Goal: Contribute content: Contribute content

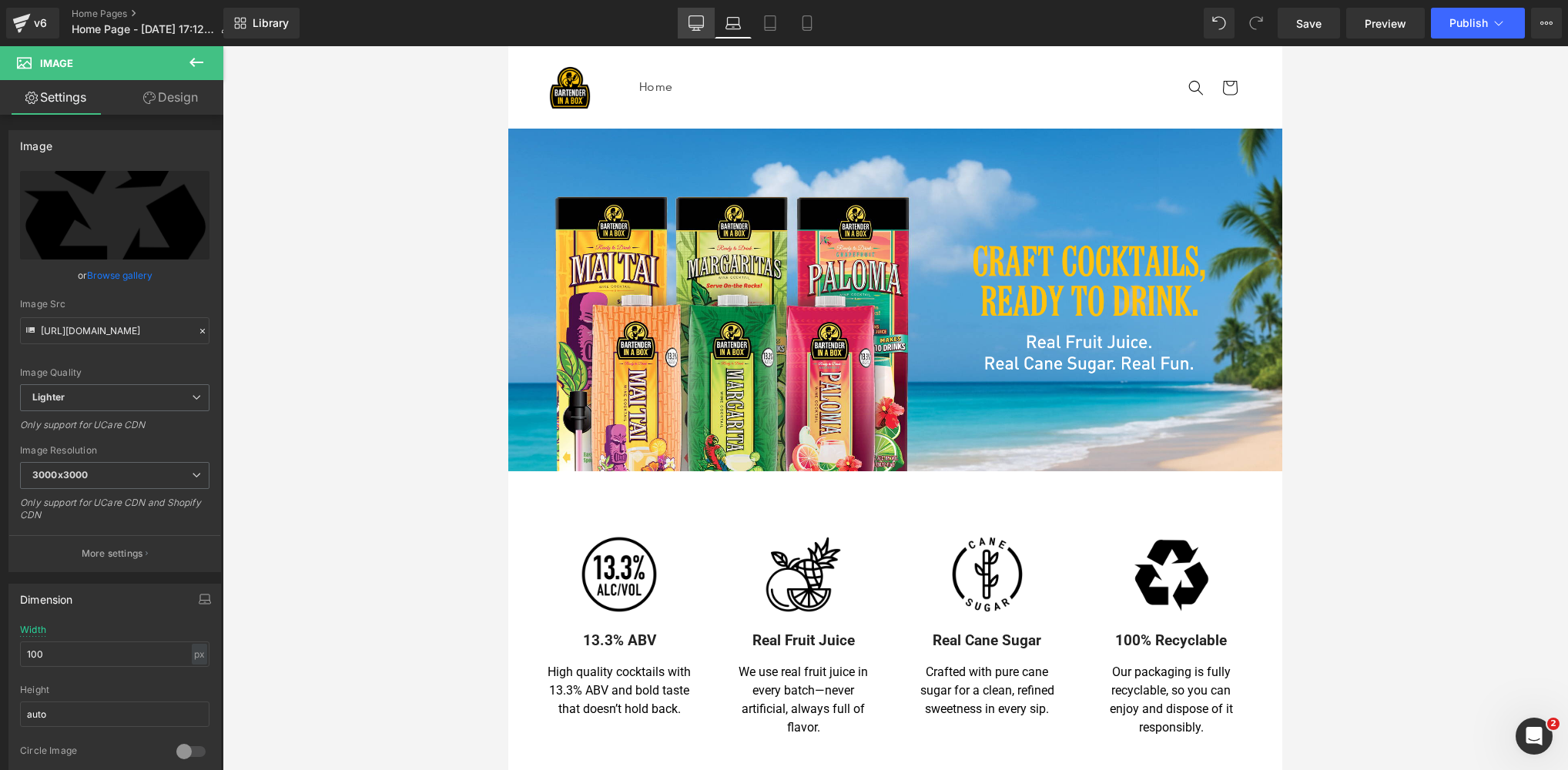
scroll to position [242, 0]
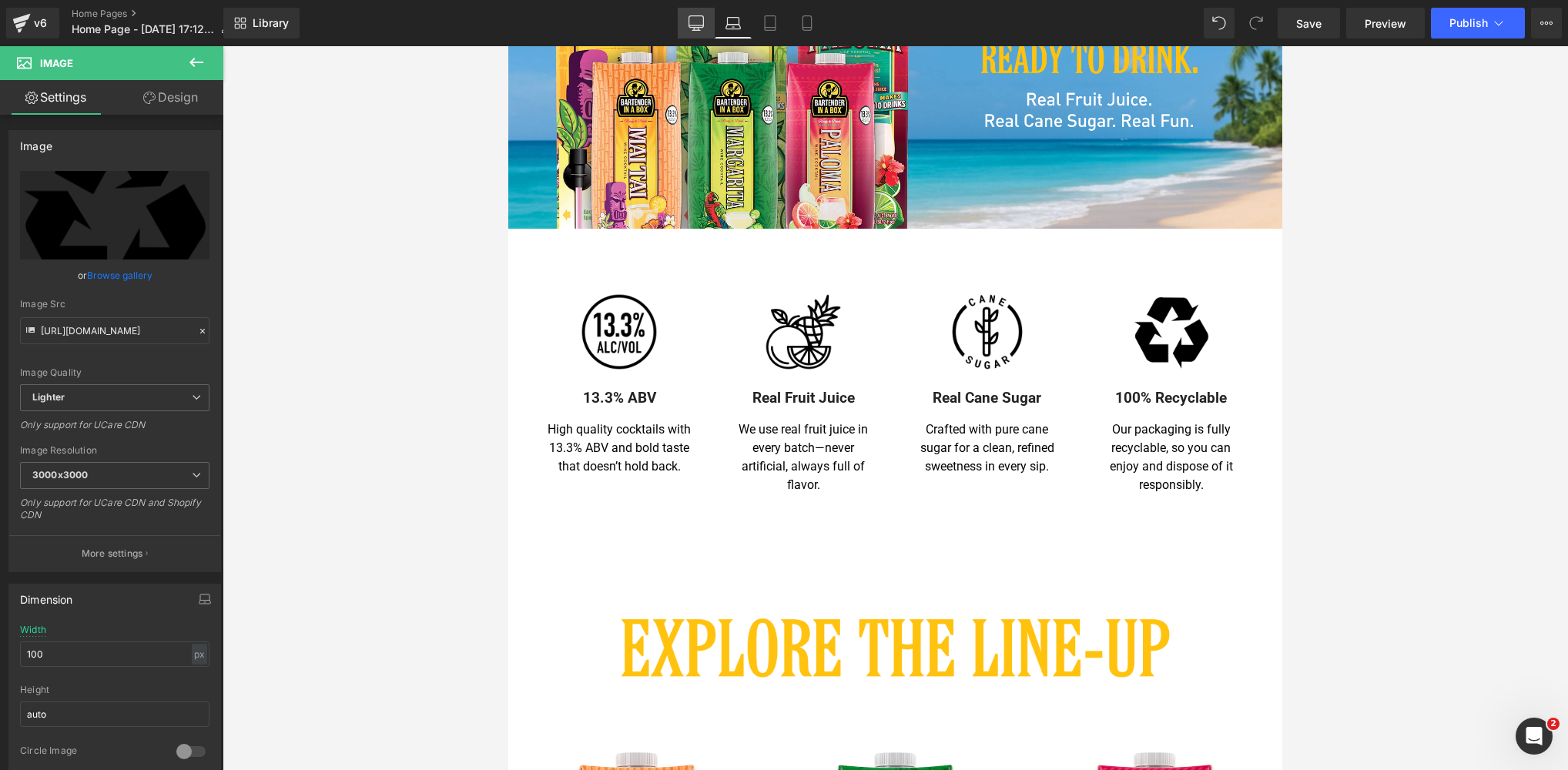
click at [690, 24] on icon at bounding box center [696, 22] width 14 height 12
type input "125"
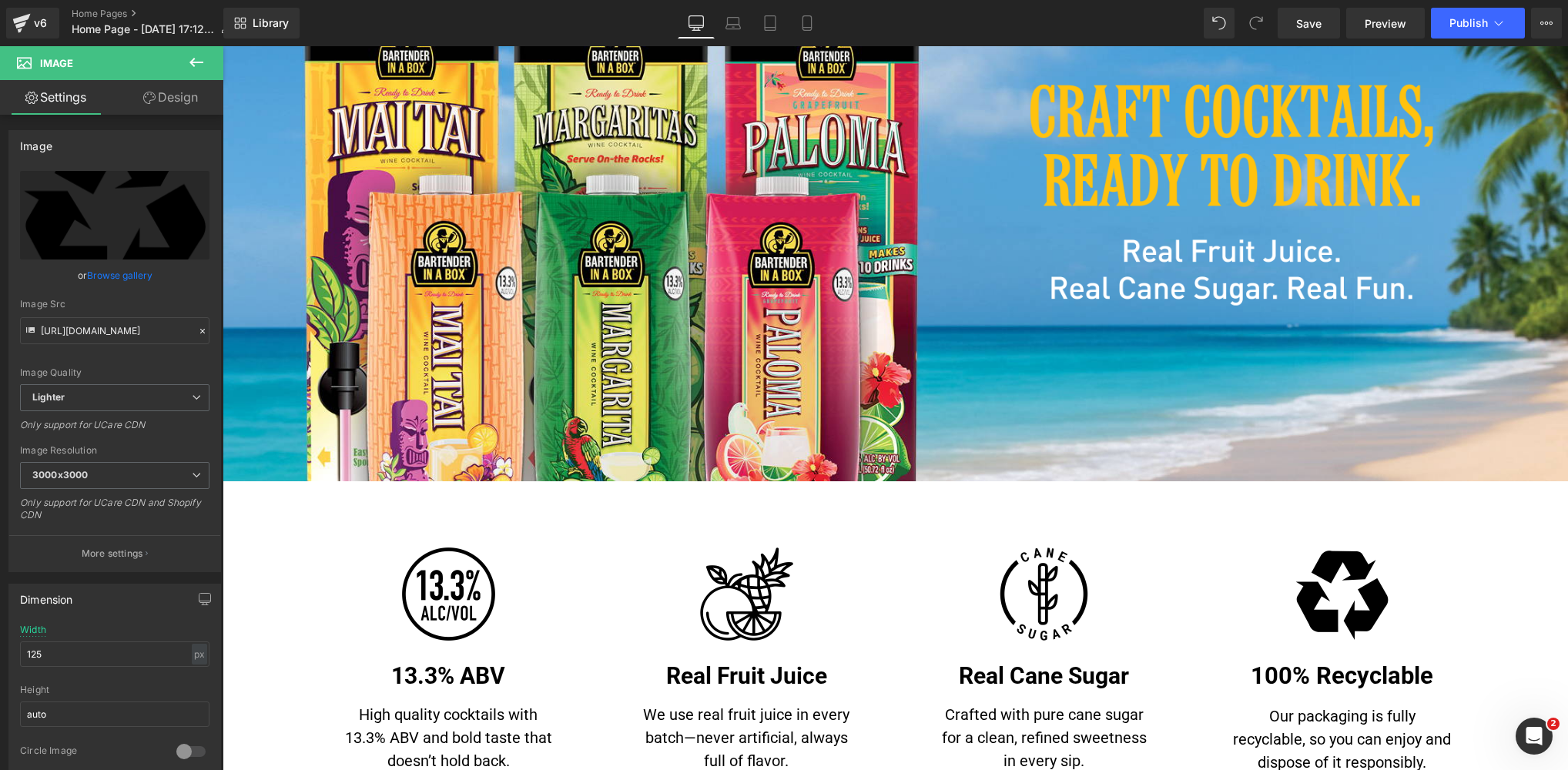
scroll to position [496, 0]
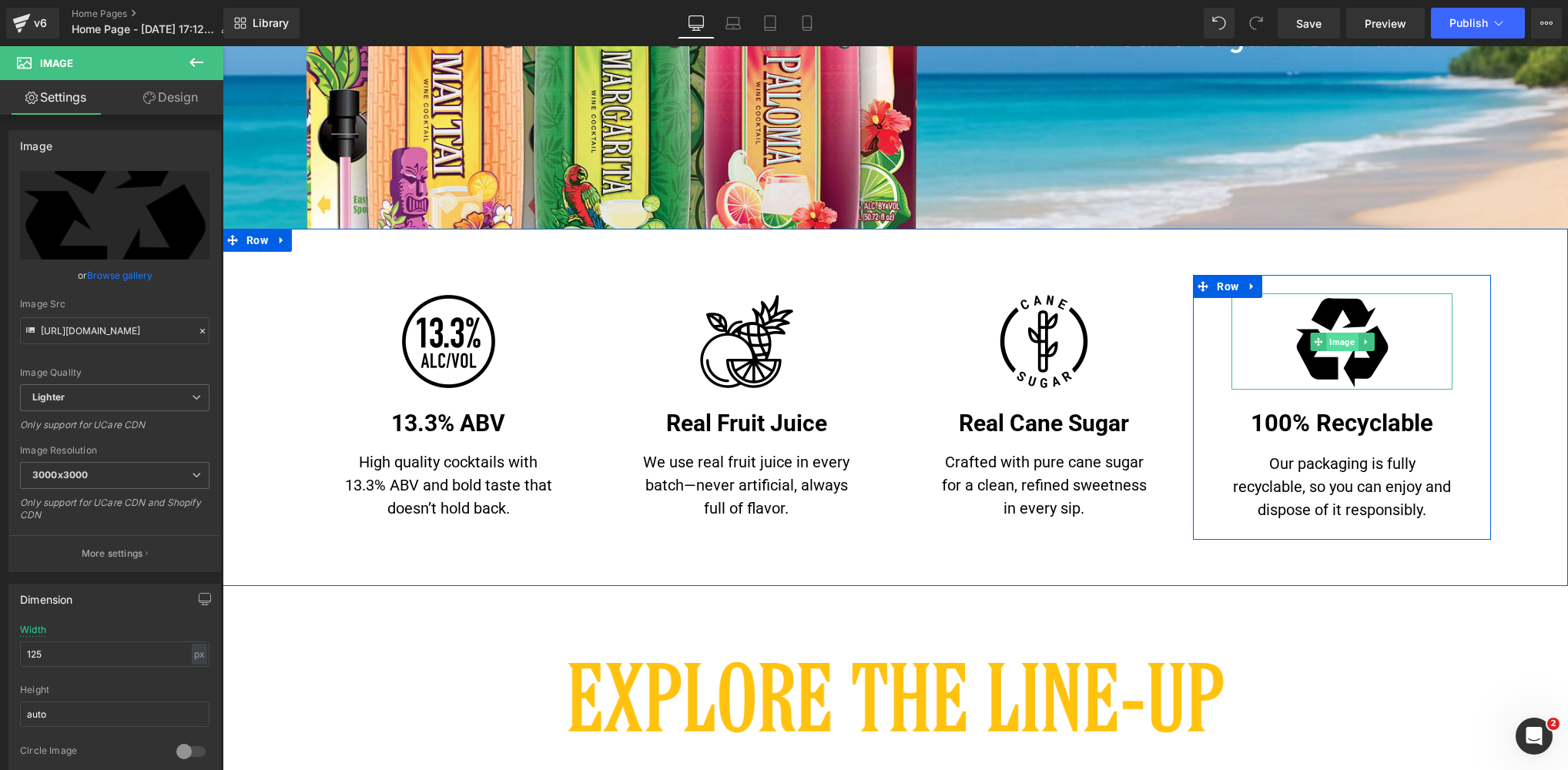
click at [1332, 348] on span "Image" at bounding box center [1342, 341] width 32 height 18
click at [1347, 340] on span "Image" at bounding box center [1342, 341] width 32 height 18
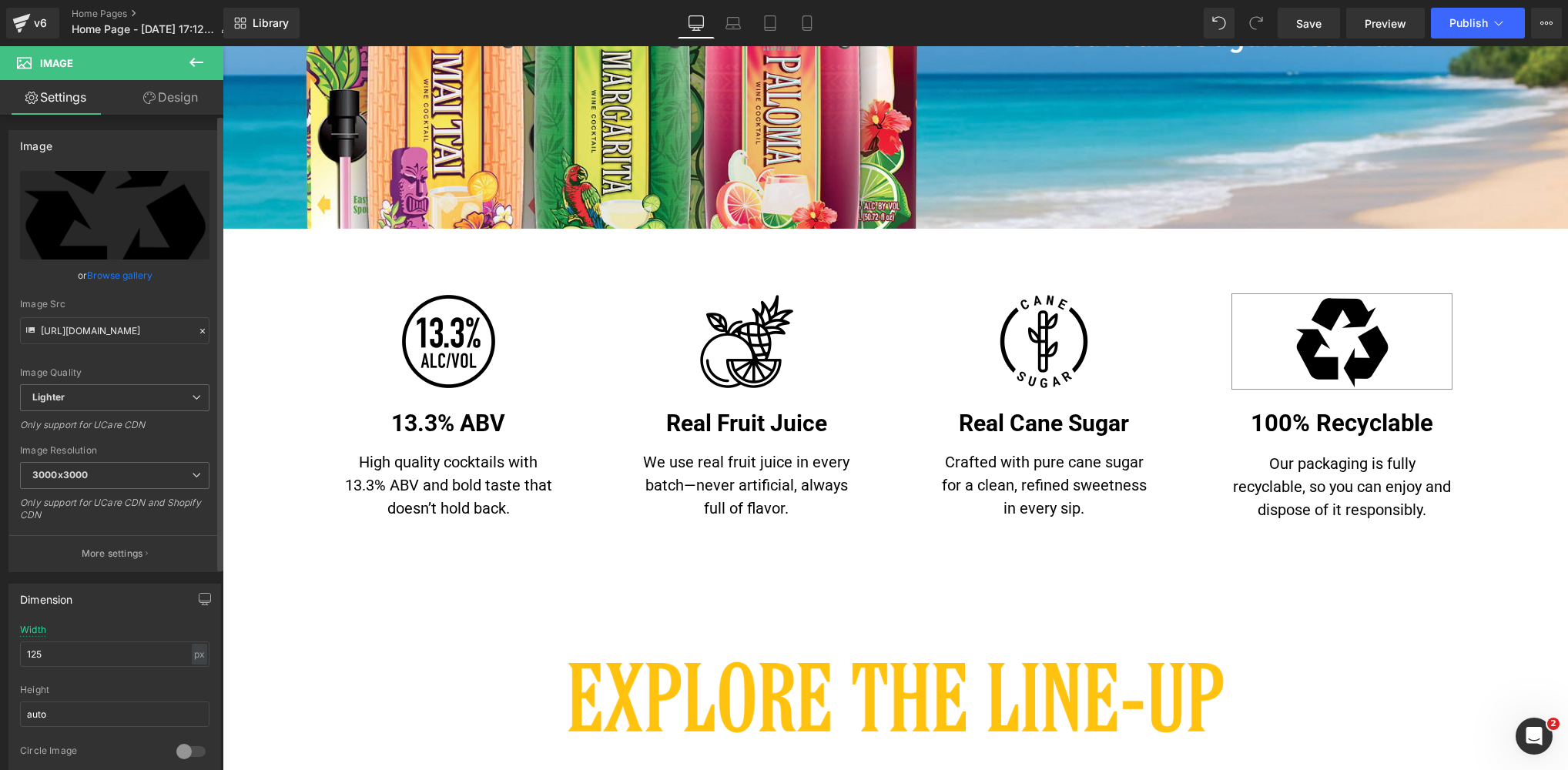
click at [121, 273] on link "Browse gallery" at bounding box center [120, 275] width 66 height 27
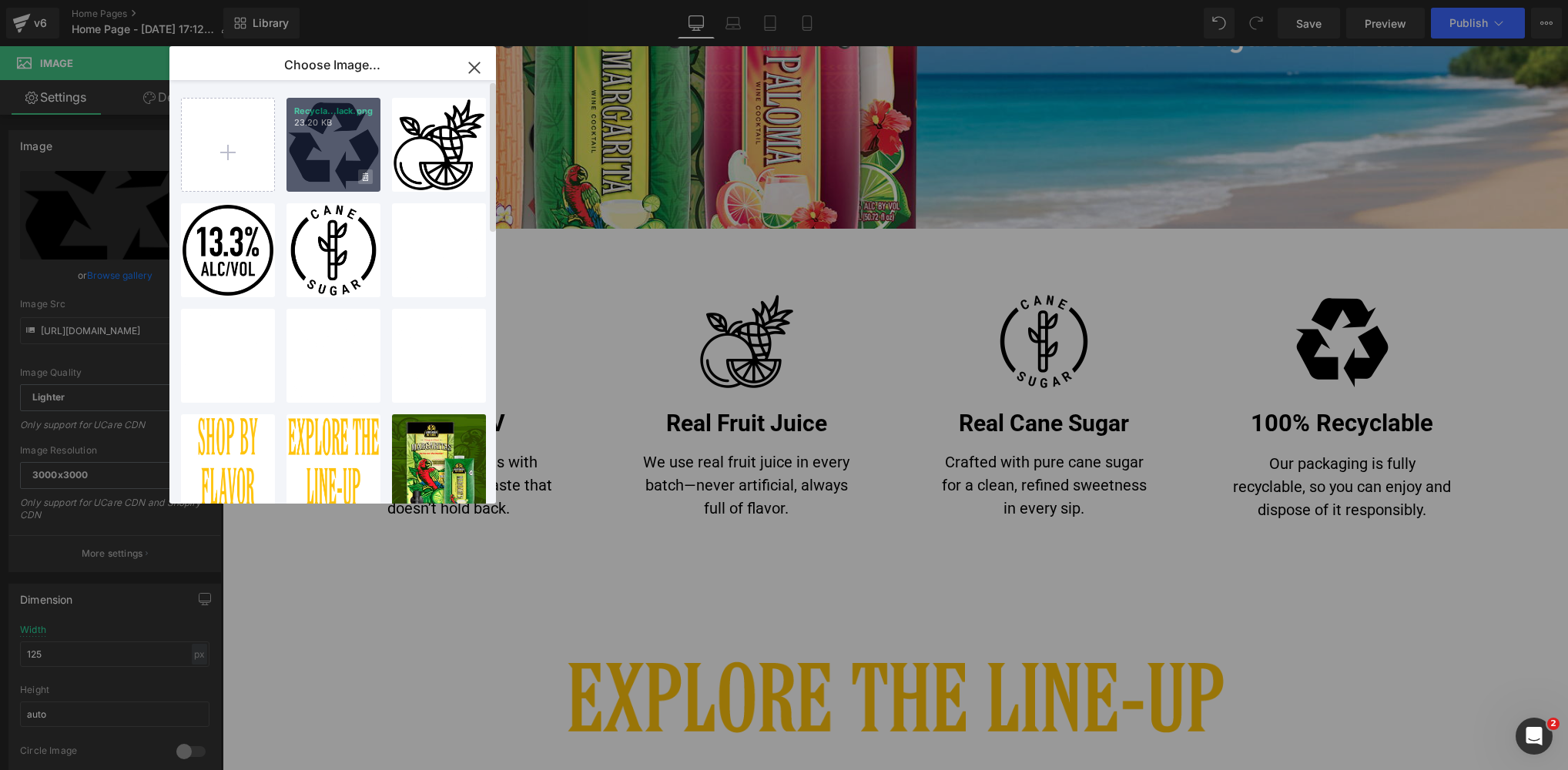
click at [364, 177] on icon at bounding box center [365, 177] width 6 height 9
click at [308, 174] on span "Yes" at bounding box center [314, 177] width 39 height 16
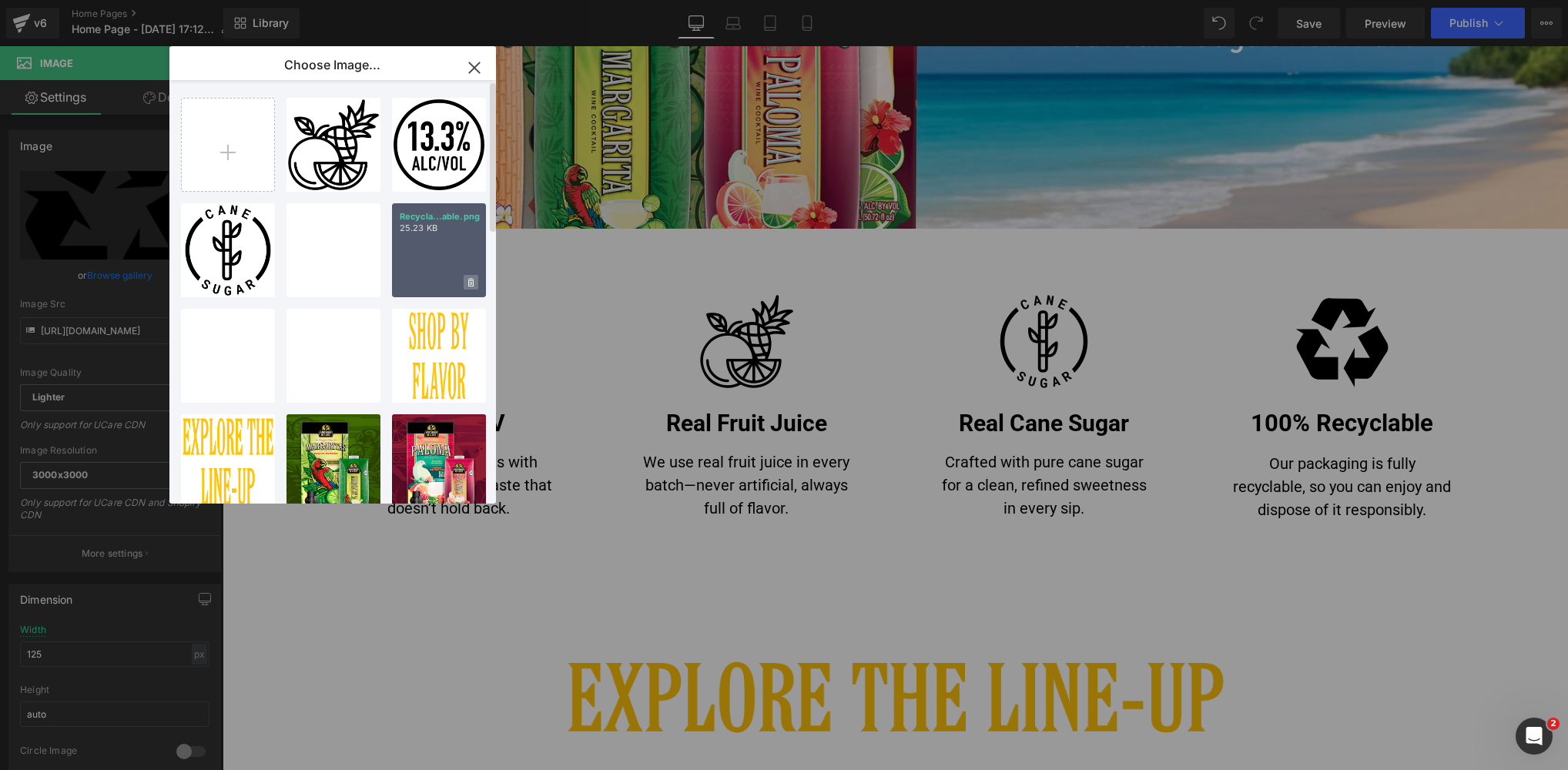
click at [469, 282] on icon at bounding box center [471, 283] width 6 height 10
click at [423, 285] on span "Yes" at bounding box center [419, 282] width 39 height 16
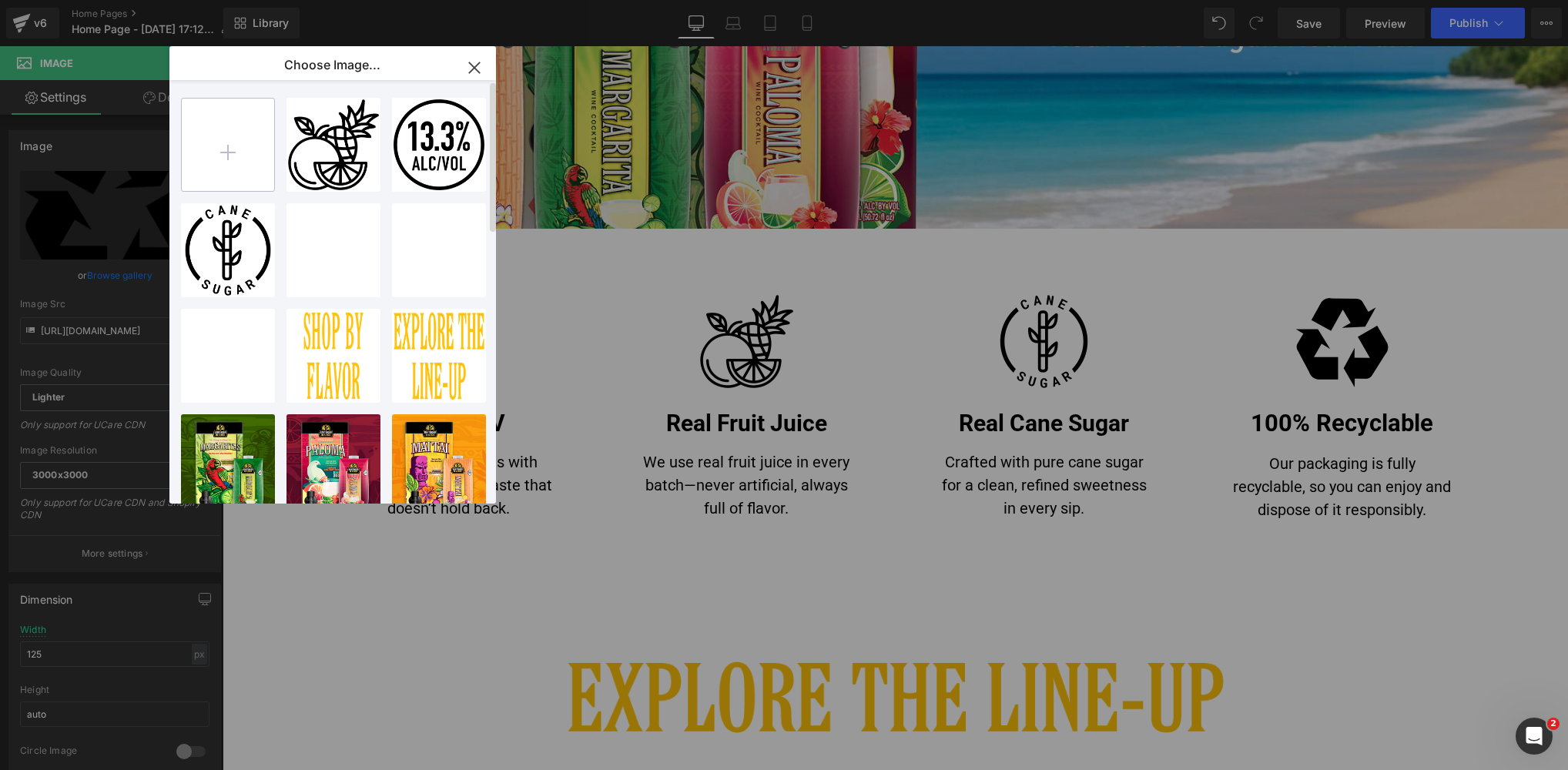
click at [224, 149] on input "file" at bounding box center [228, 145] width 93 height 93
type input "C:\fakepath\Recyclable-White.png"
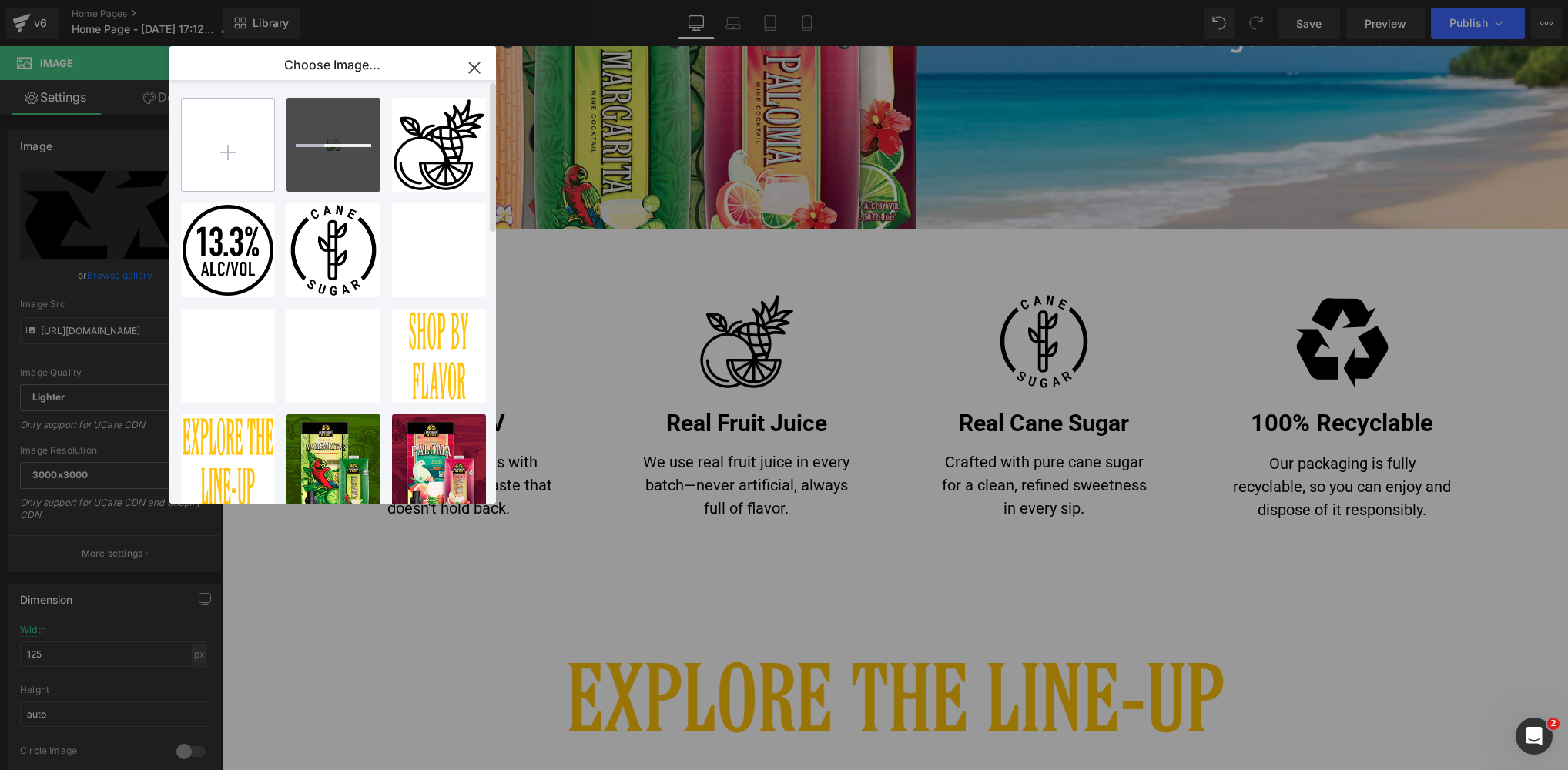
click at [226, 150] on input "file" at bounding box center [228, 145] width 93 height 93
type input "C:\fakepath\Recyclable-Black-2.png"
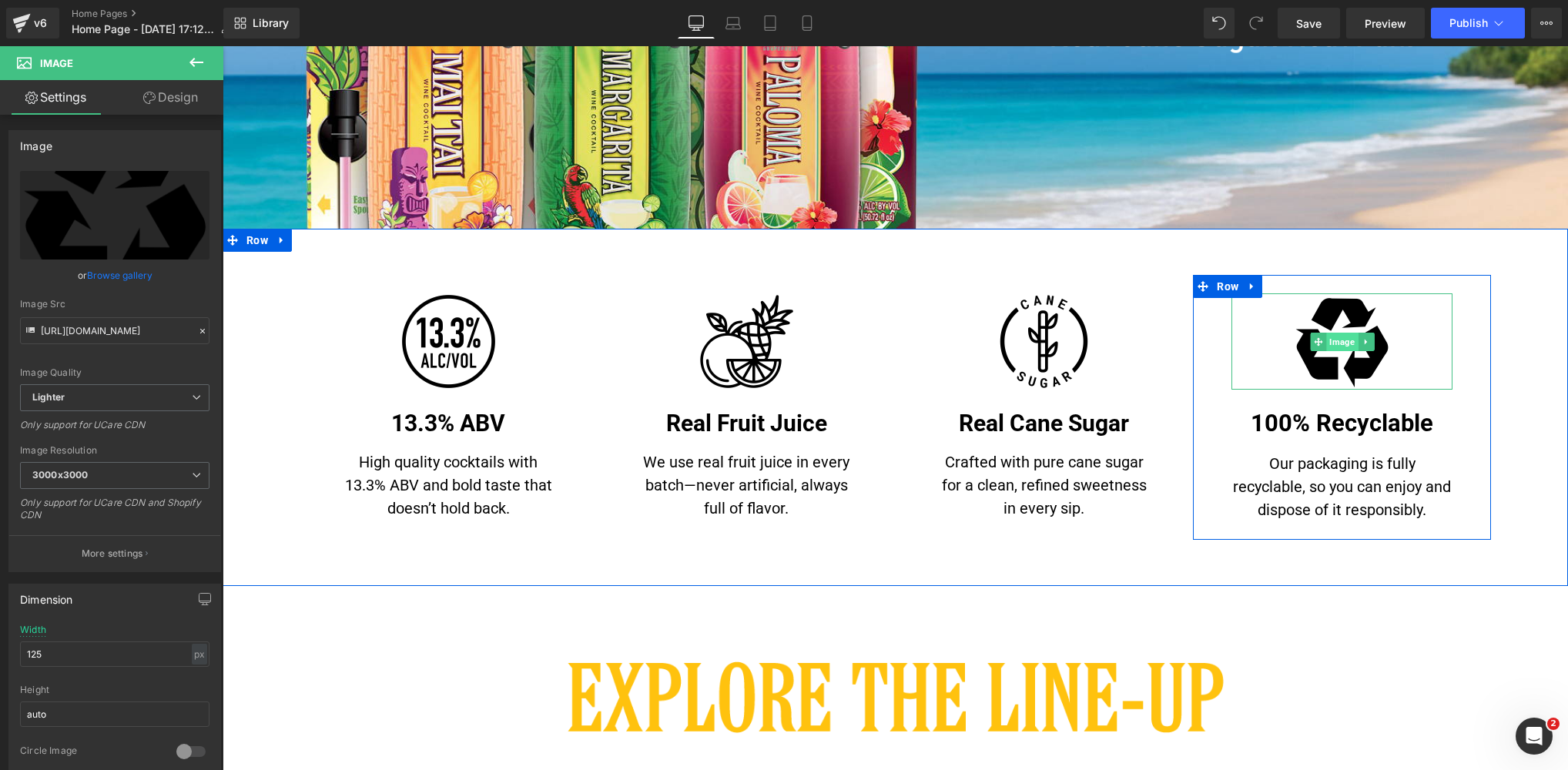
click at [1341, 344] on span "Image" at bounding box center [1342, 341] width 32 height 18
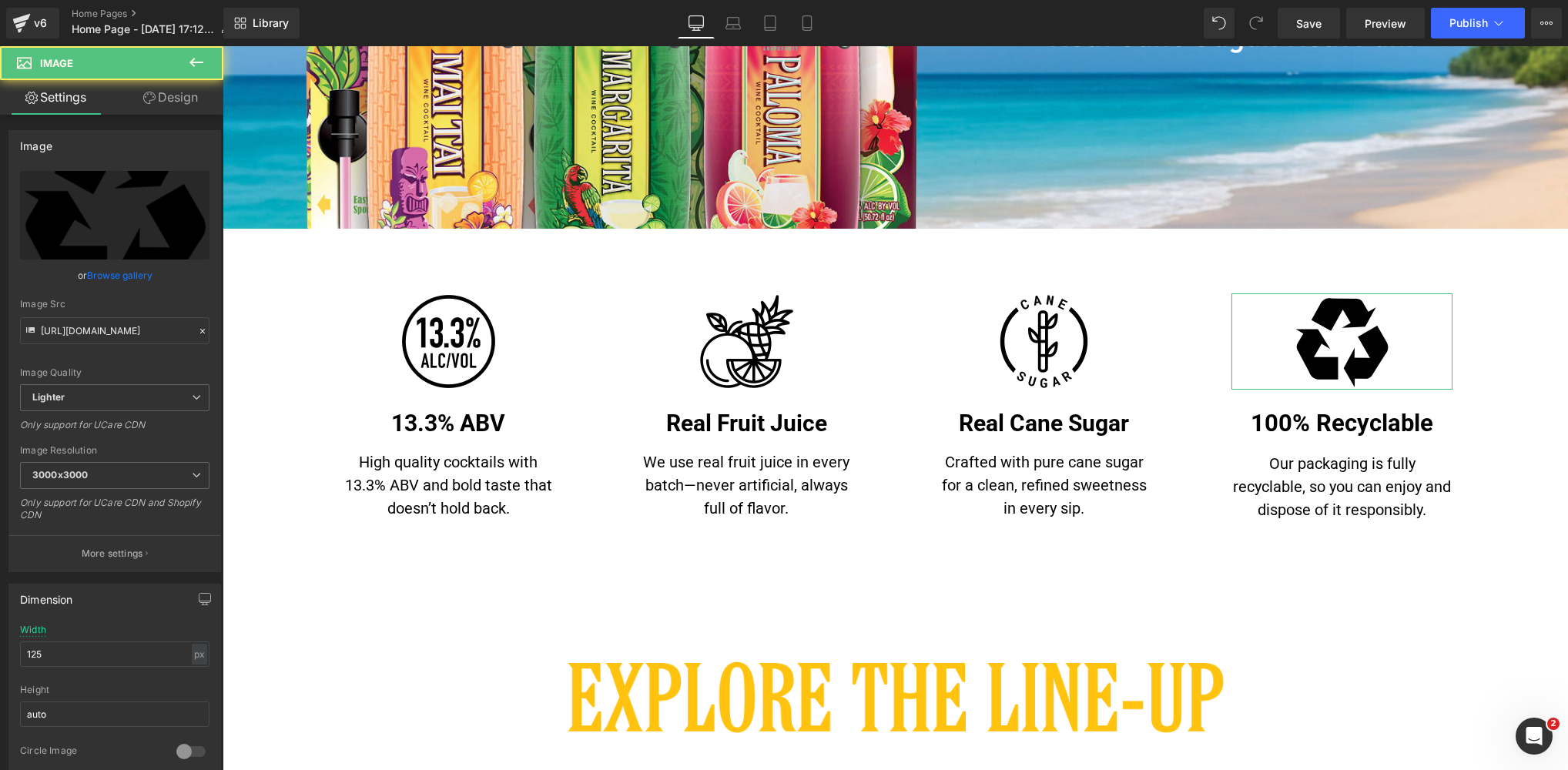
click at [126, 278] on link "Browse gallery" at bounding box center [120, 275] width 66 height 27
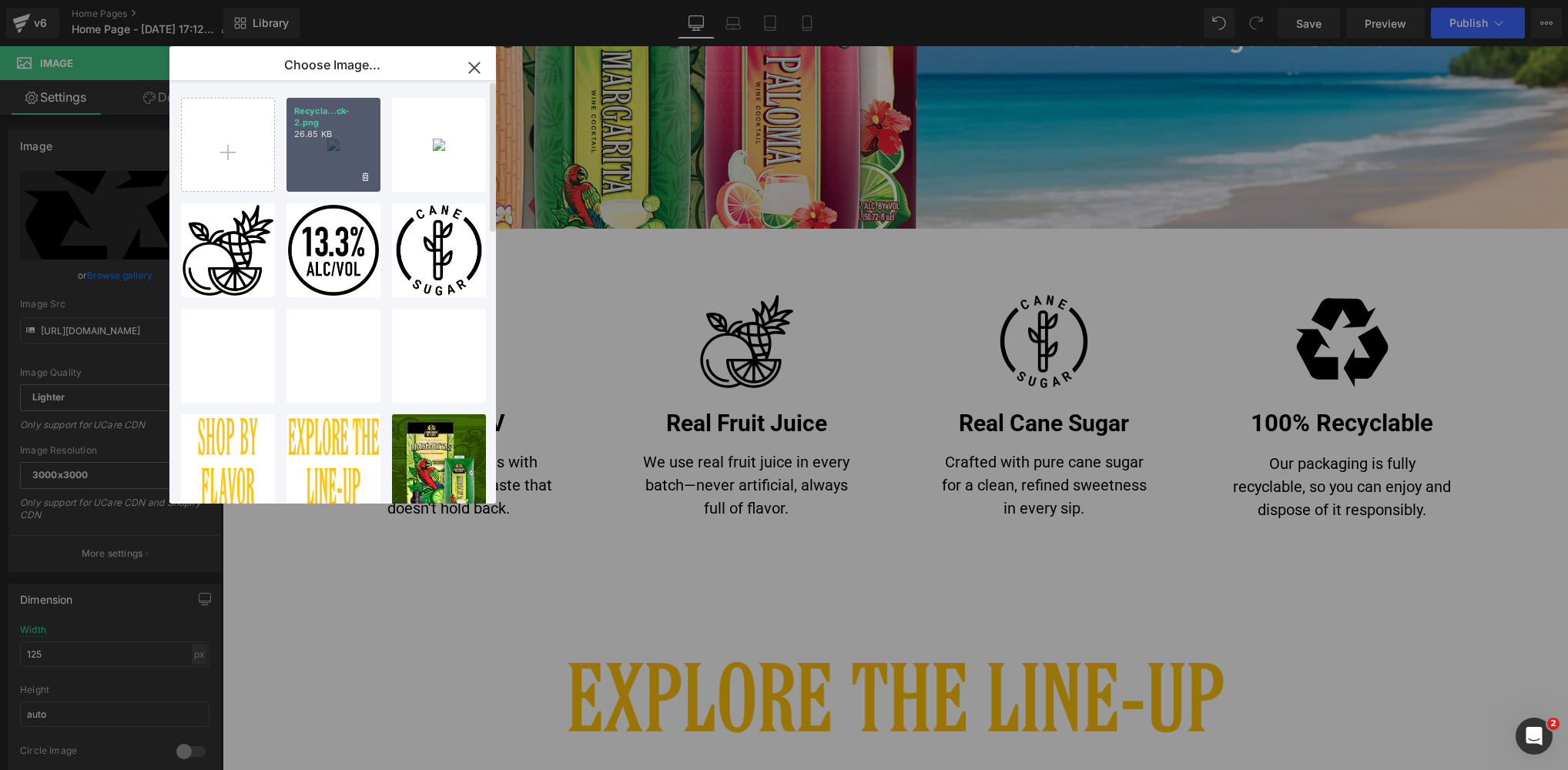
click at [350, 148] on div "Recycla...ck-2.png 26.85 KB" at bounding box center [333, 144] width 94 height 94
type input "[URL][DOMAIN_NAME]"
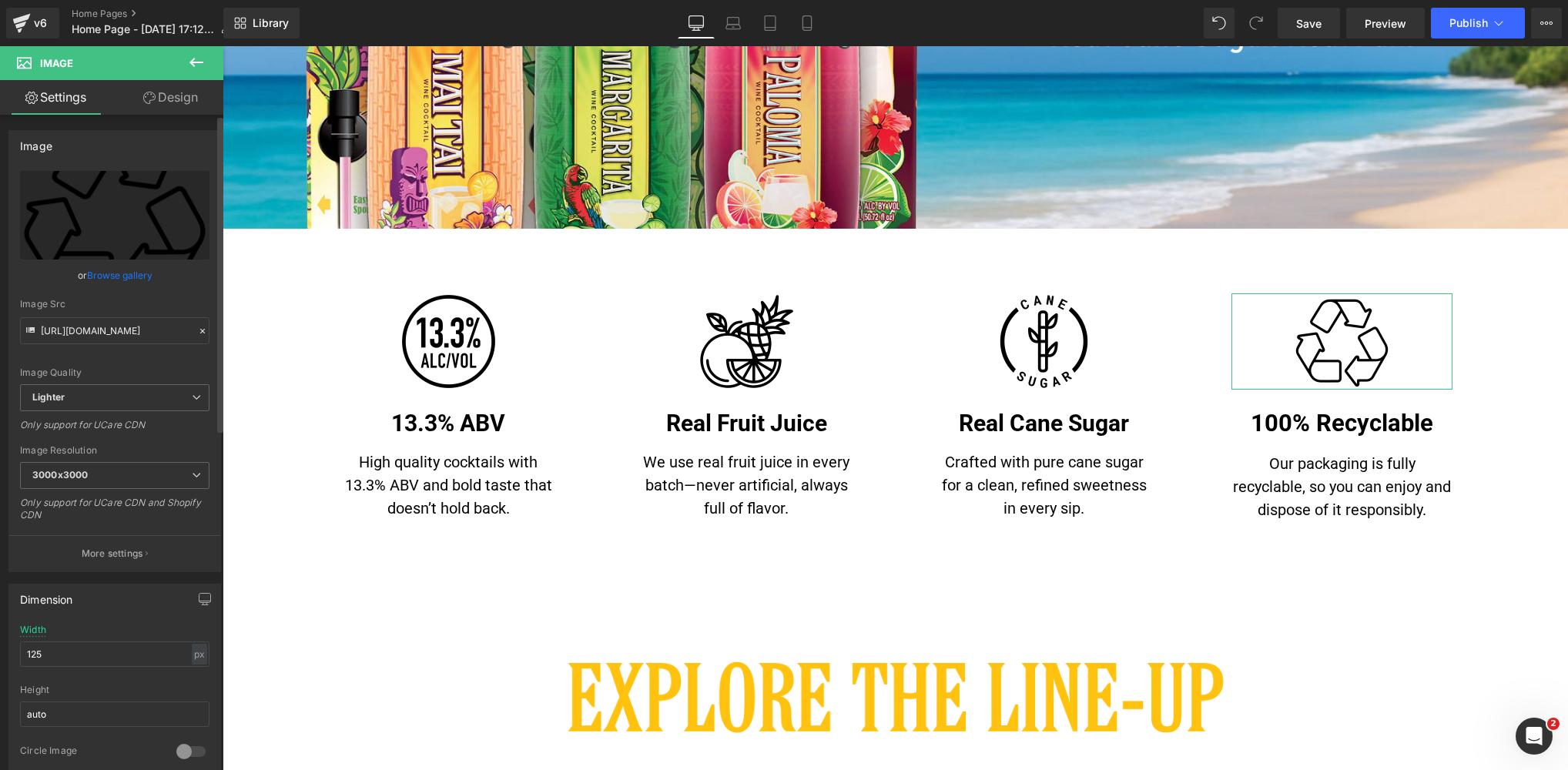
click at [118, 281] on link "Browse gallery" at bounding box center [120, 275] width 66 height 27
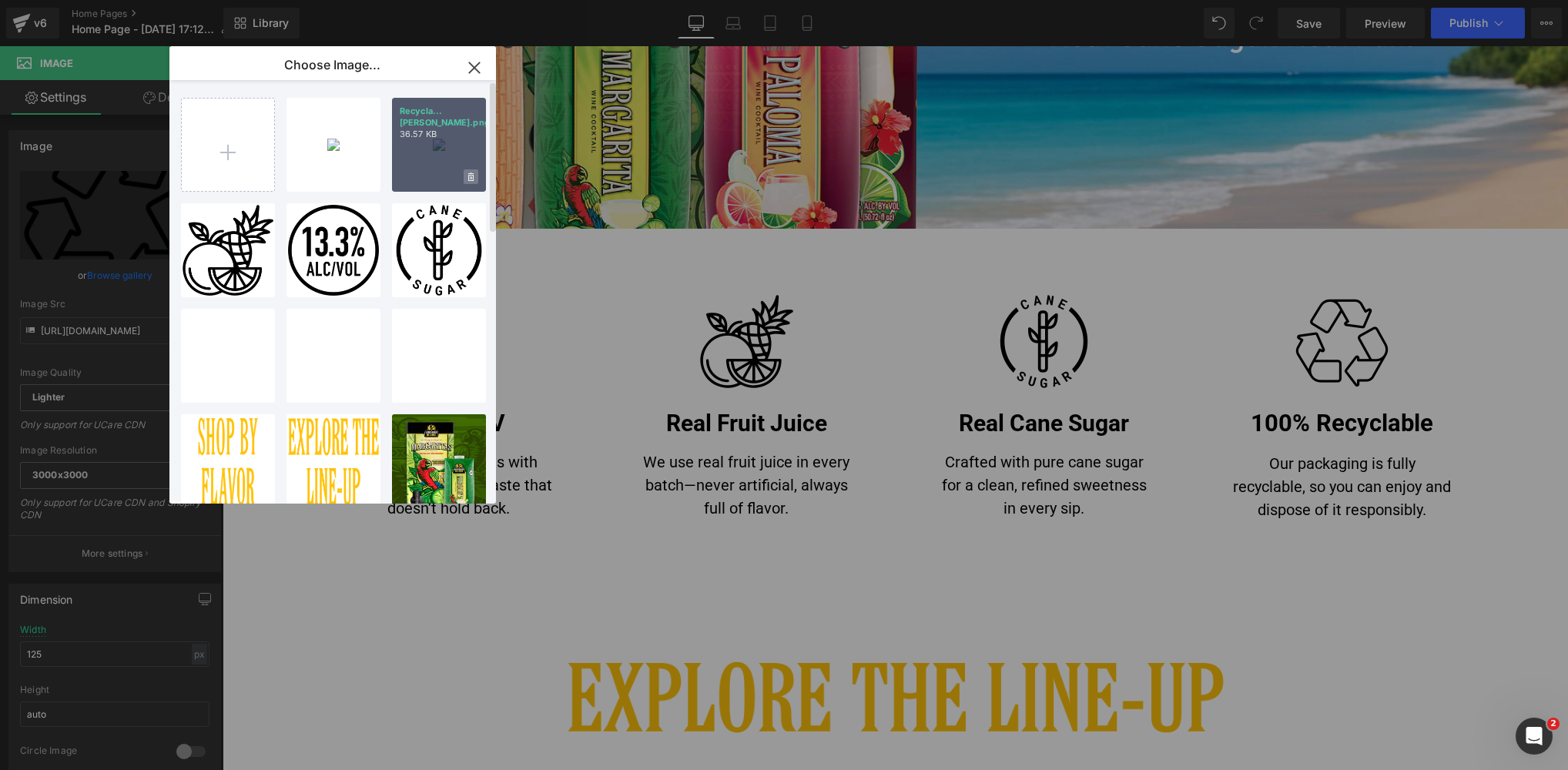
click at [472, 174] on icon at bounding box center [471, 178] width 6 height 10
click at [417, 178] on span "Yes" at bounding box center [419, 177] width 39 height 16
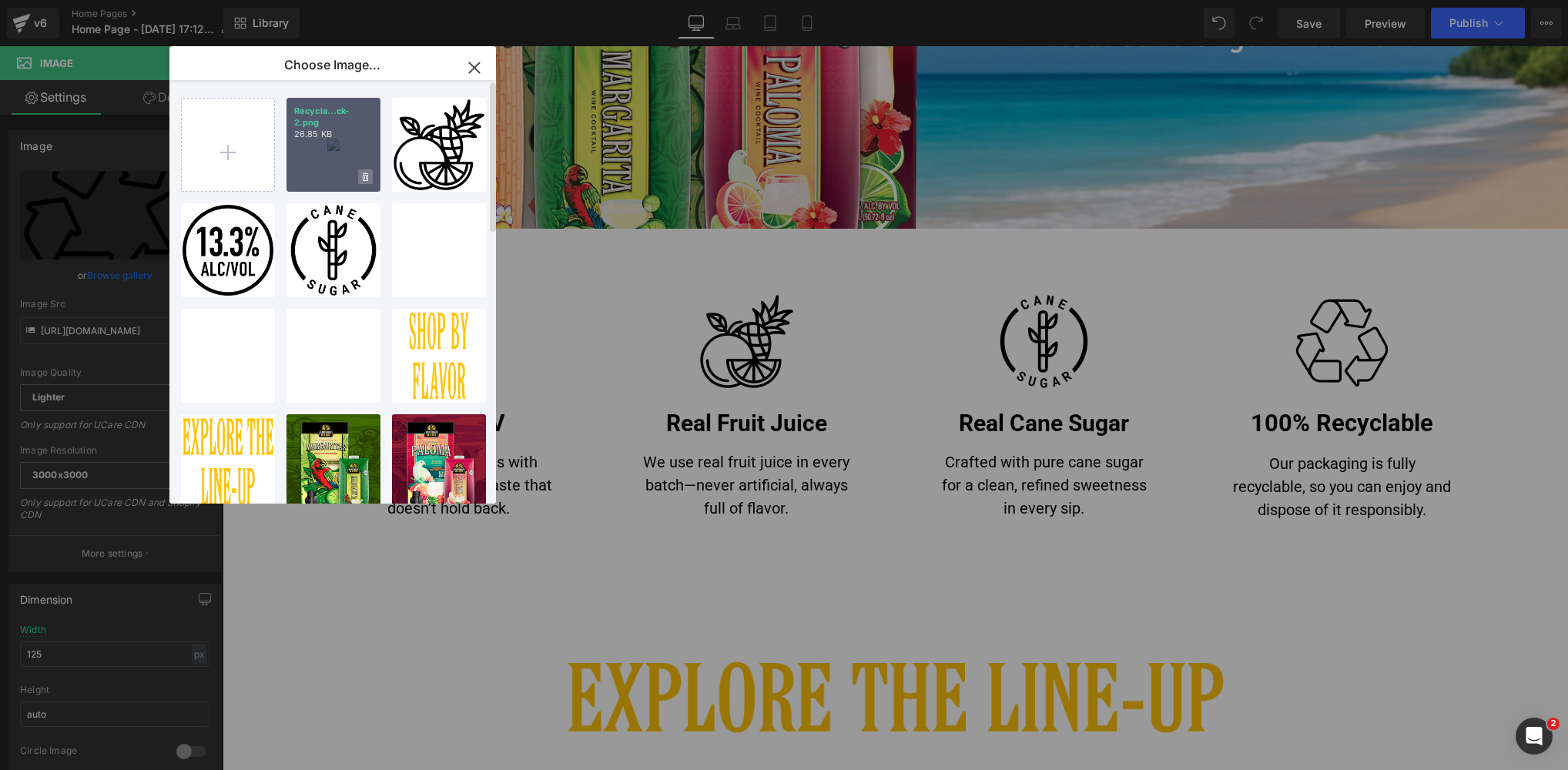
click at [369, 177] on span at bounding box center [365, 176] width 14 height 14
click at [310, 177] on span "Yes" at bounding box center [314, 177] width 39 height 16
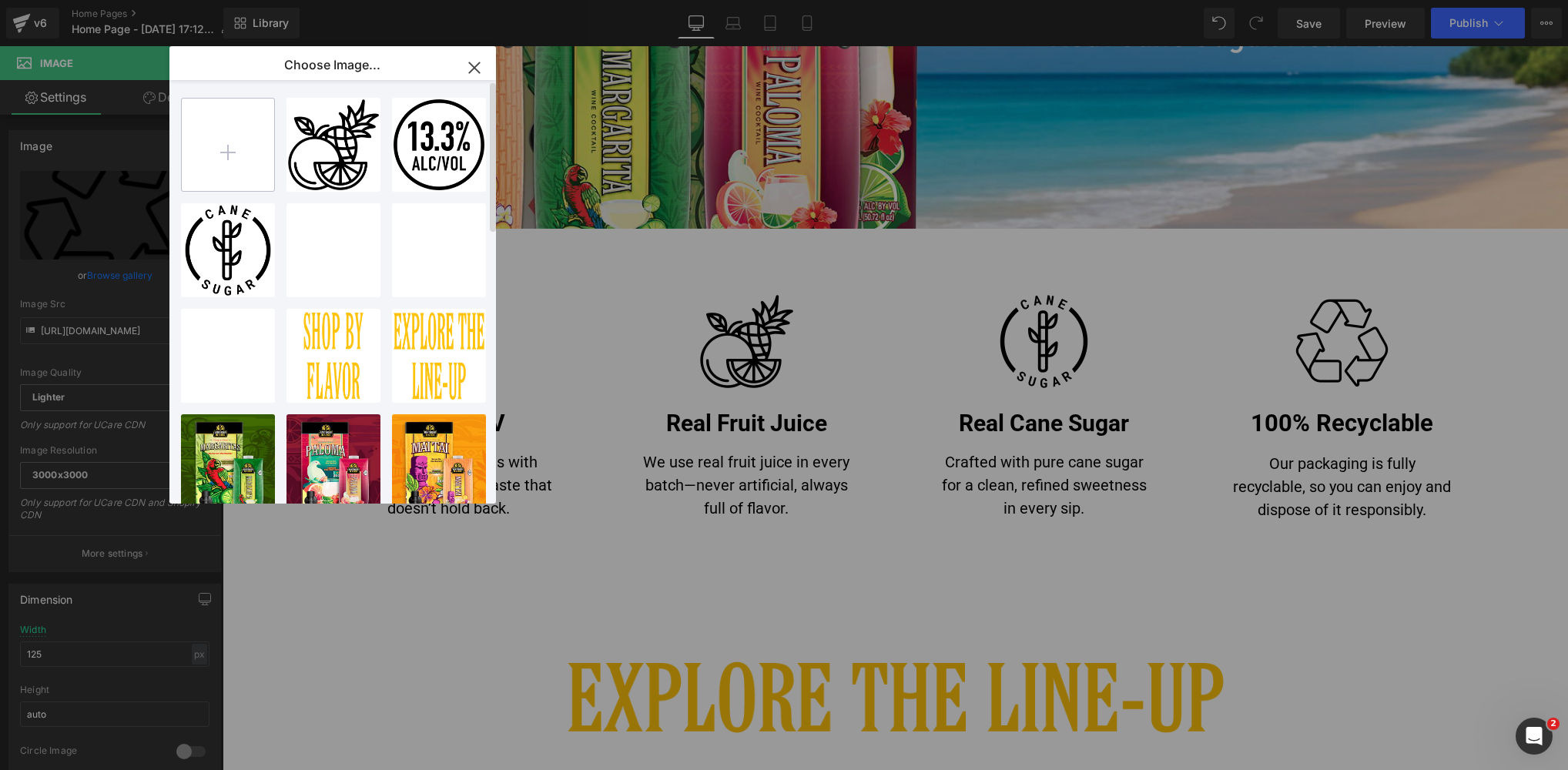
click at [216, 153] on input "file" at bounding box center [228, 145] width 93 height 93
type input "C:\fakepath\Recyclable-Black-2.png"
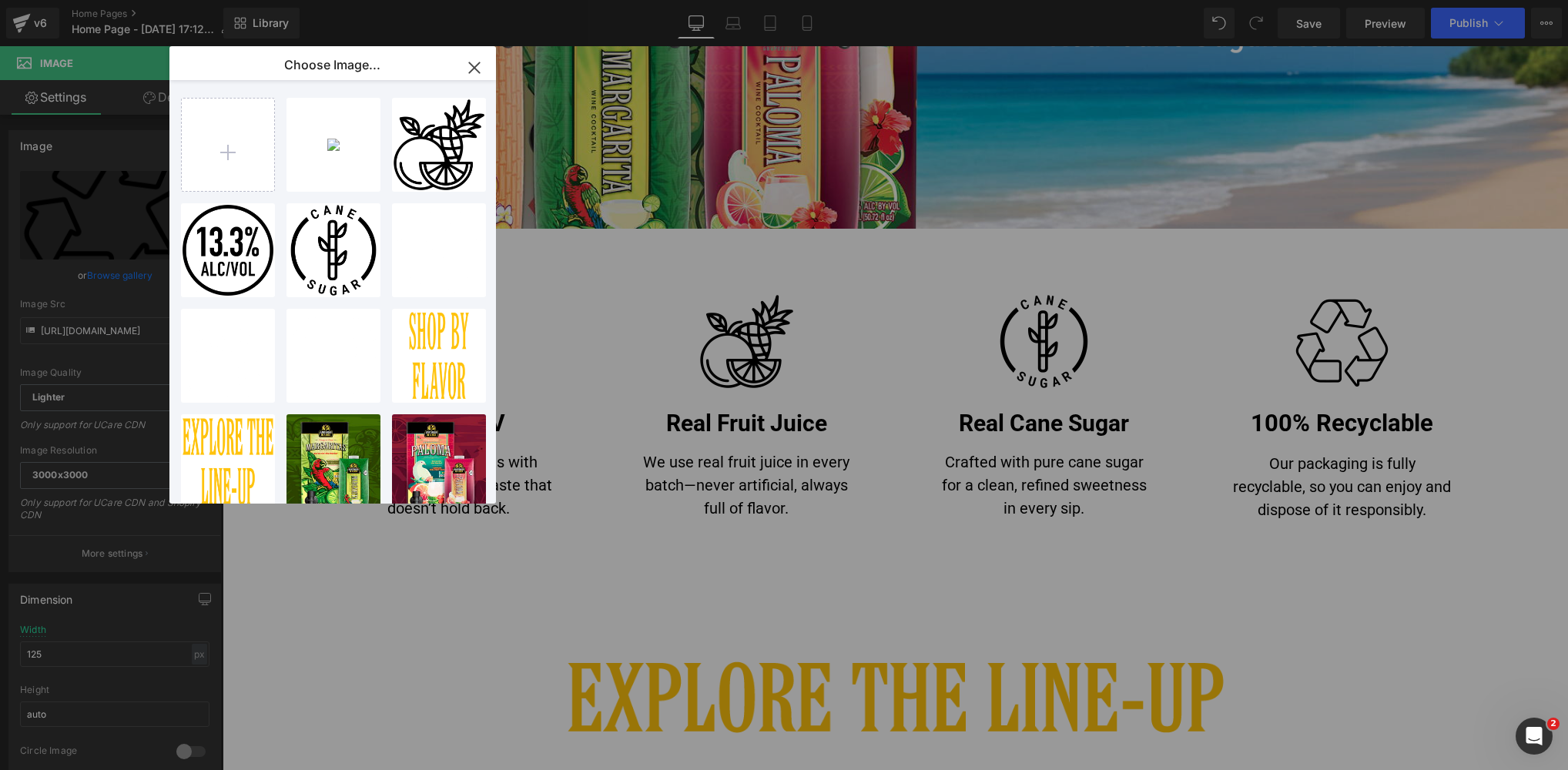
drag, startPoint x: 1663, startPoint y: 412, endPoint x: 1370, endPoint y: 365, distance: 296.7
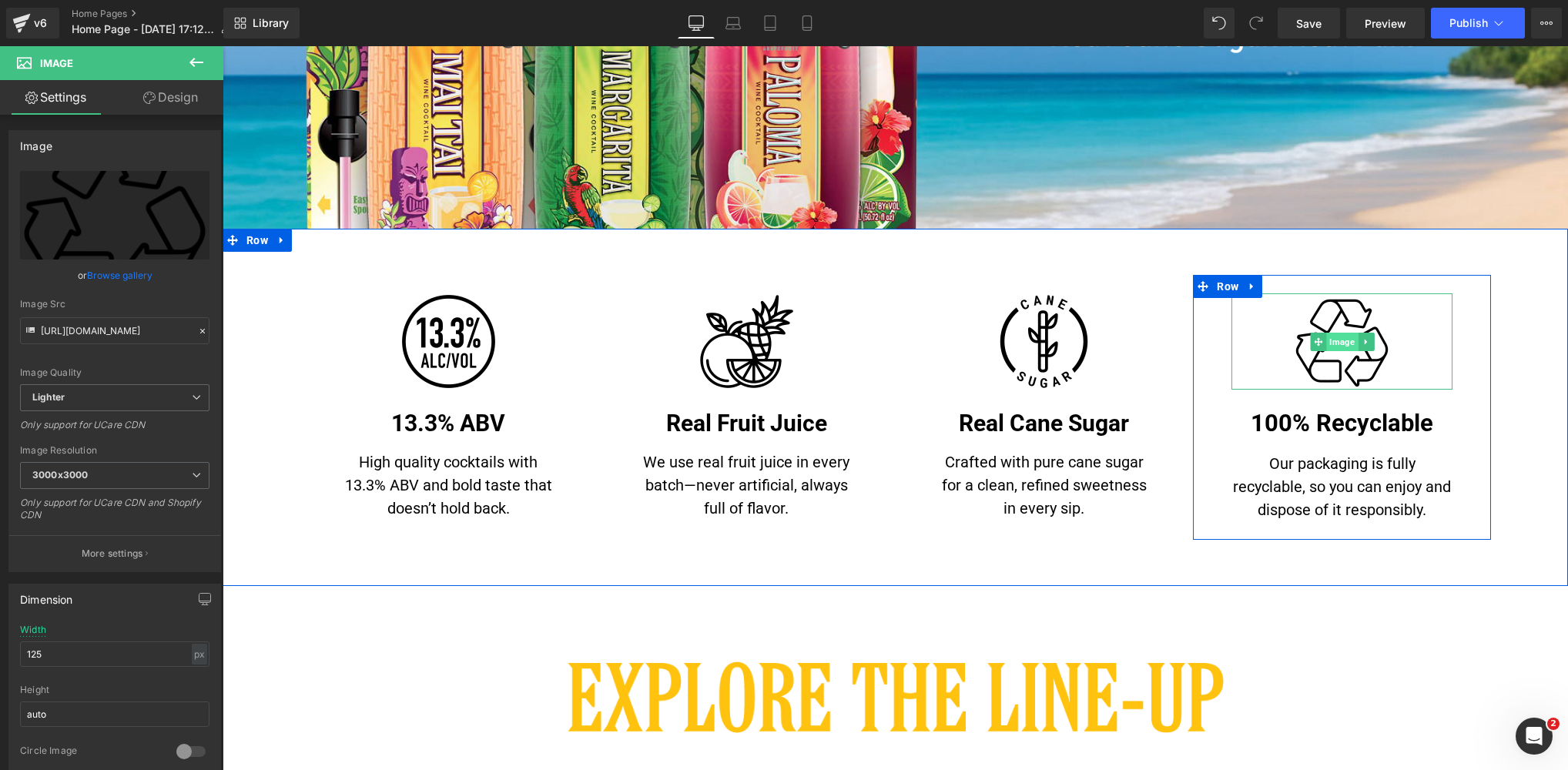
click at [1340, 344] on span "Image" at bounding box center [1342, 341] width 32 height 18
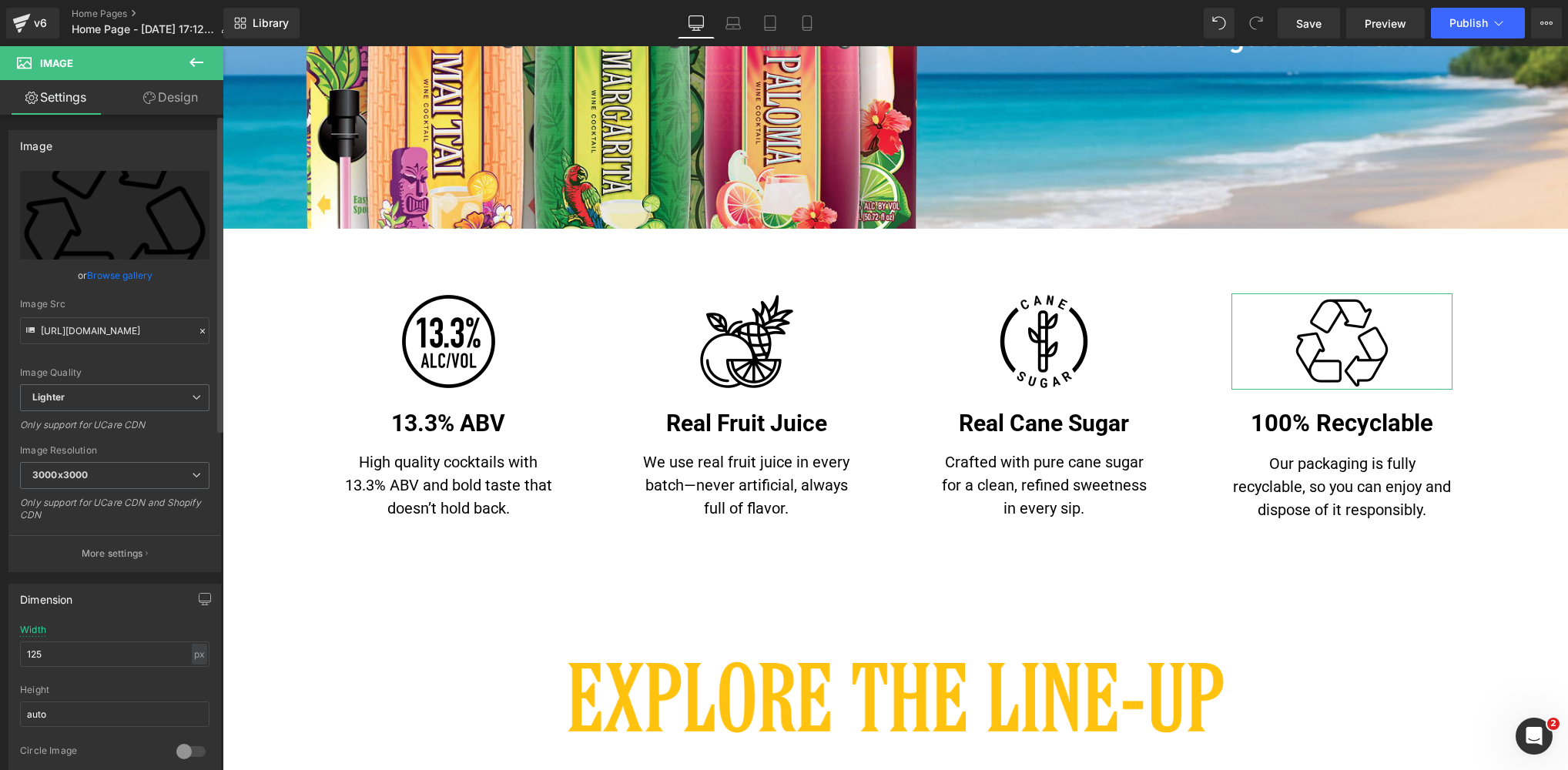
click at [106, 274] on link "Browse gallery" at bounding box center [120, 275] width 66 height 27
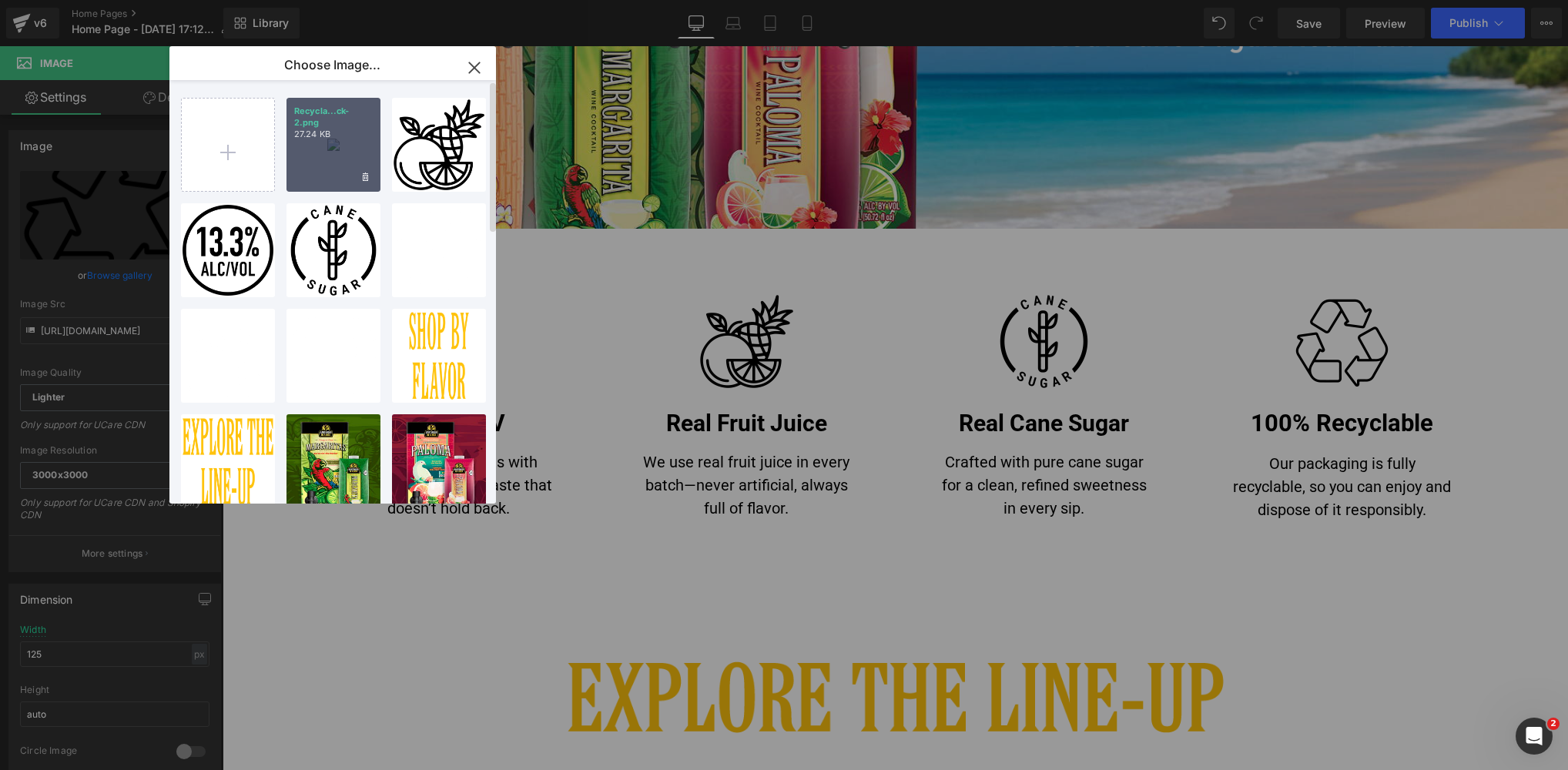
click at [320, 156] on div "Recycla...ck-2.png 27.24 KB" at bounding box center [333, 144] width 94 height 94
type input "[URL][DOMAIN_NAME]"
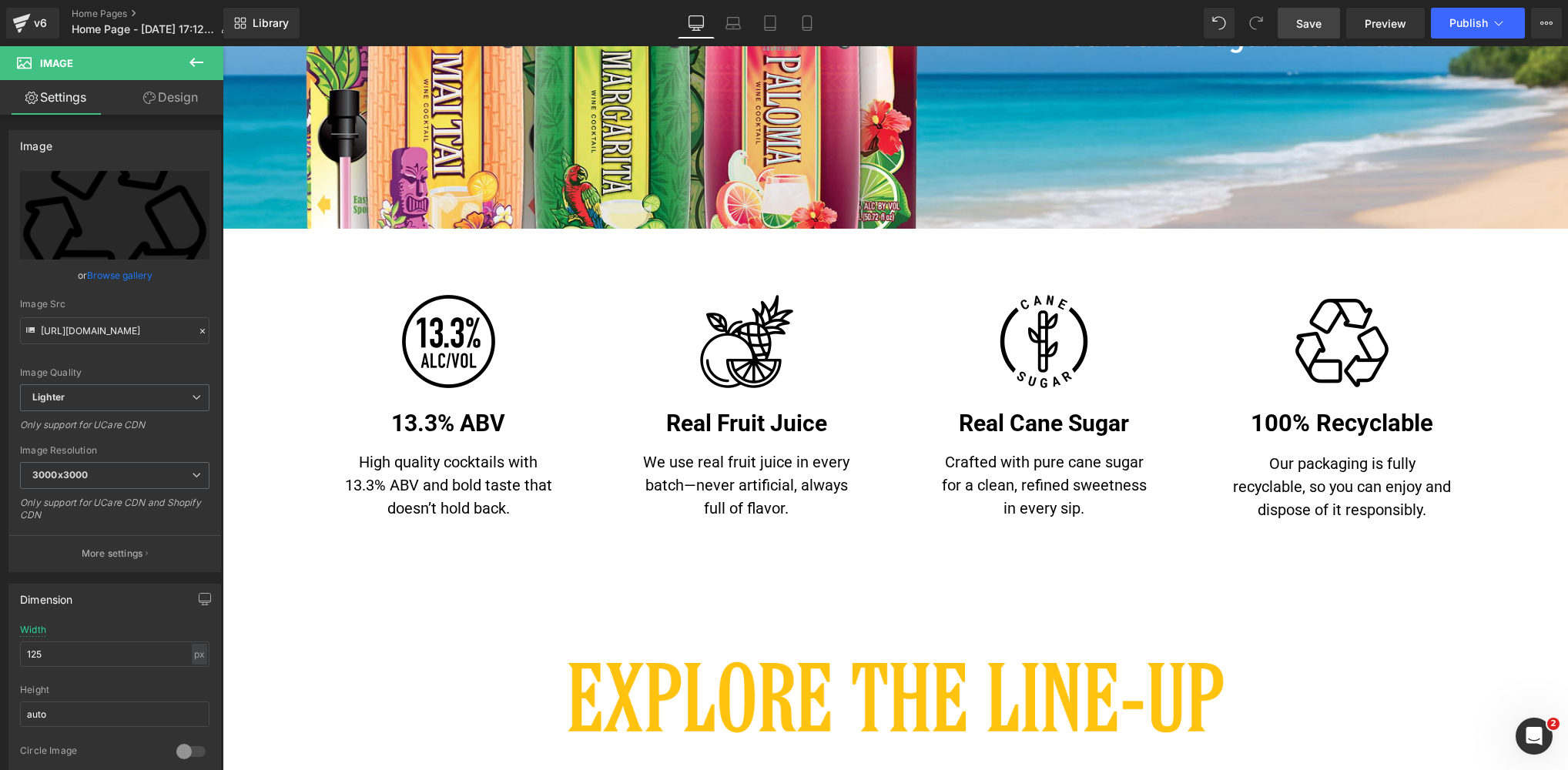
click at [1308, 20] on span "Save" at bounding box center [1309, 23] width 25 height 16
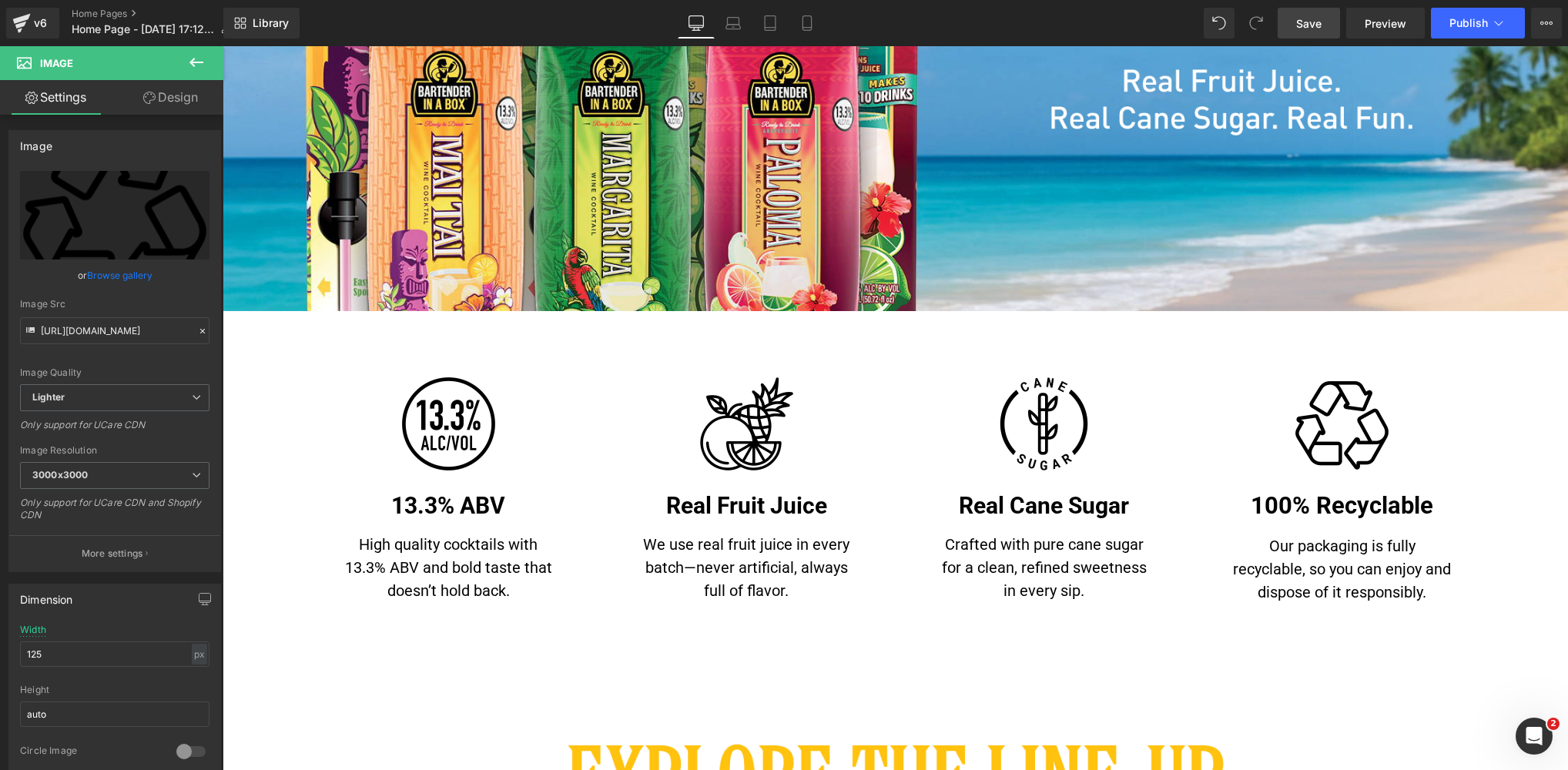
scroll to position [429, 0]
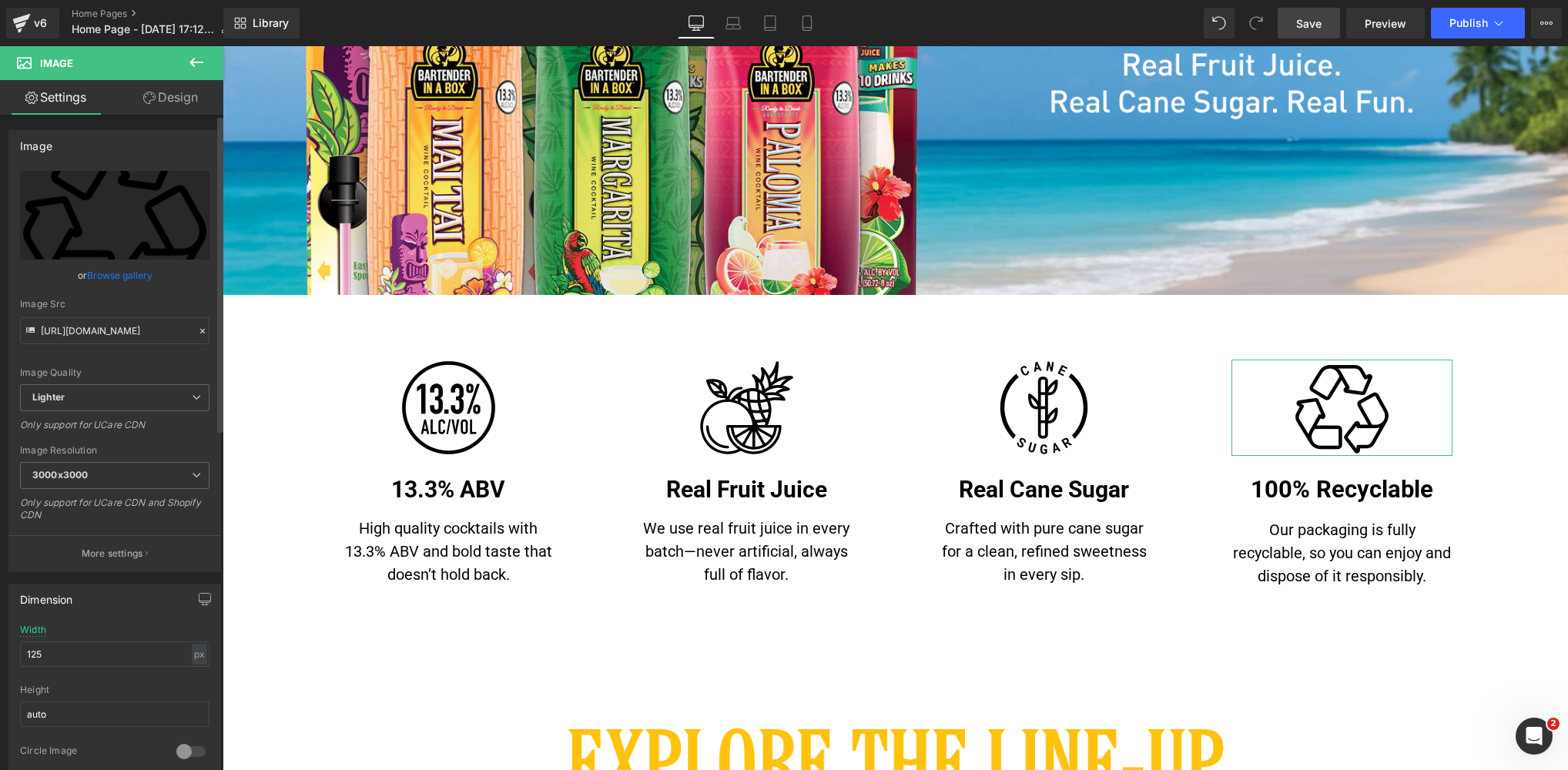
click at [123, 274] on link "Browse gallery" at bounding box center [120, 275] width 66 height 27
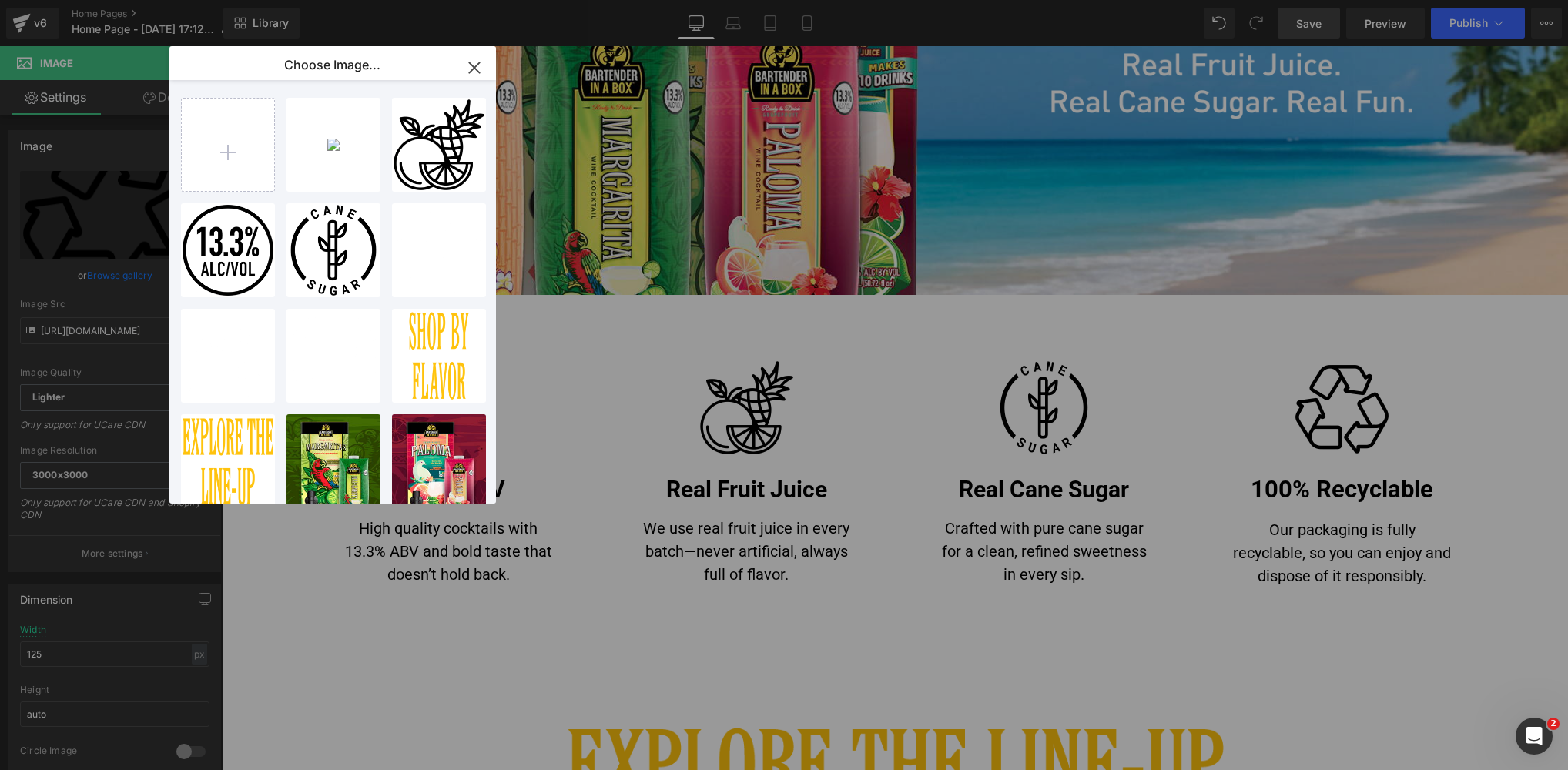
click at [472, 67] on icon "button" at bounding box center [473, 68] width 10 height 10
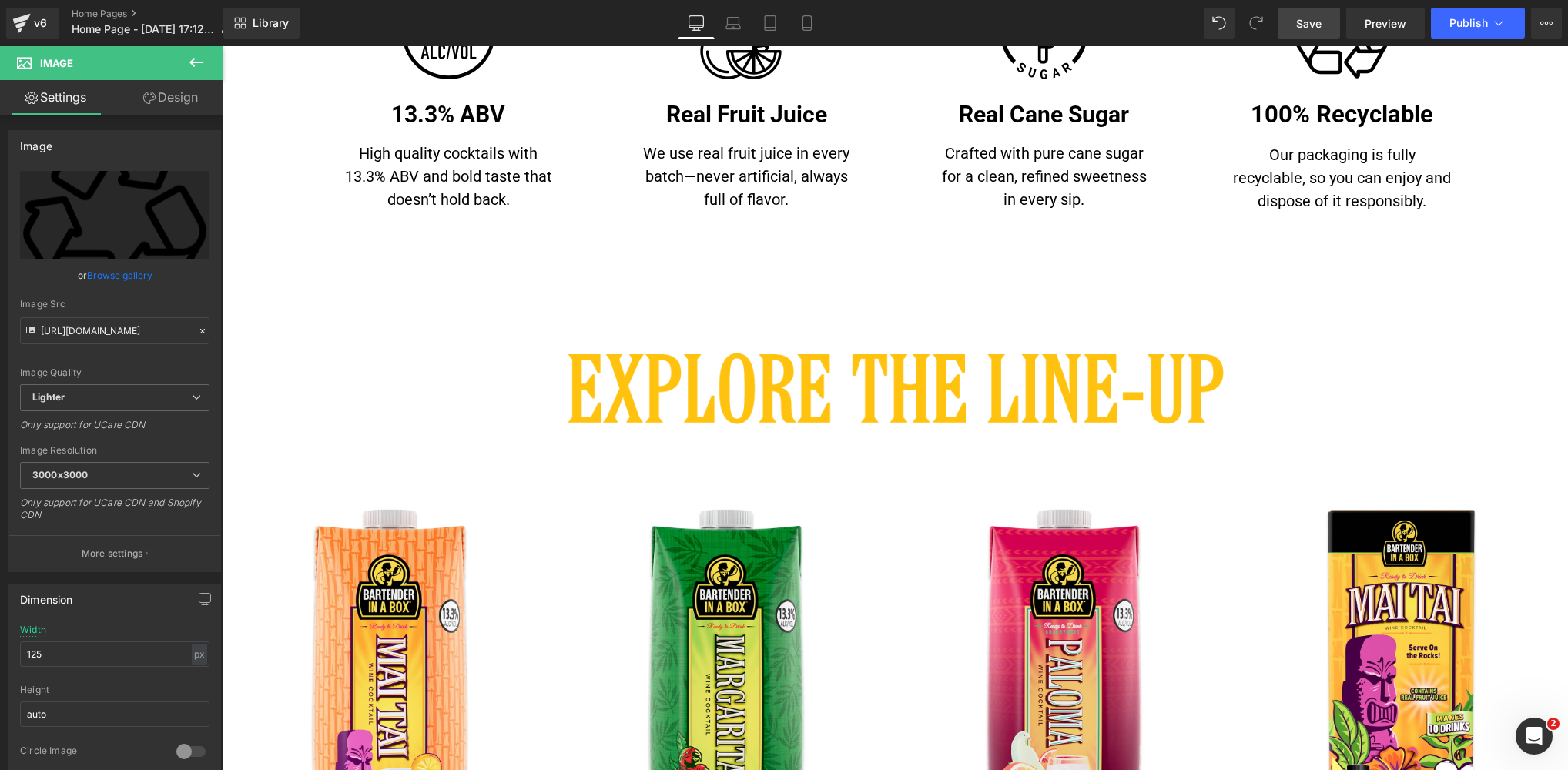
scroll to position [801, 0]
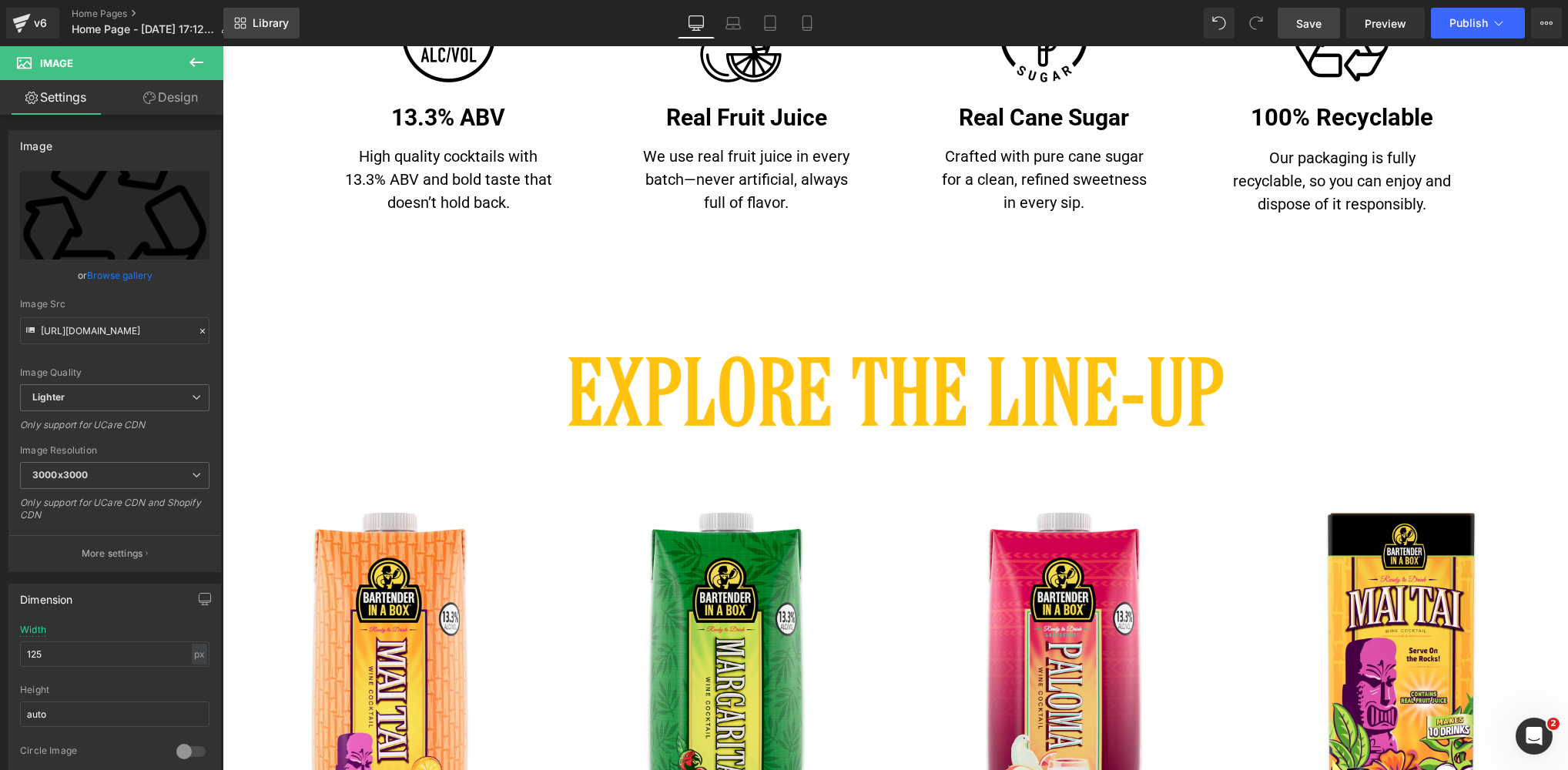
click at [277, 25] on span "Library" at bounding box center [270, 23] width 36 height 14
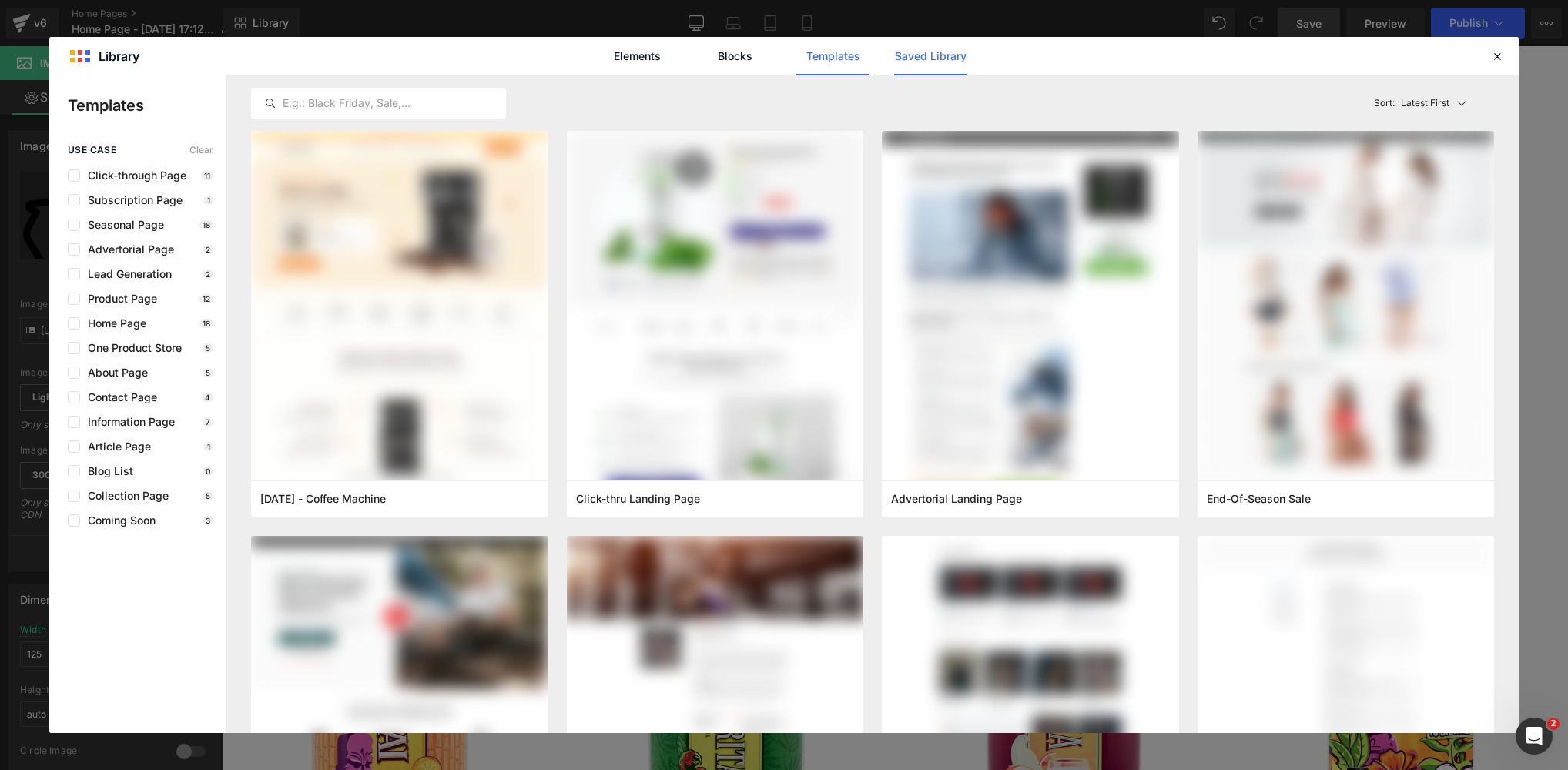
click at [0, 0] on link "Saved Library" at bounding box center [0, 0] width 0 height 0
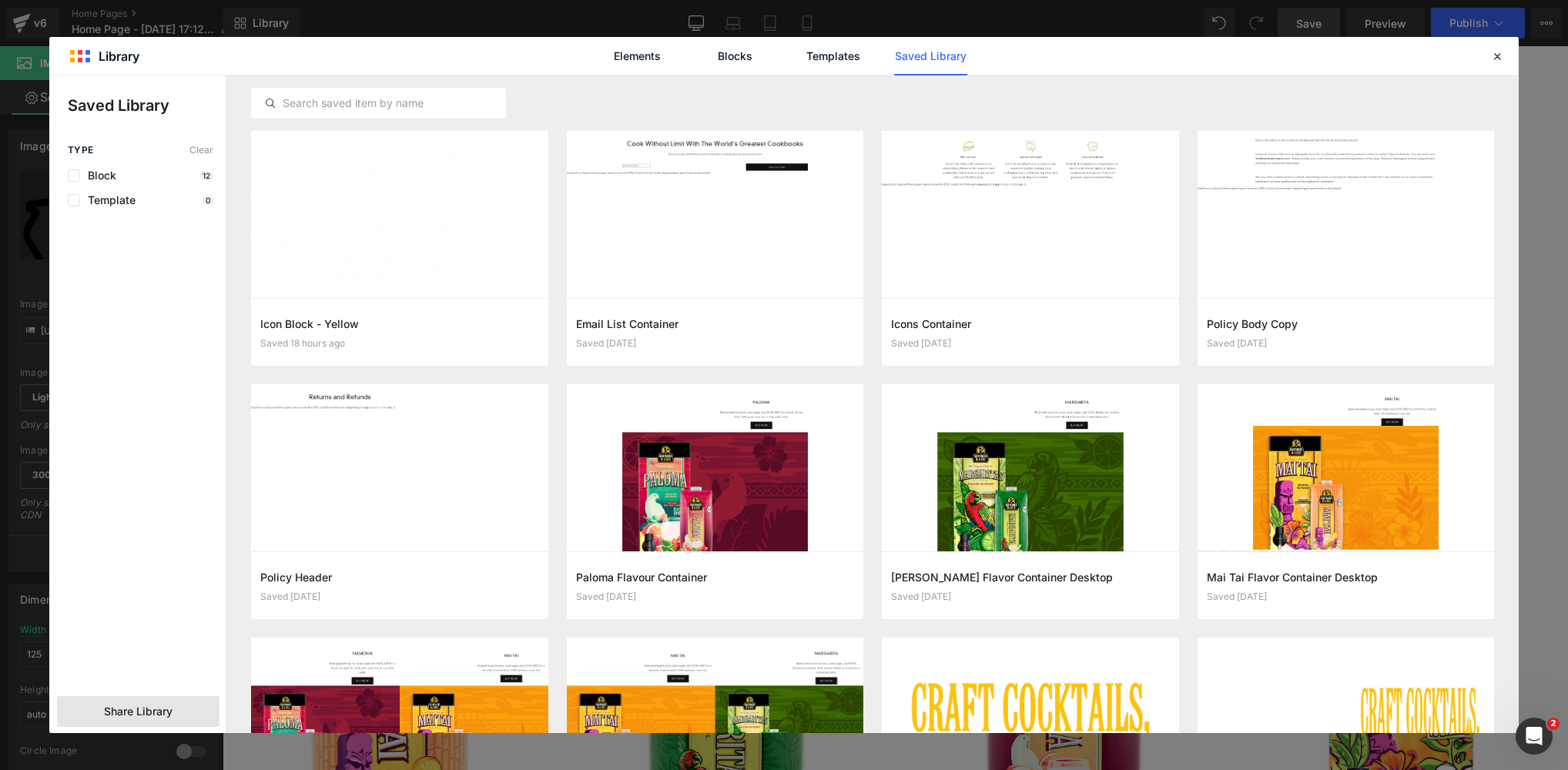
click at [128, 713] on span "Share Library" at bounding box center [138, 712] width 69 height 15
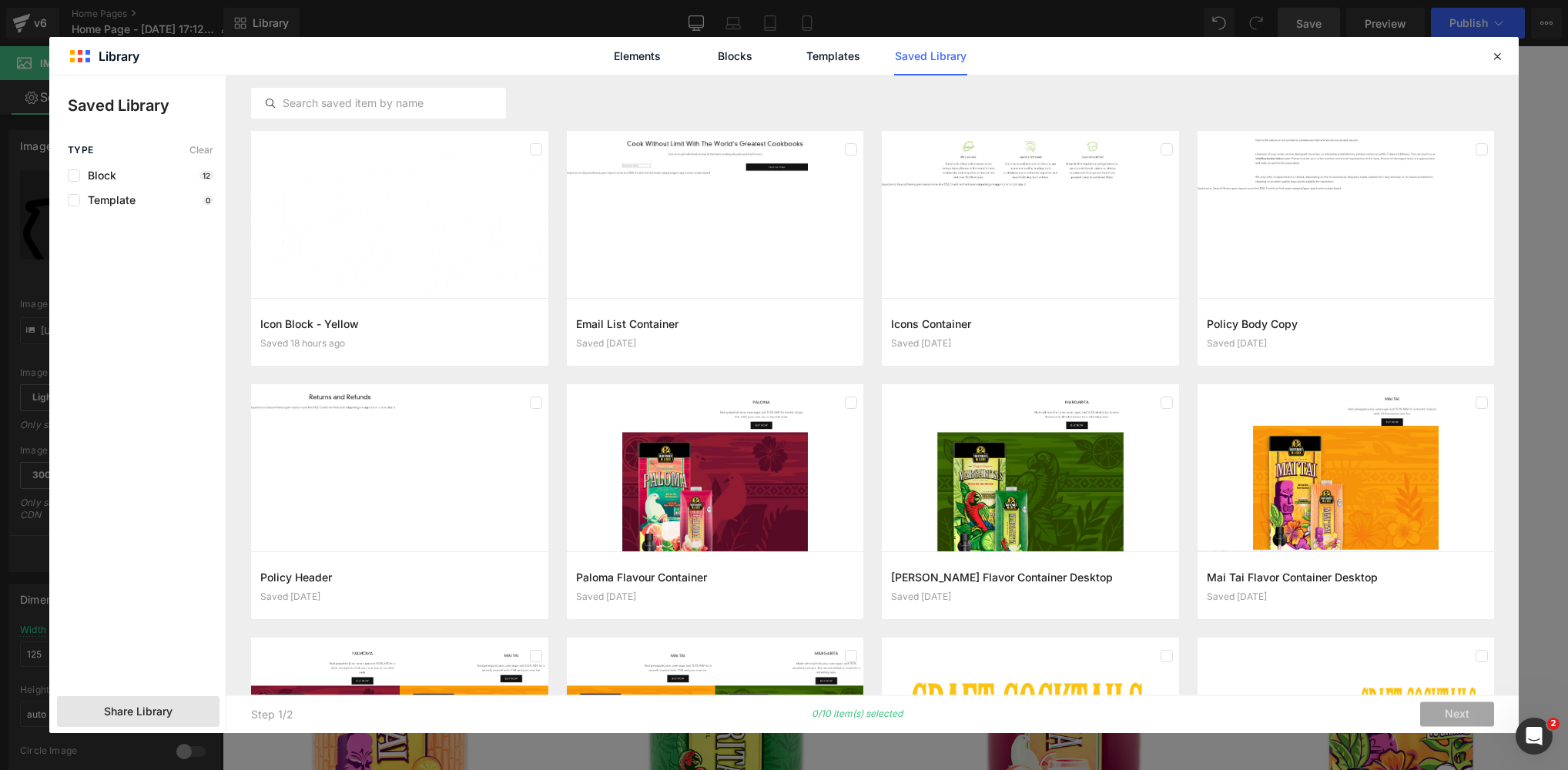
click at [108, 464] on div "Type Clear Block 12 Template 0 Share Library" at bounding box center [137, 439] width 177 height 588
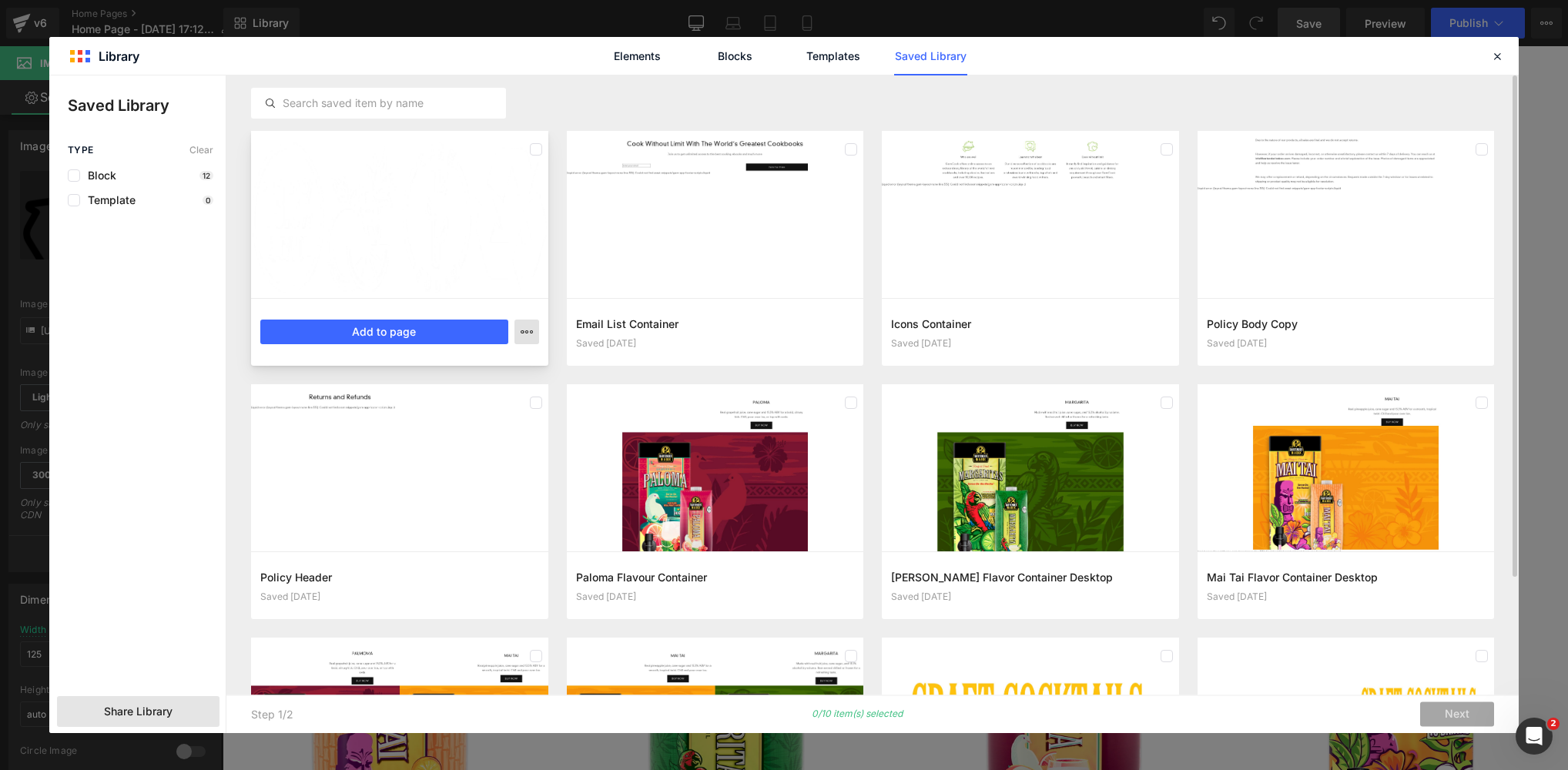
click at [0, 0] on icon "button" at bounding box center [0, 0] width 0 height 0
click at [404, 401] on p "Delete" at bounding box center [410, 399] width 32 height 14
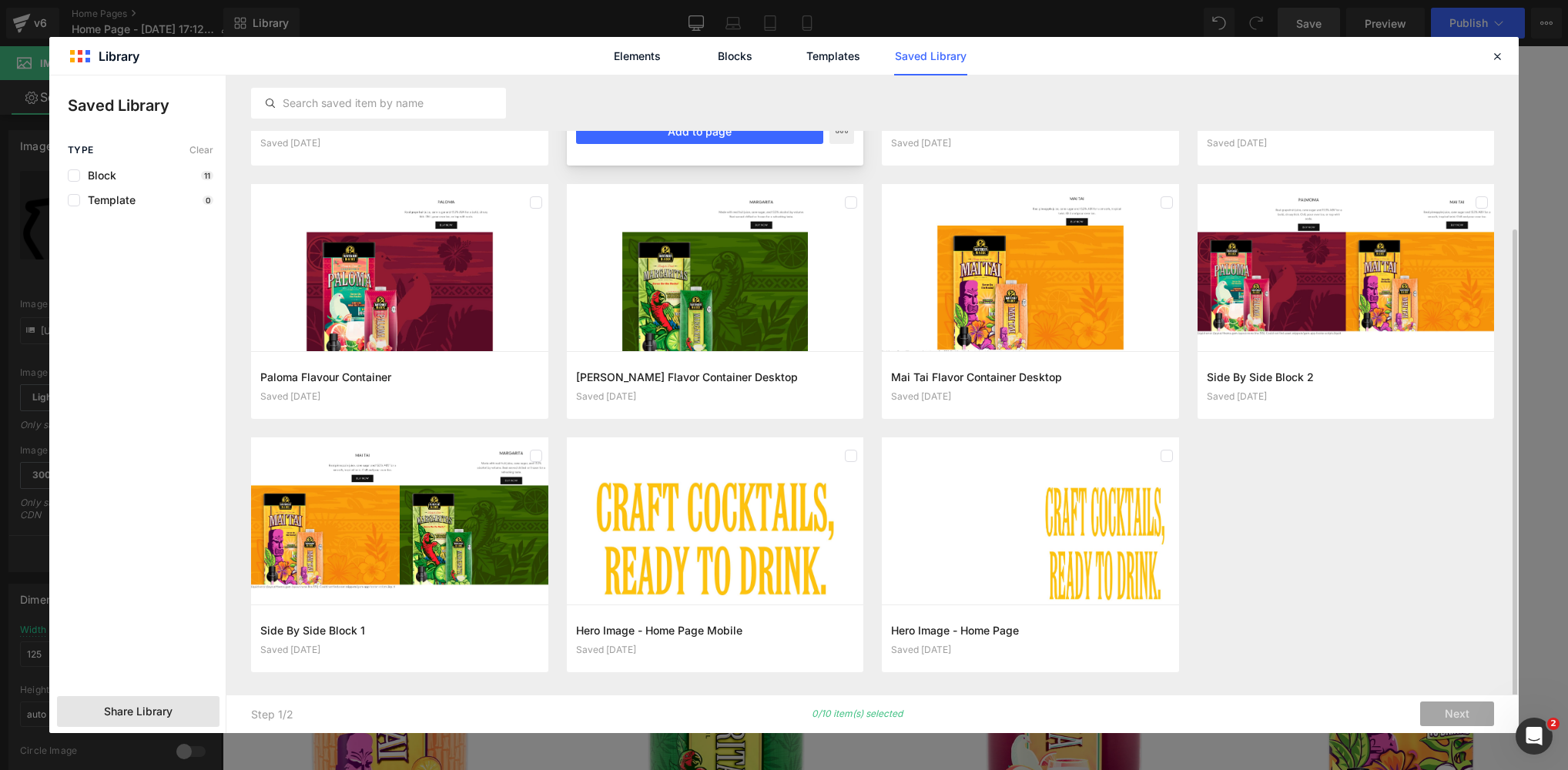
scroll to position [0, 0]
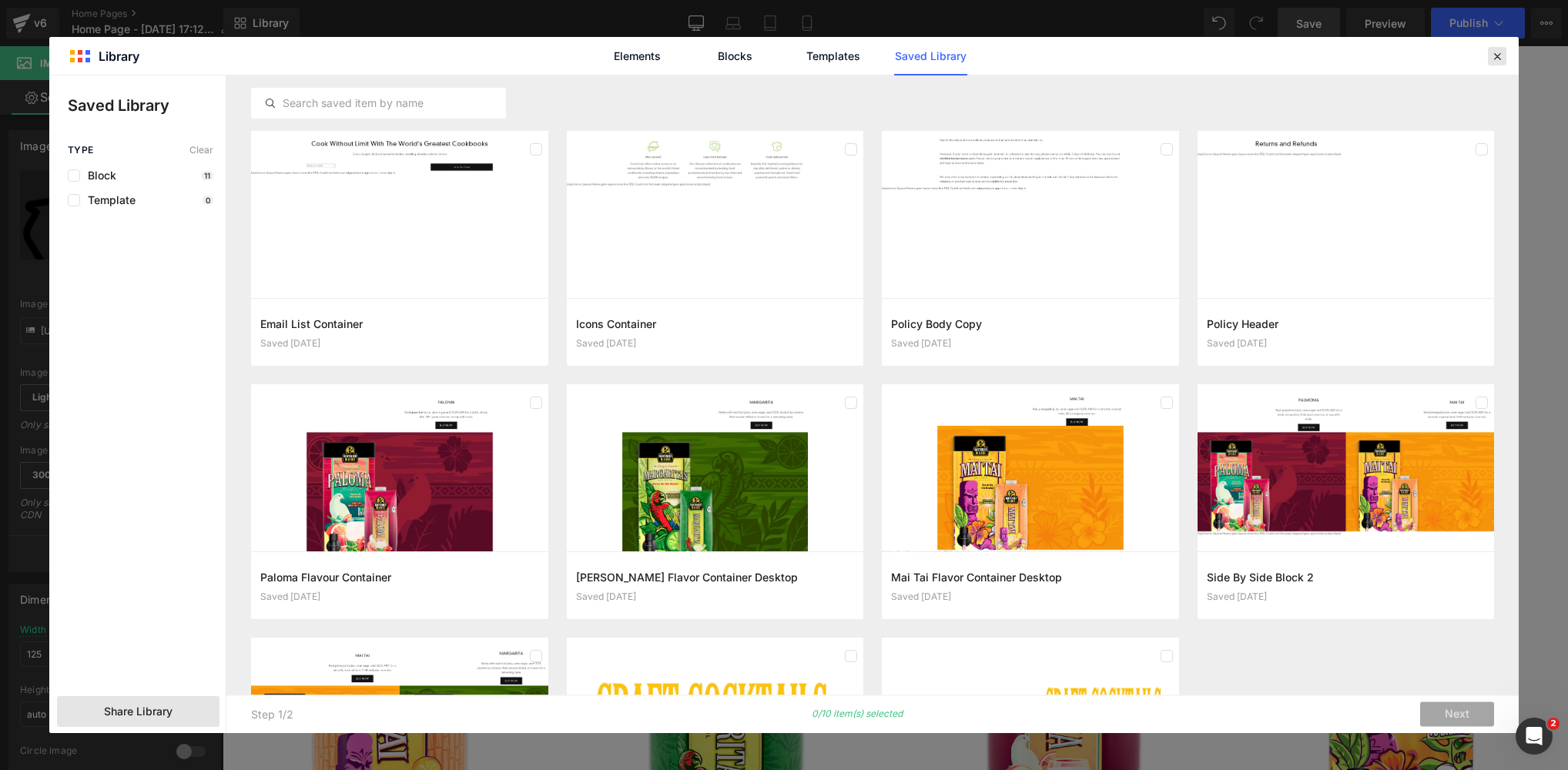
click at [1495, 56] on icon at bounding box center [1497, 56] width 14 height 14
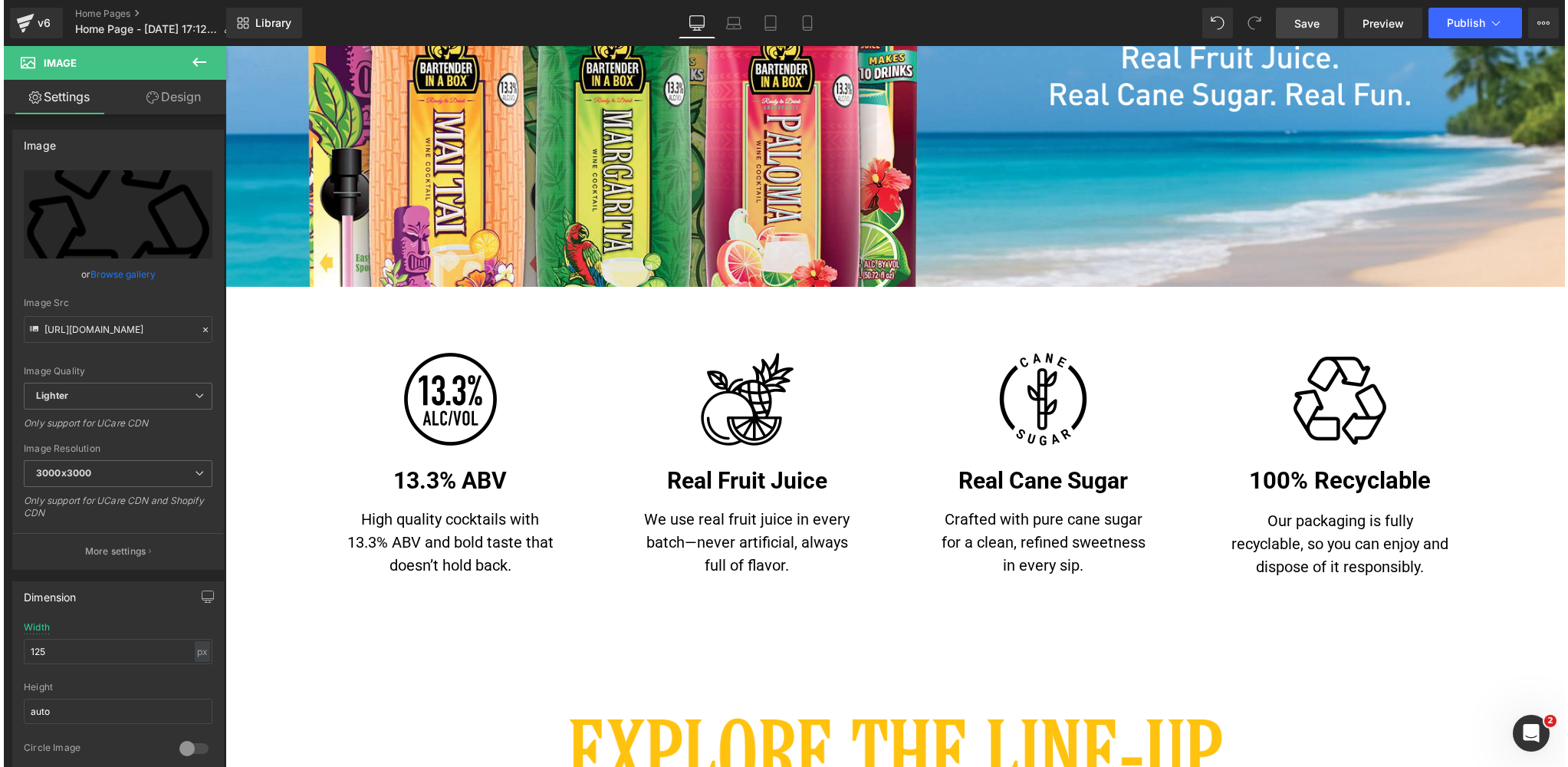
scroll to position [399, 0]
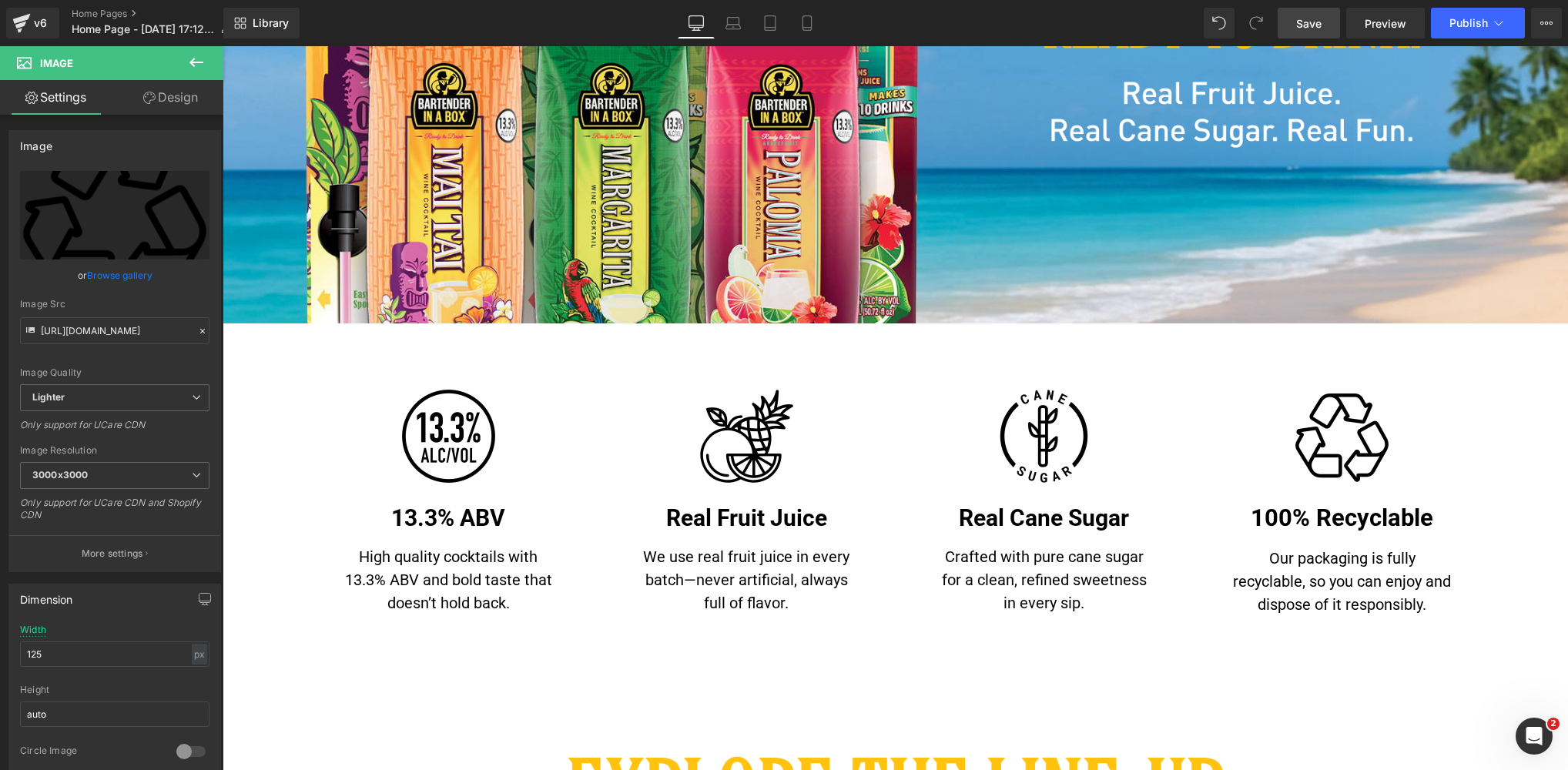
click at [1306, 25] on span "Save" at bounding box center [1309, 23] width 25 height 16
click at [1365, 23] on link "Preview" at bounding box center [1384, 23] width 78 height 31
click at [1384, 24] on span "Preview" at bounding box center [1385, 23] width 42 height 16
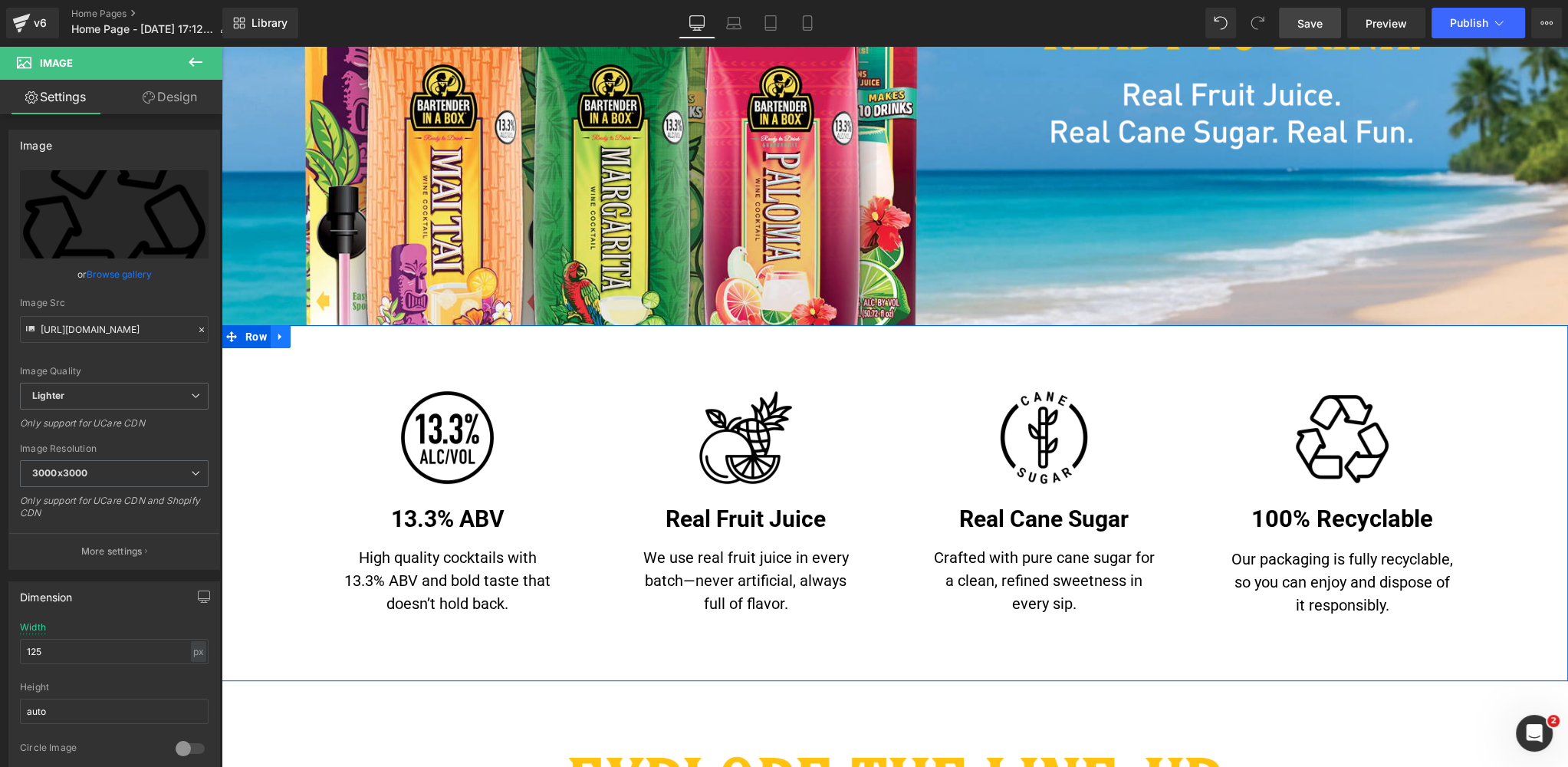
click at [286, 340] on icon at bounding box center [280, 337] width 11 height 12
click at [299, 339] on icon at bounding box center [300, 336] width 11 height 11
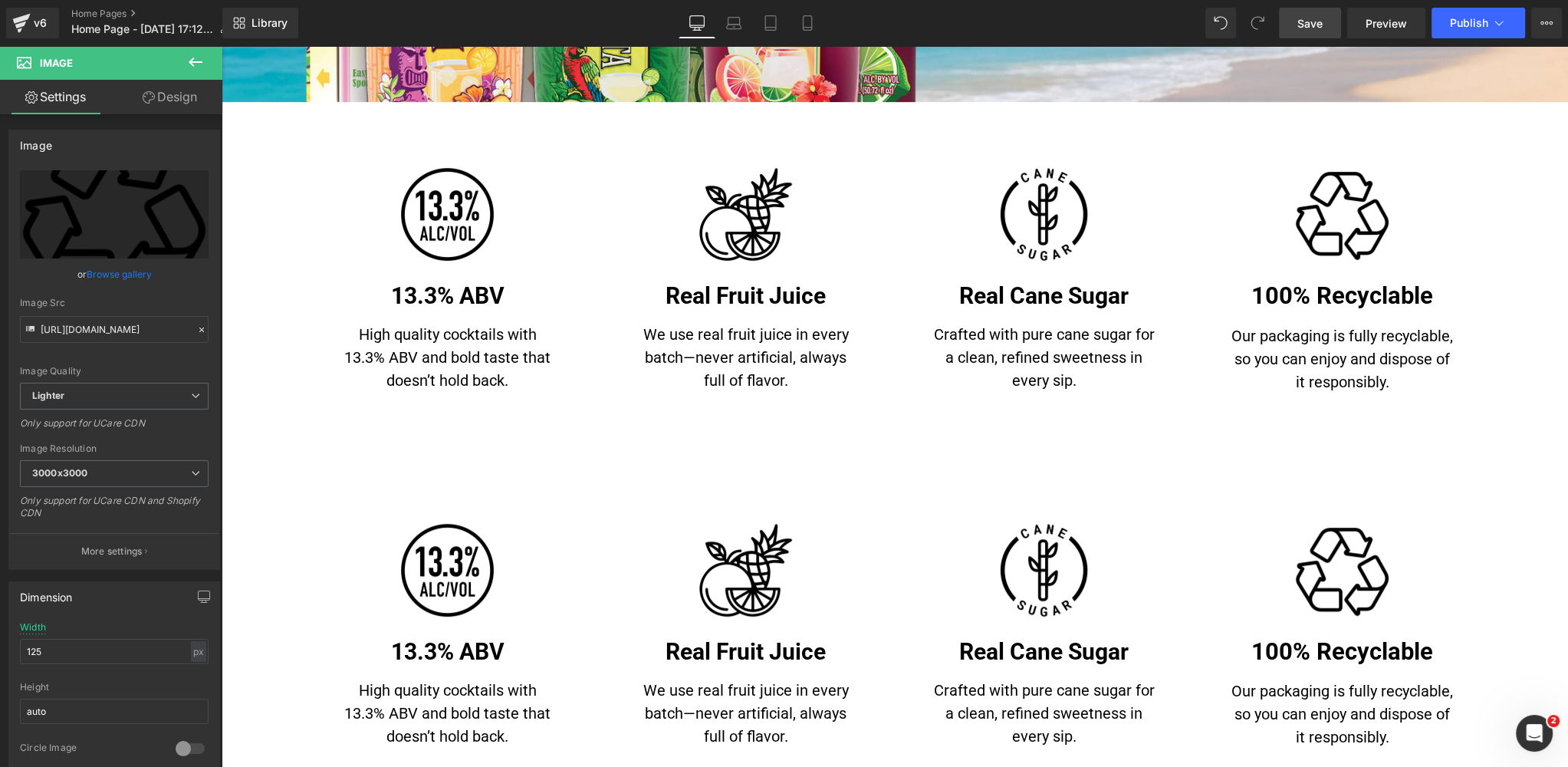
scroll to position [565, 0]
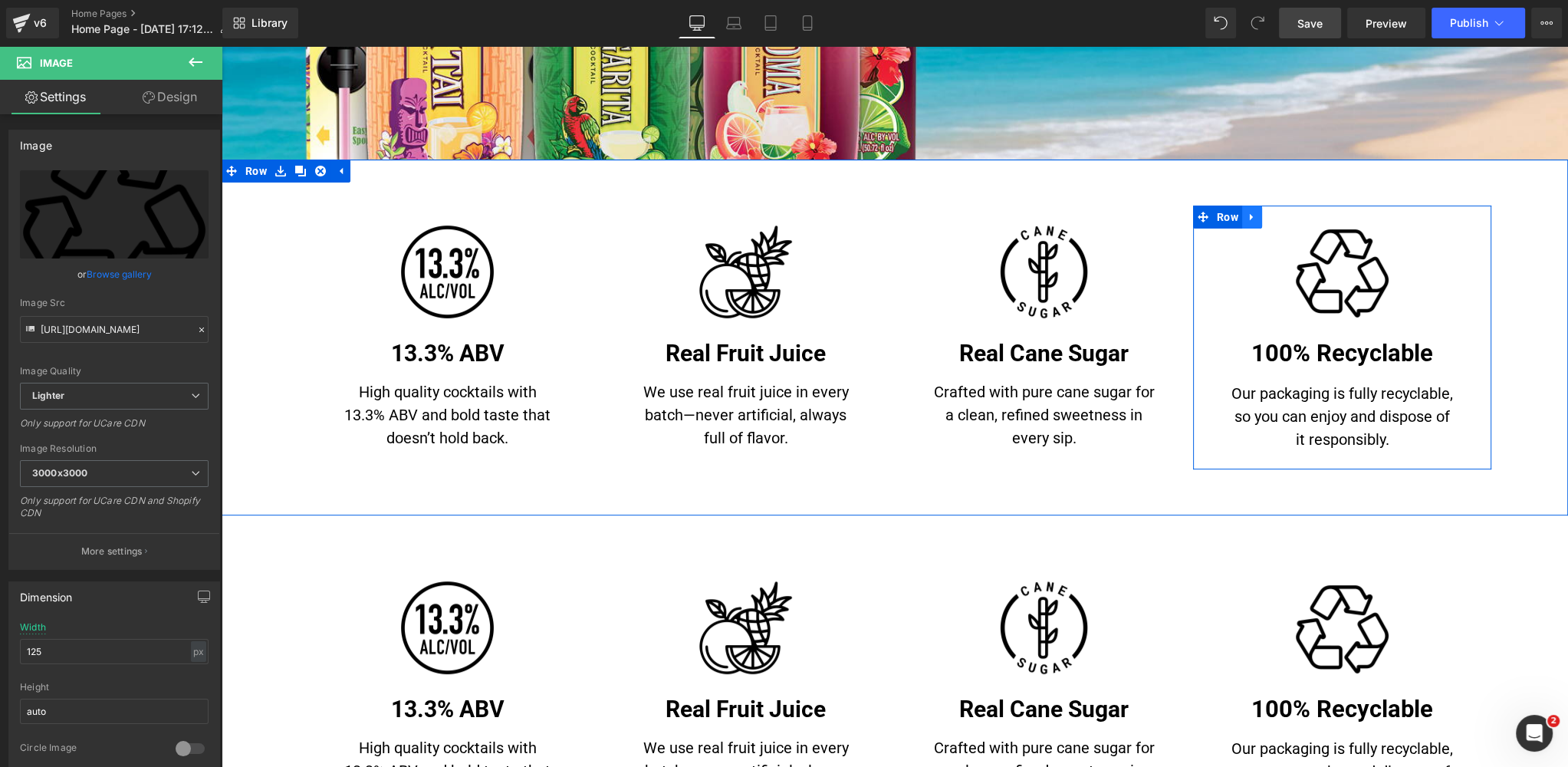
click at [1252, 217] on icon at bounding box center [1251, 217] width 3 height 7
click at [1288, 214] on icon at bounding box center [1292, 217] width 11 height 11
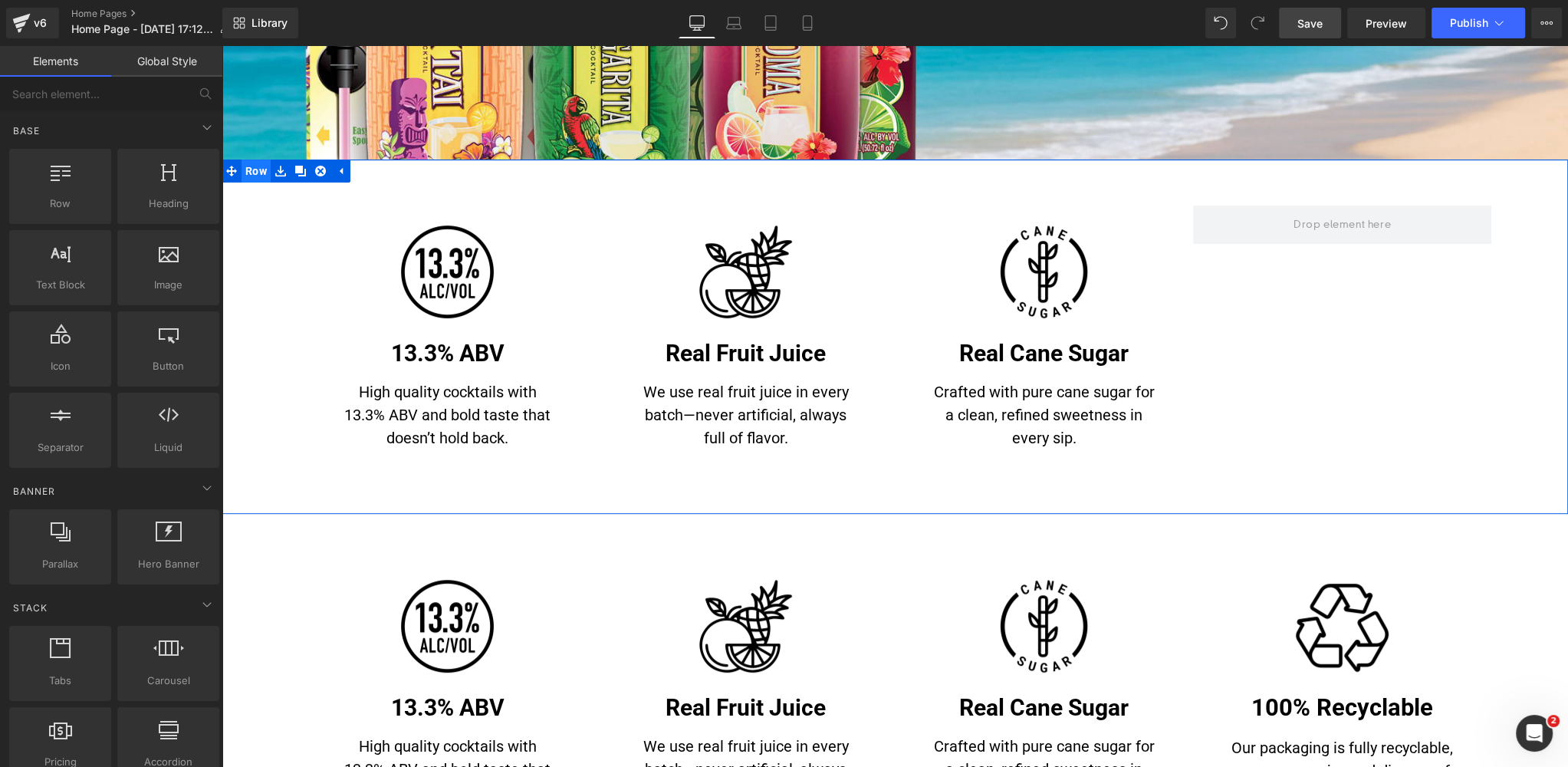
click at [248, 171] on span "Row" at bounding box center [256, 171] width 29 height 23
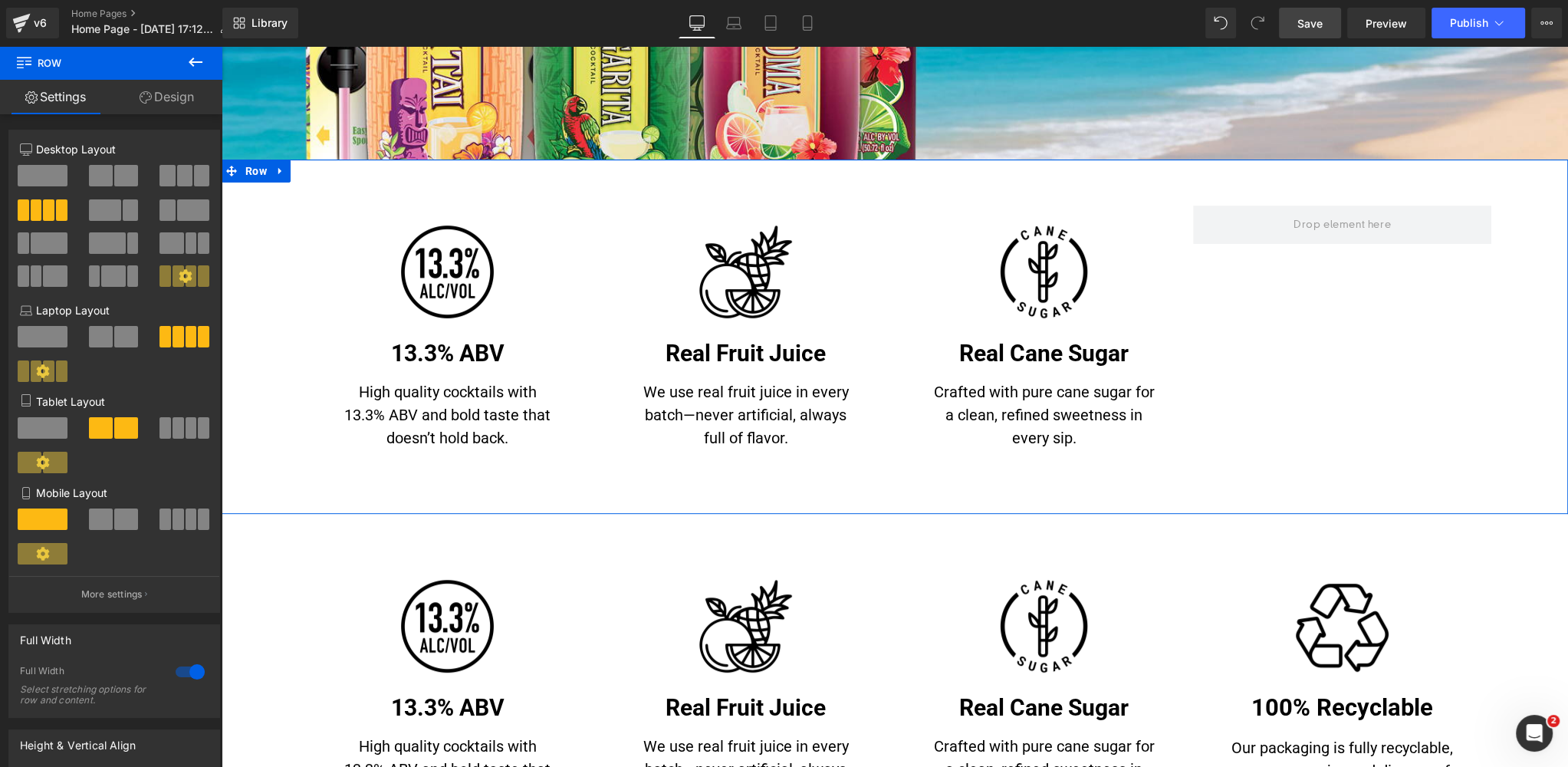
click at [178, 172] on span at bounding box center [185, 175] width 15 height 21
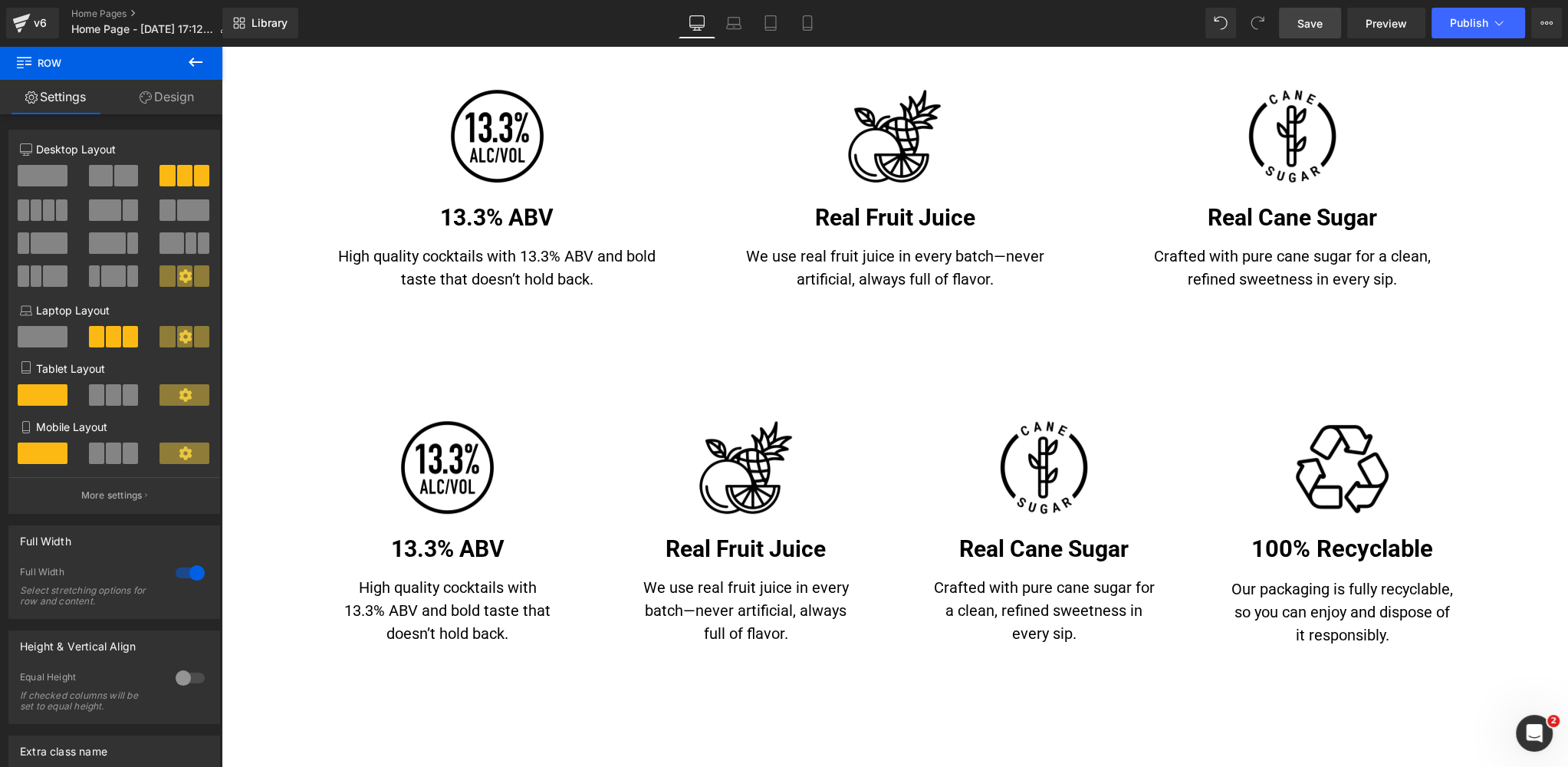
scroll to position [581, 0]
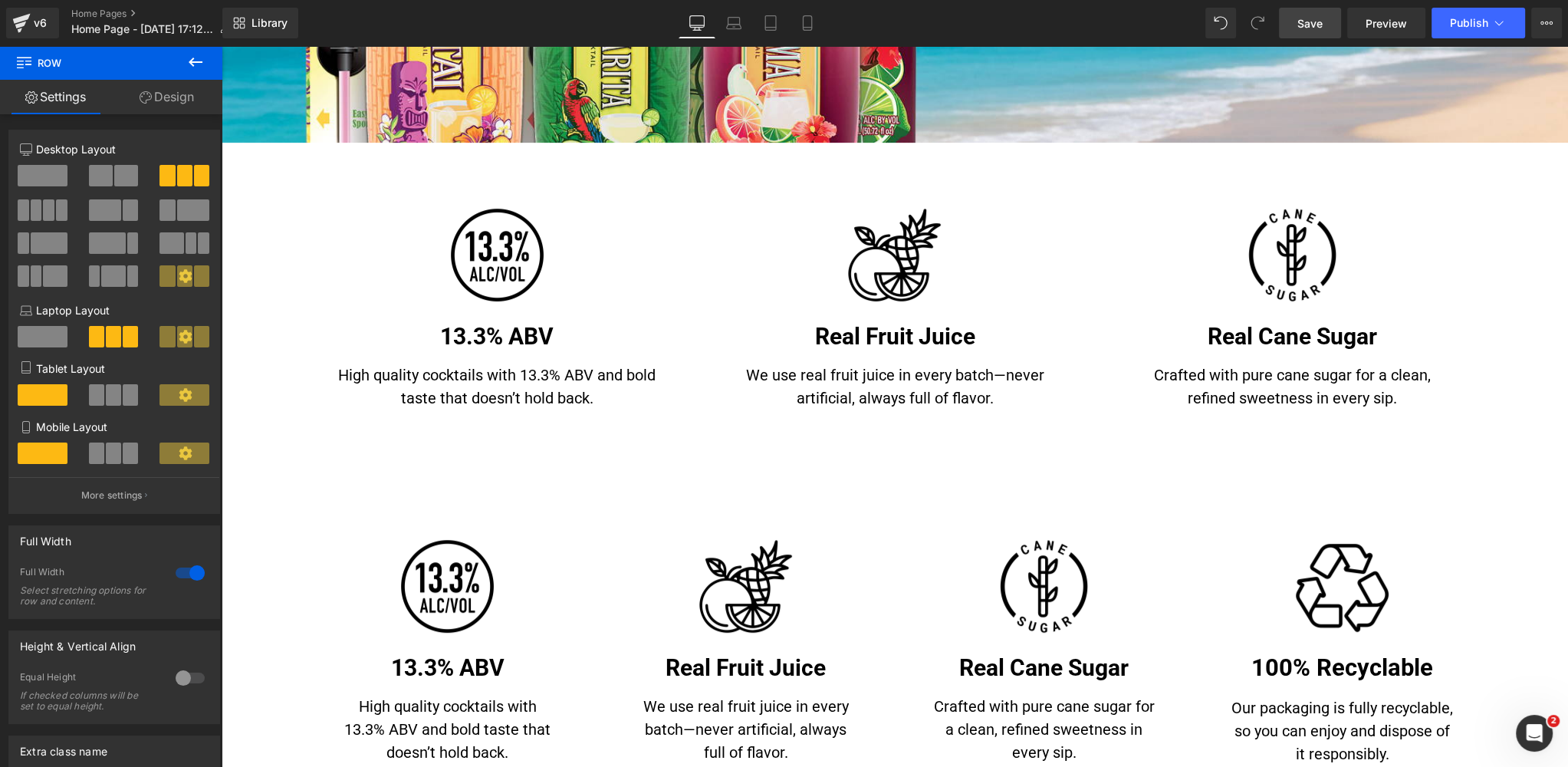
click at [1327, 25] on link "Save" at bounding box center [1310, 23] width 63 height 31
click at [1383, 25] on span "Preview" at bounding box center [1386, 23] width 41 height 16
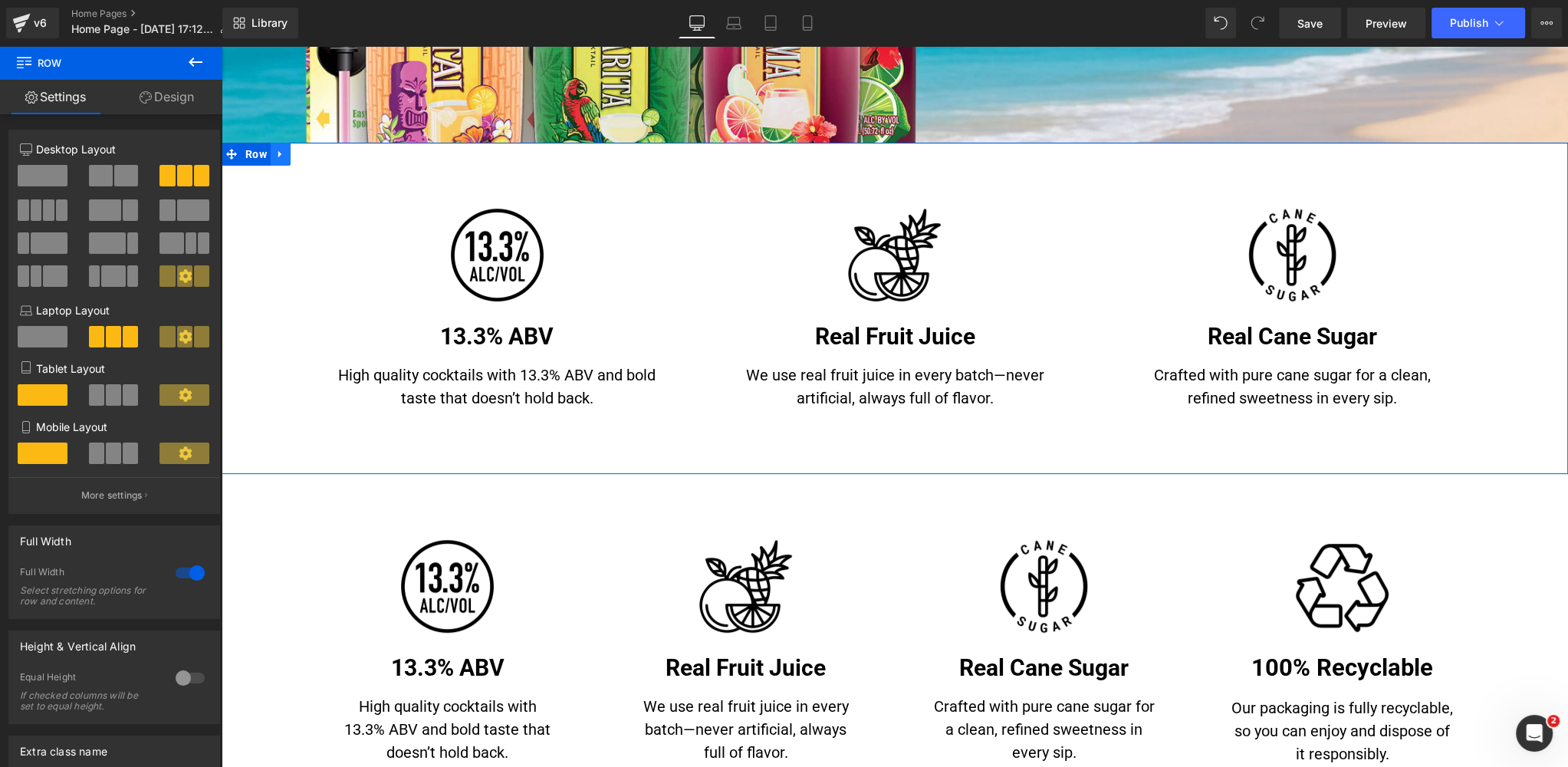
click at [286, 154] on icon at bounding box center [280, 155] width 11 height 12
click at [320, 154] on icon at bounding box center [320, 155] width 11 height 12
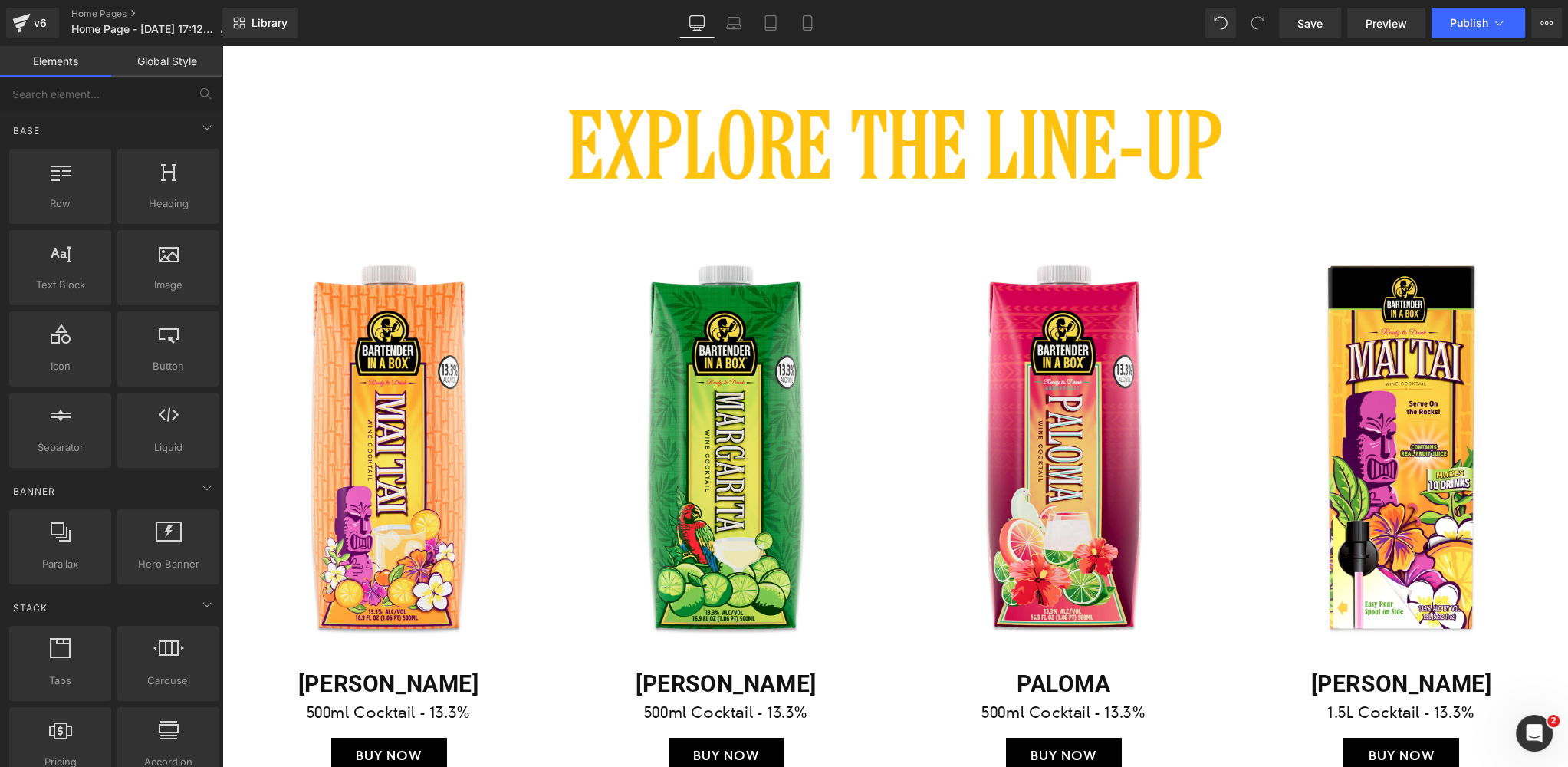
scroll to position [1120, 0]
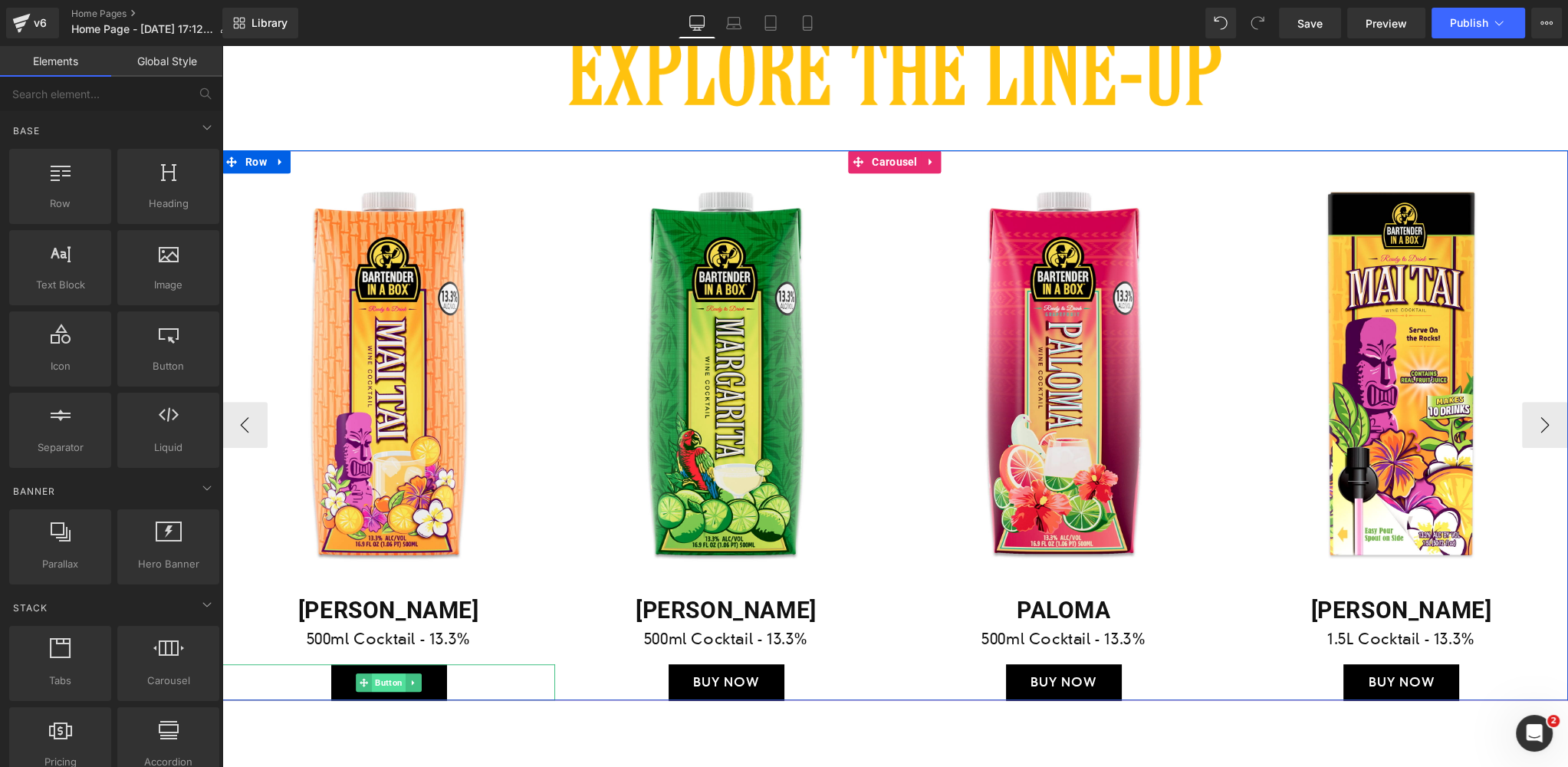
click at [393, 681] on span "Button" at bounding box center [389, 682] width 34 height 18
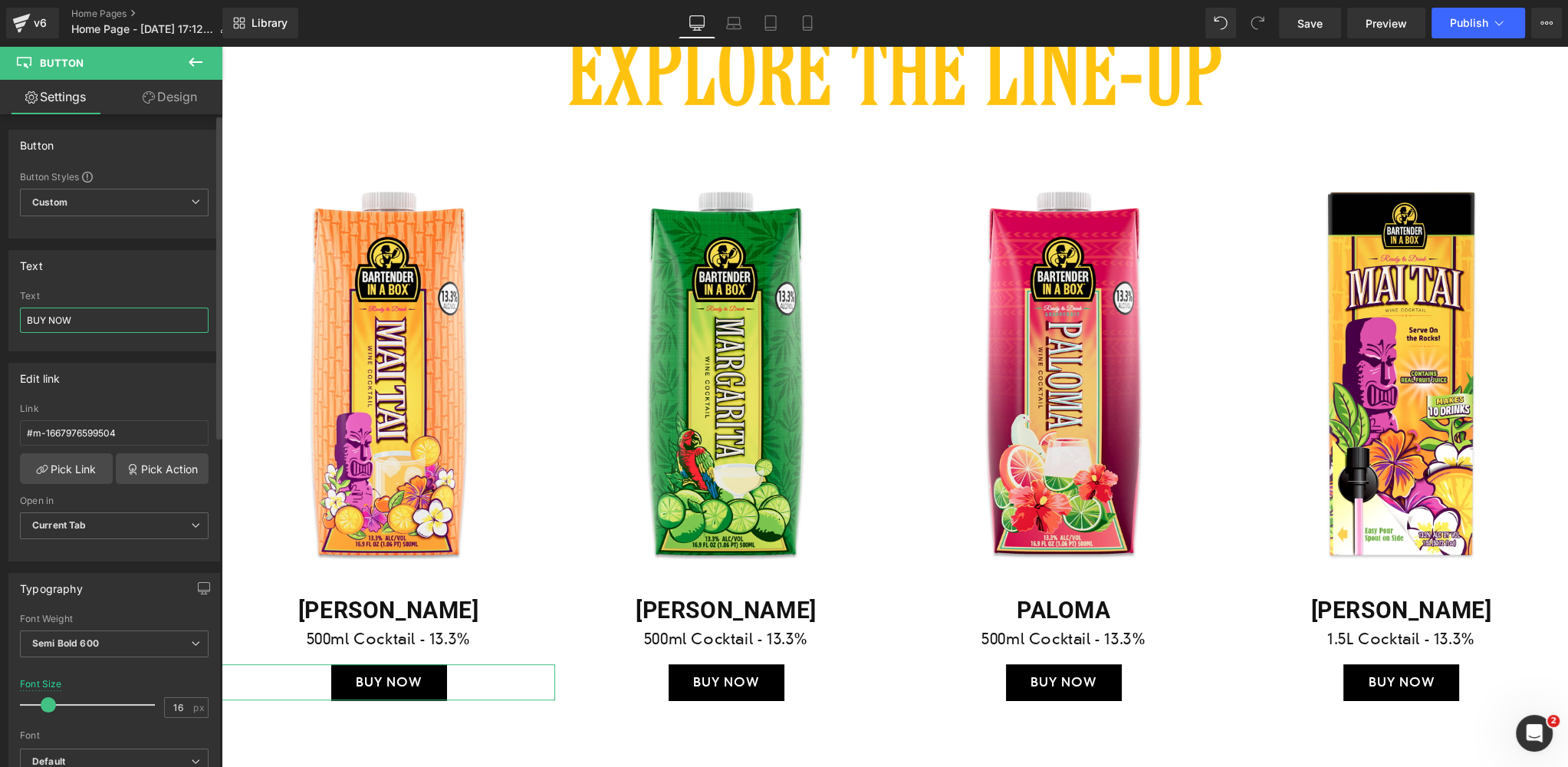
drag, startPoint x: 81, startPoint y: 318, endPoint x: 10, endPoint y: 319, distance: 71.0
click at [10, 319] on div "BUY NOW Text BUY NOW" at bounding box center [114, 320] width 210 height 60
type input "LEARN MORE"
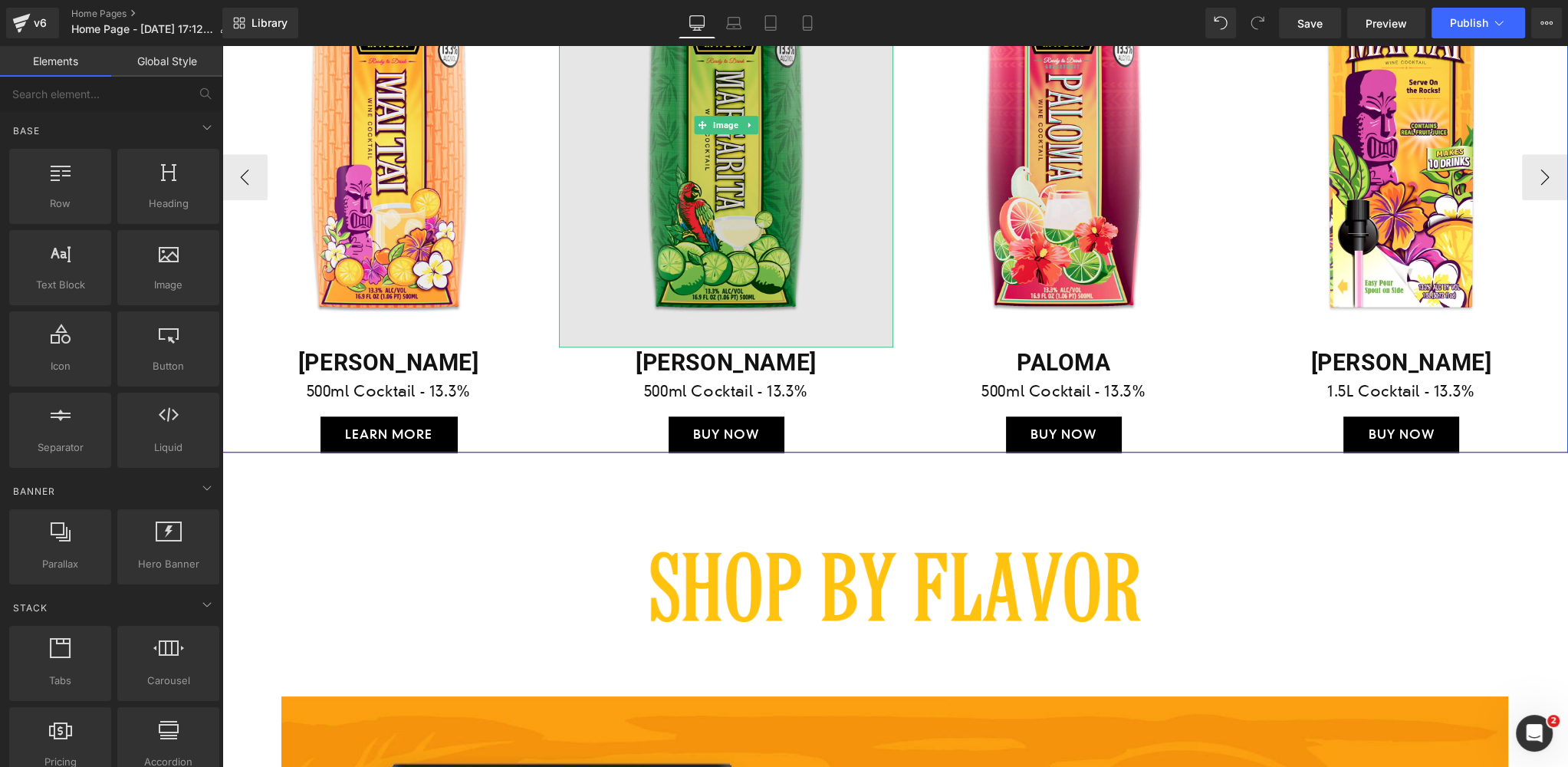
scroll to position [1364, 0]
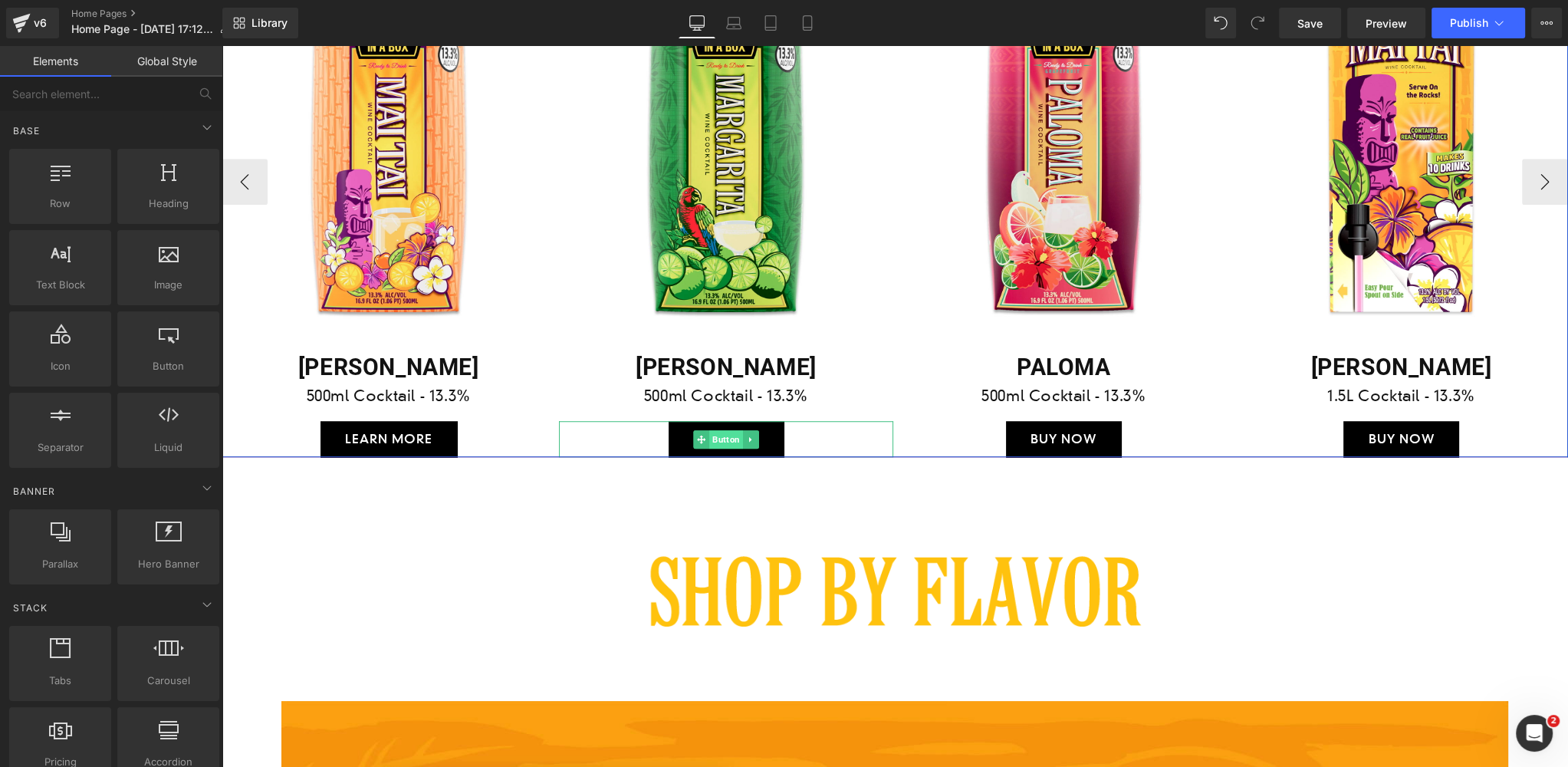
click at [727, 442] on span "Button" at bounding box center [725, 439] width 34 height 18
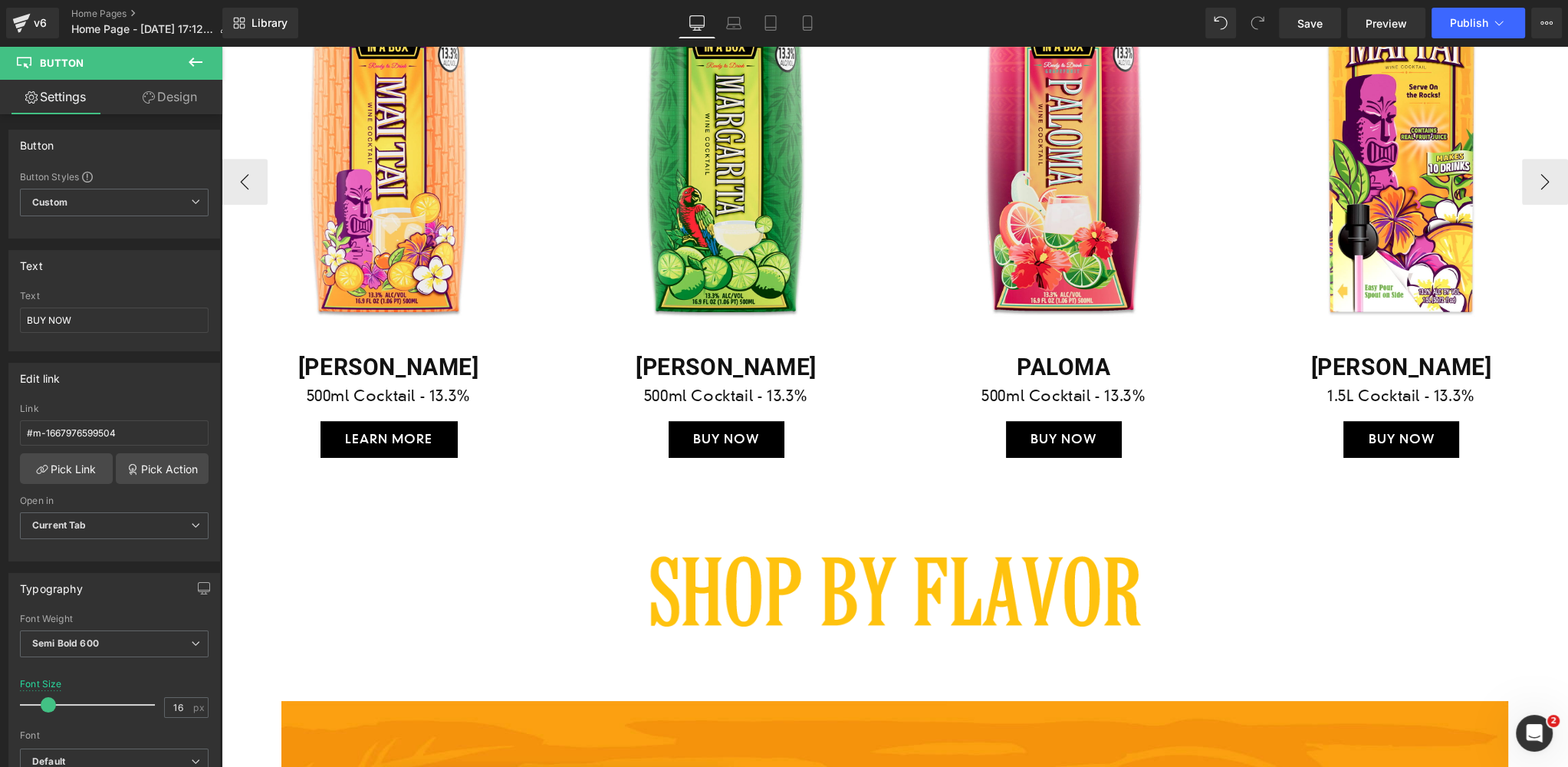
click at [380, 439] on span "Button" at bounding box center [389, 439] width 34 height 18
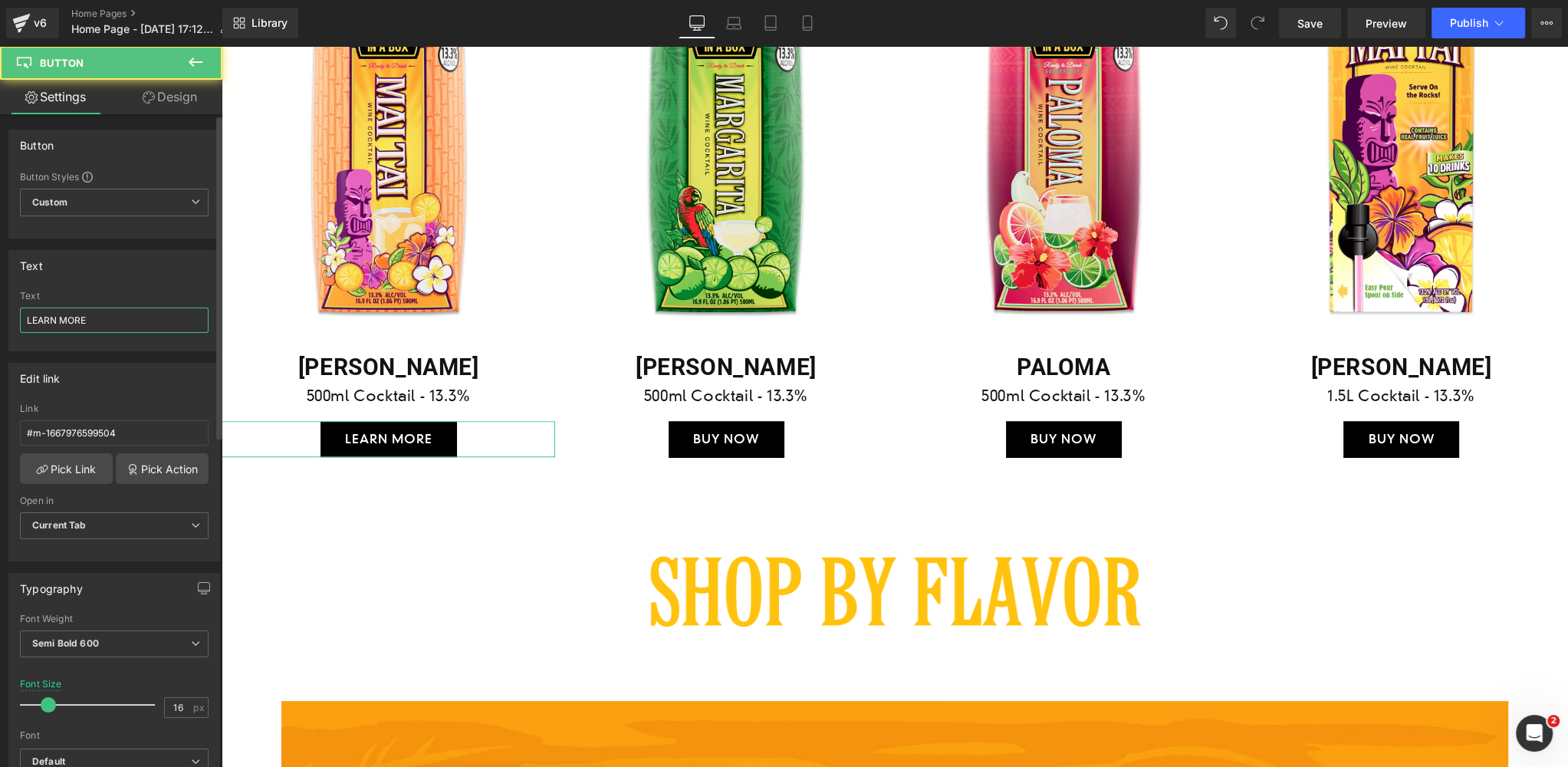
drag, startPoint x: 88, startPoint y: 319, endPoint x: 11, endPoint y: 320, distance: 77.0
click at [11, 320] on div "LEARN MORE Text LEARN MORE" at bounding box center [114, 320] width 210 height 60
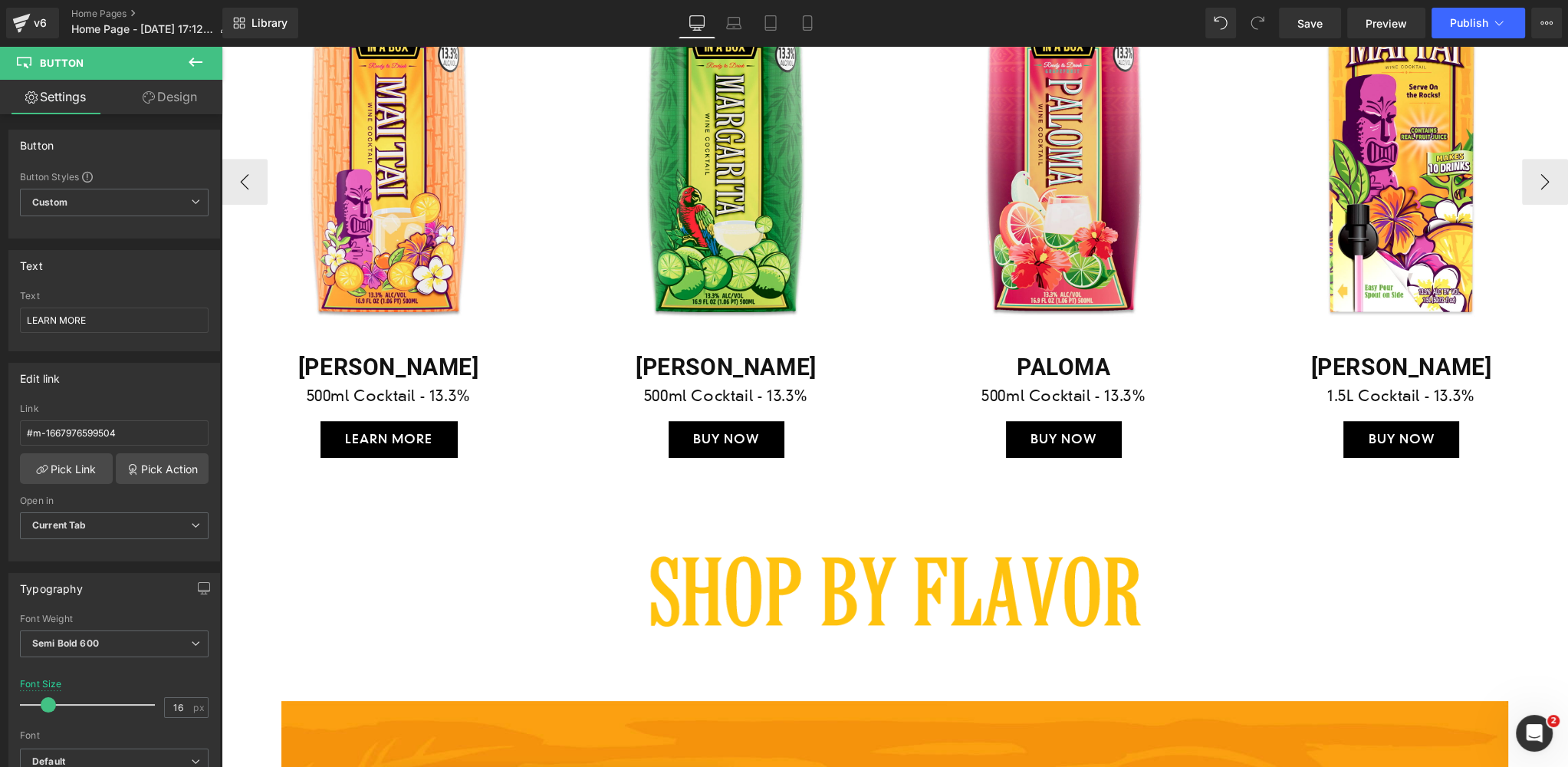
click at [731, 438] on div "BUY NOW Button" at bounding box center [725, 439] width 334 height 36
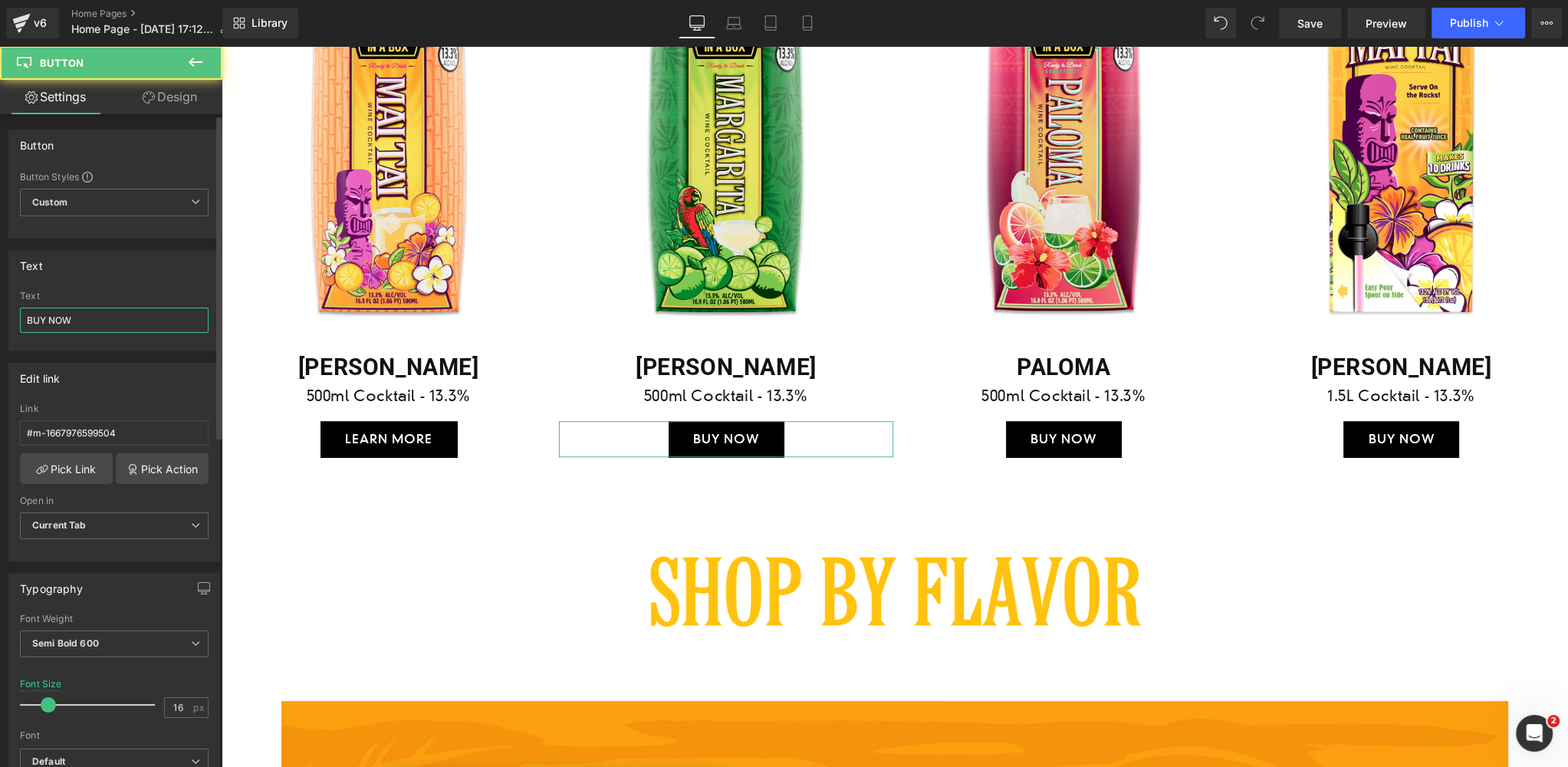
click at [4, 320] on div "Text BUY NOW Text BUY NOW" at bounding box center [114, 294] width 229 height 113
paste input "LEARN MORE"
type input "LEARN MORE"
click at [1055, 437] on div "BUY NOW Button" at bounding box center [1064, 439] width 334 height 36
click at [0, 319] on html "Button You are previewing how the will restyle your page. You can not edit Elem…" at bounding box center [784, 383] width 1568 height 767
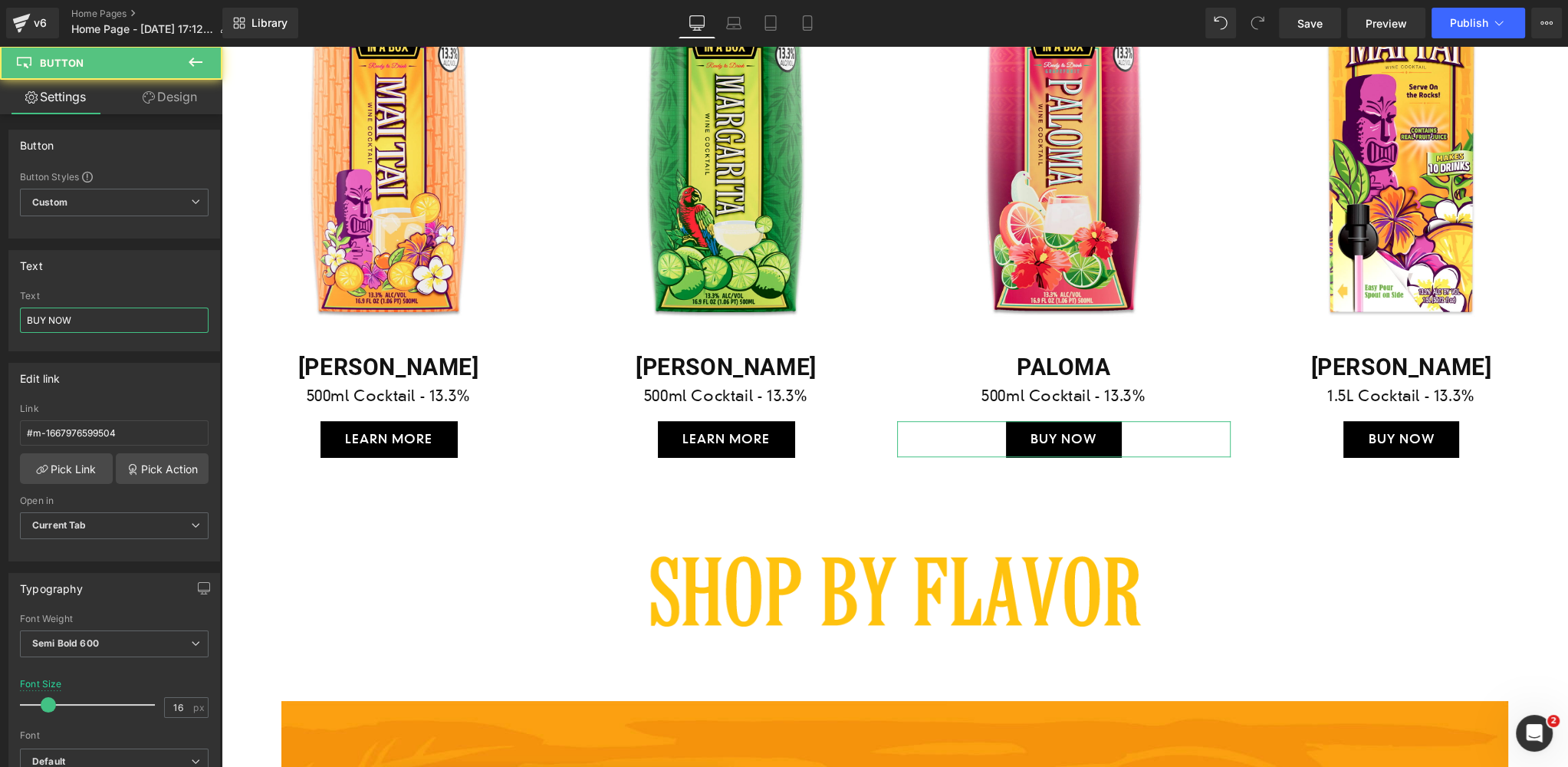
paste input "LEARN MORE"
type input "LEARN MORE"
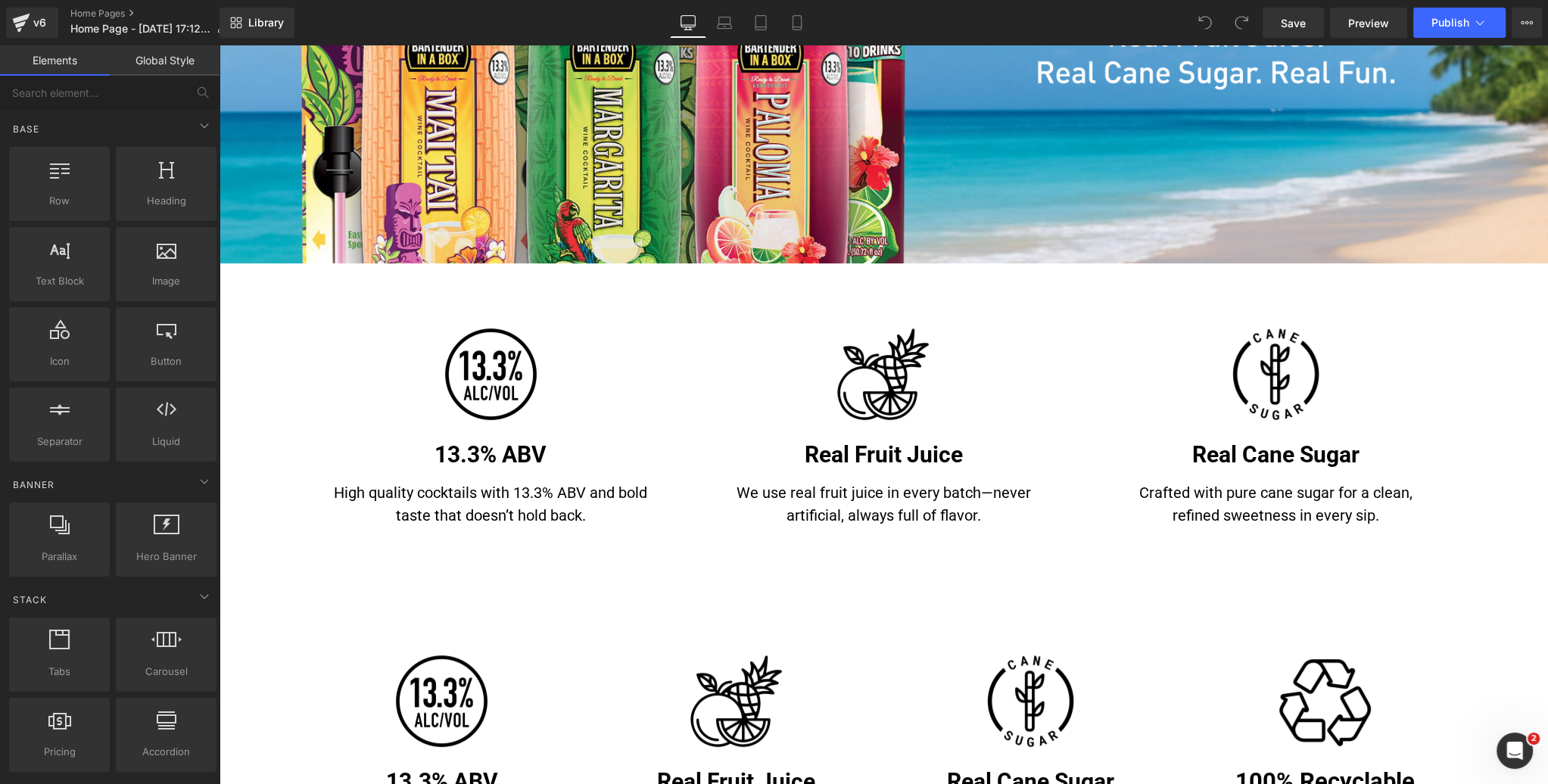
scroll to position [528, 0]
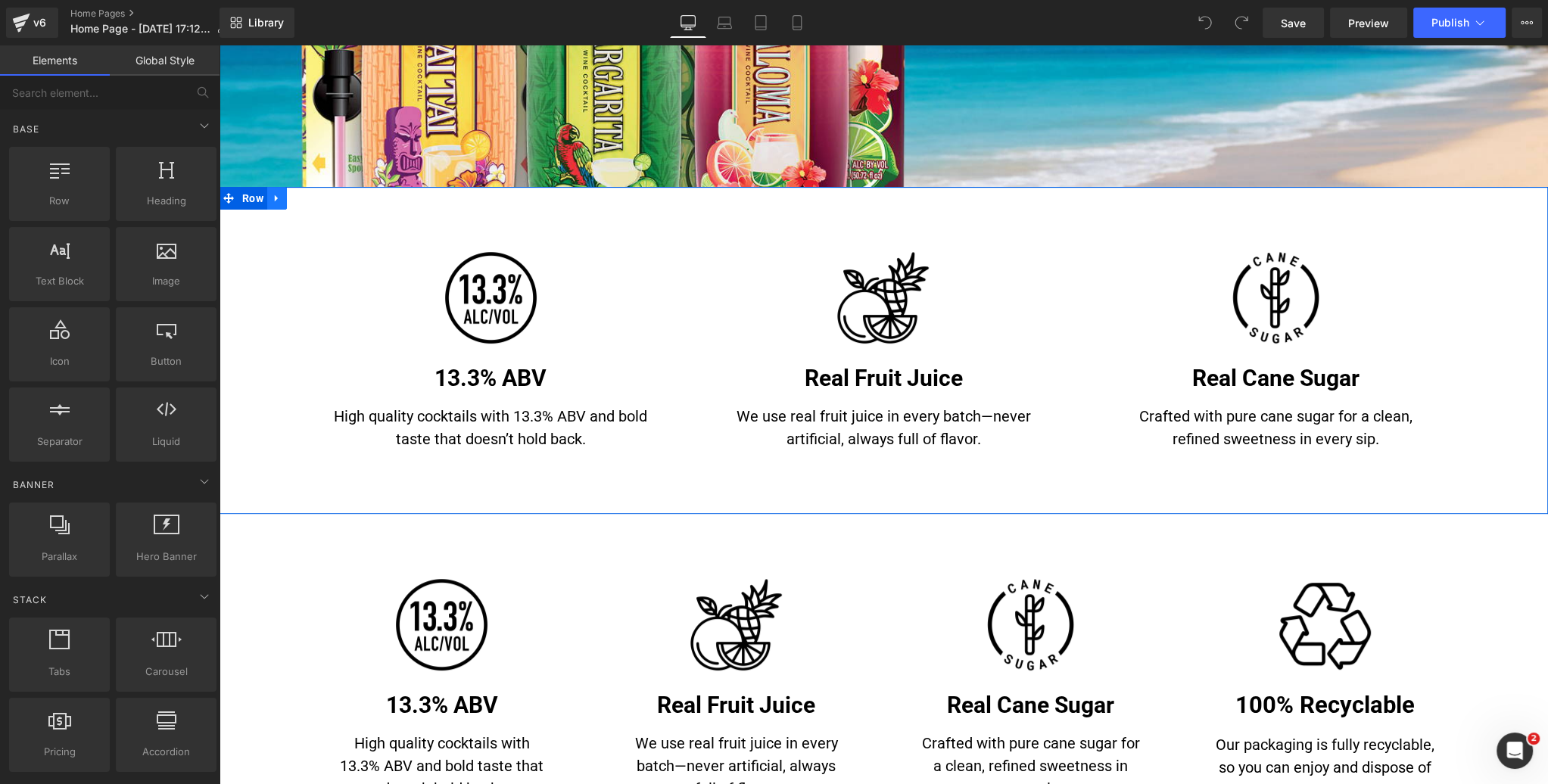
click at [278, 197] on icon at bounding box center [275, 198] width 3 height 7
click at [320, 199] on icon at bounding box center [316, 197] width 10 height 10
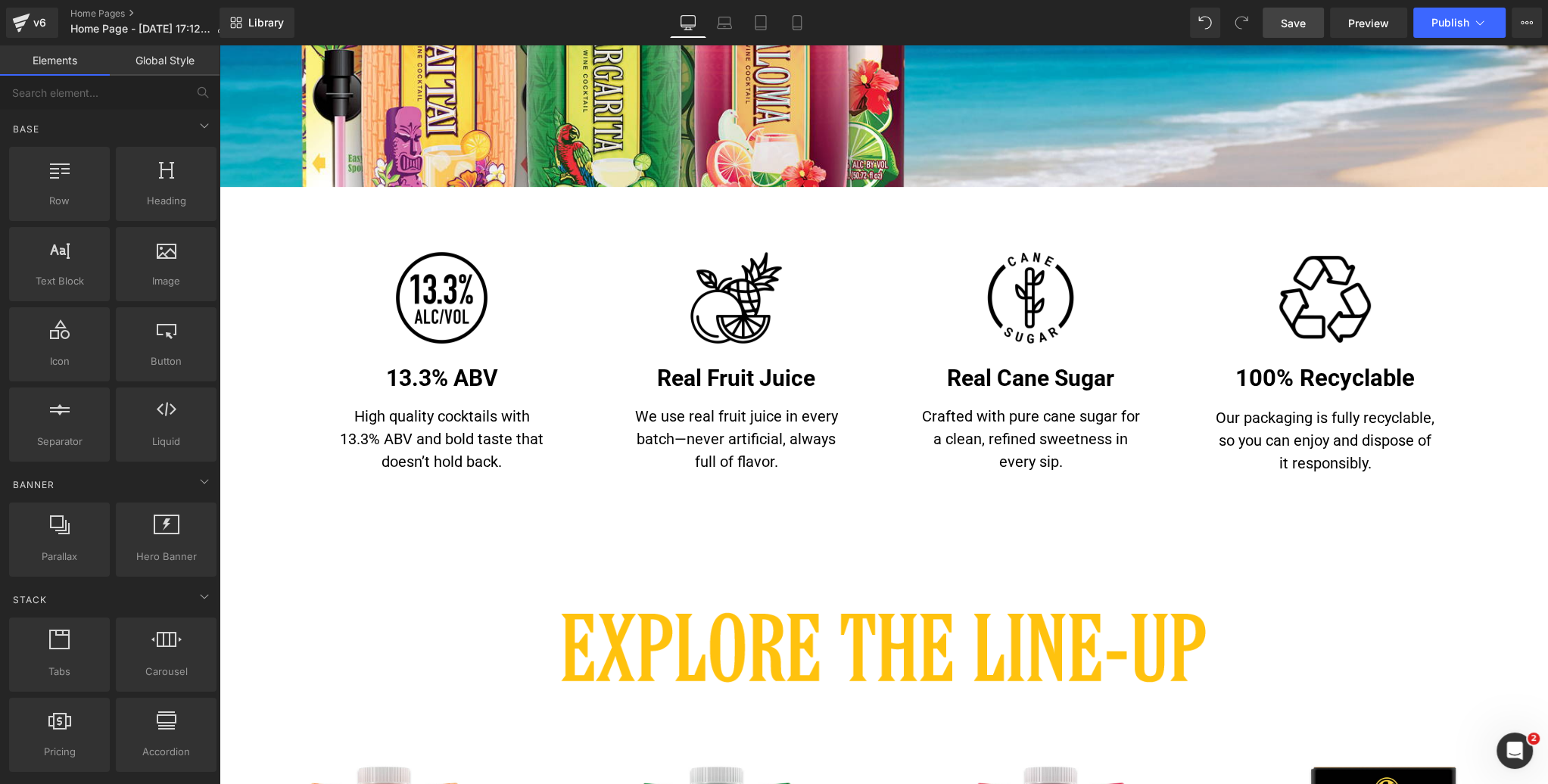
click at [1292, 23] on span "Save" at bounding box center [1293, 23] width 25 height 16
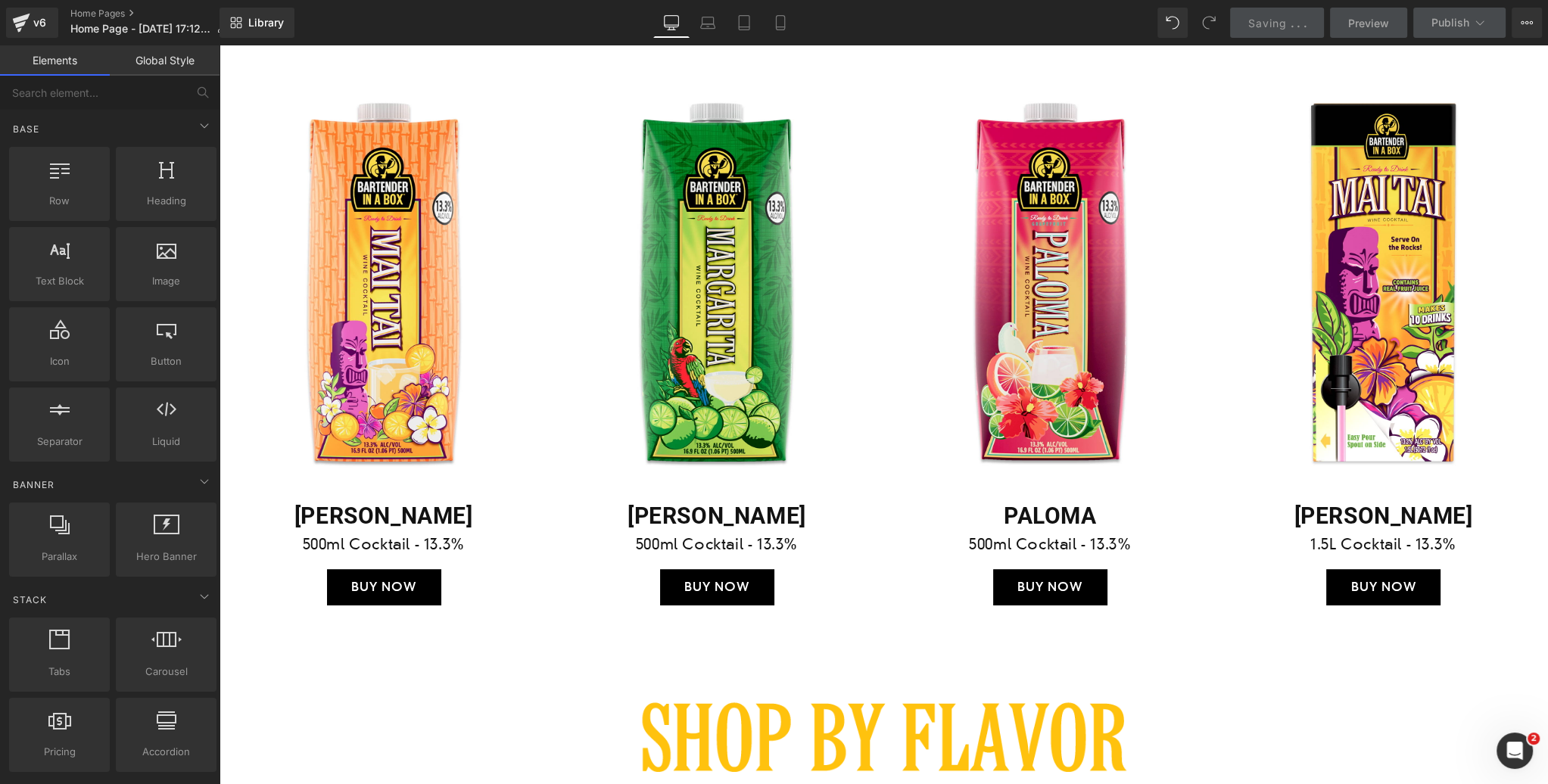
scroll to position [1284, 0]
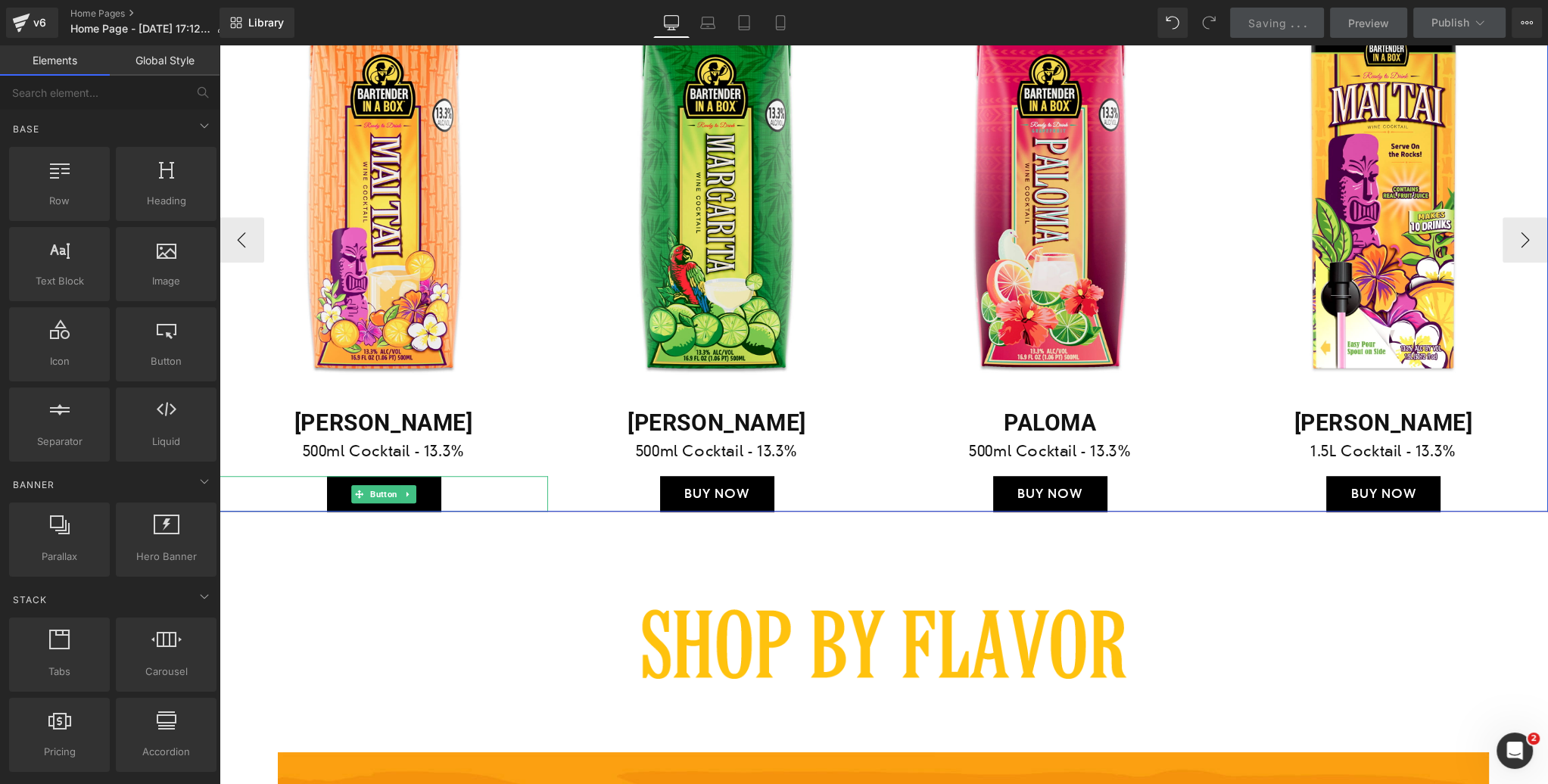
click at [379, 496] on span "Button" at bounding box center [384, 494] width 33 height 18
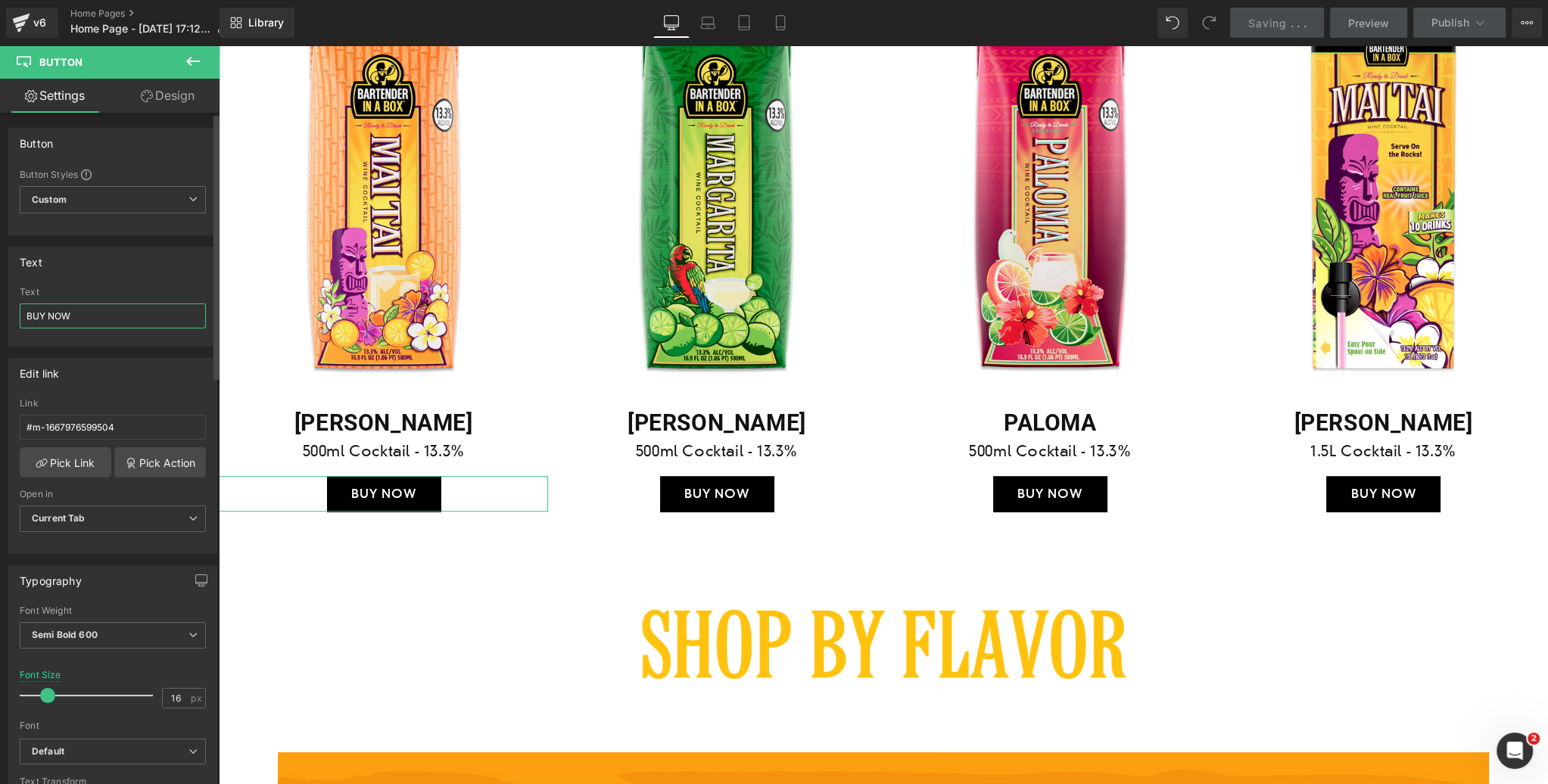
drag, startPoint x: 80, startPoint y: 313, endPoint x: 6, endPoint y: 315, distance: 74.0
click at [6, 315] on div "Text BUY NOW Text BUY NOW" at bounding box center [113, 290] width 226 height 111
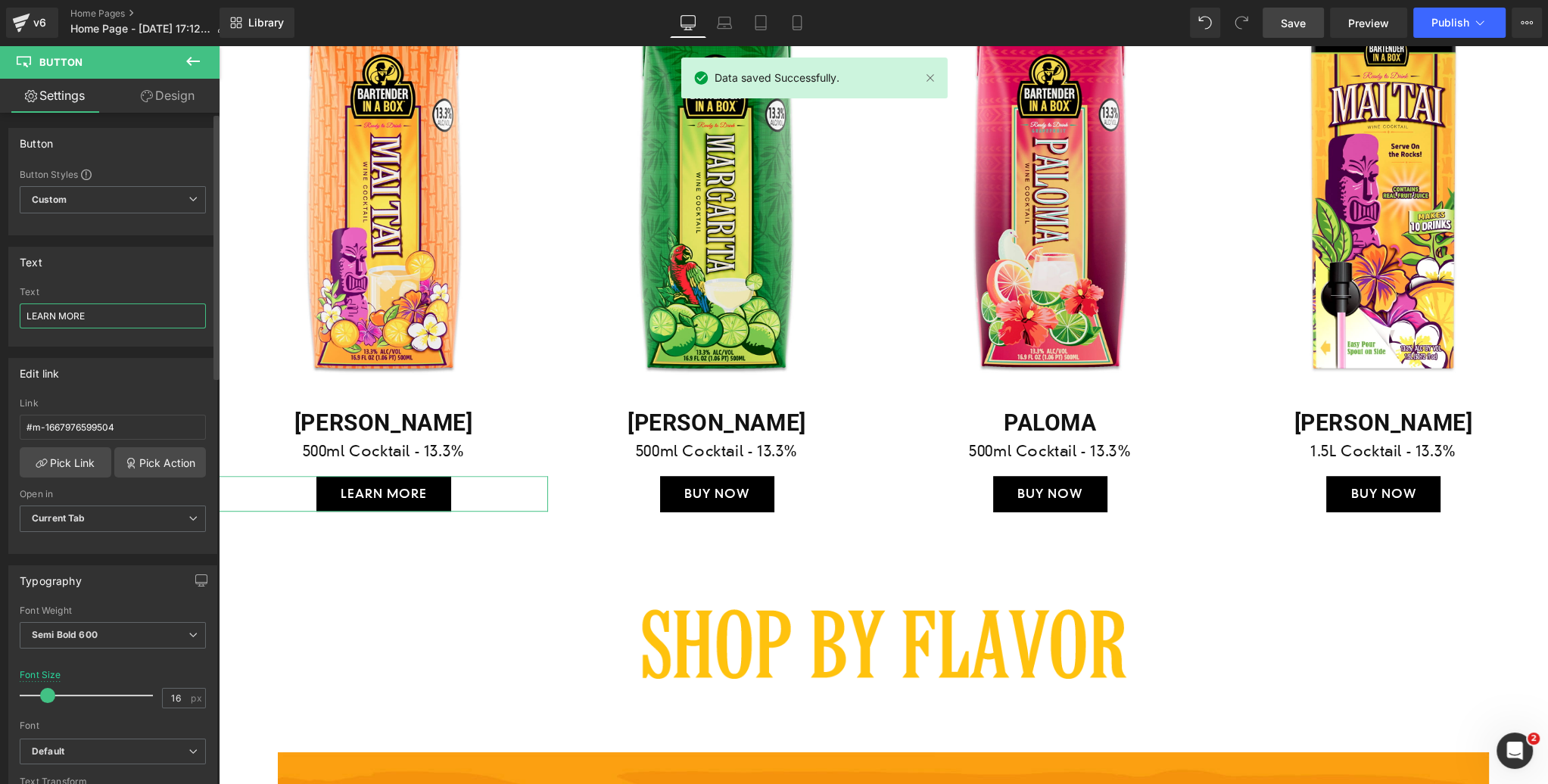
type input "LEARN MORE"
click at [102, 270] on div "Text" at bounding box center [113, 262] width 207 height 28
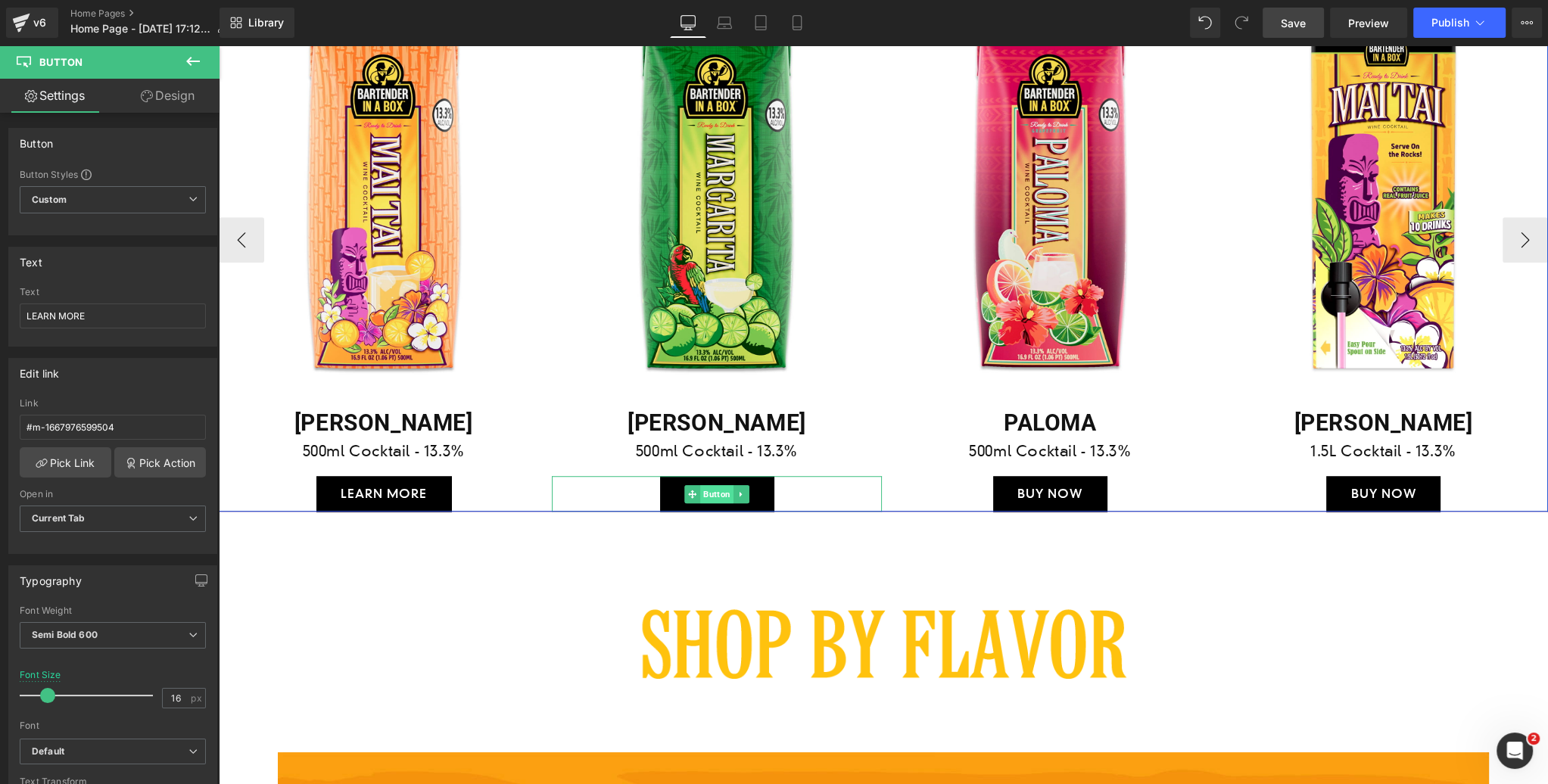
click at [713, 492] on span "Button" at bounding box center [716, 494] width 33 height 18
drag, startPoint x: 82, startPoint y: 315, endPoint x: 20, endPoint y: 313, distance: 62.0
click at [20, 313] on input "BUY NOW" at bounding box center [113, 316] width 186 height 25
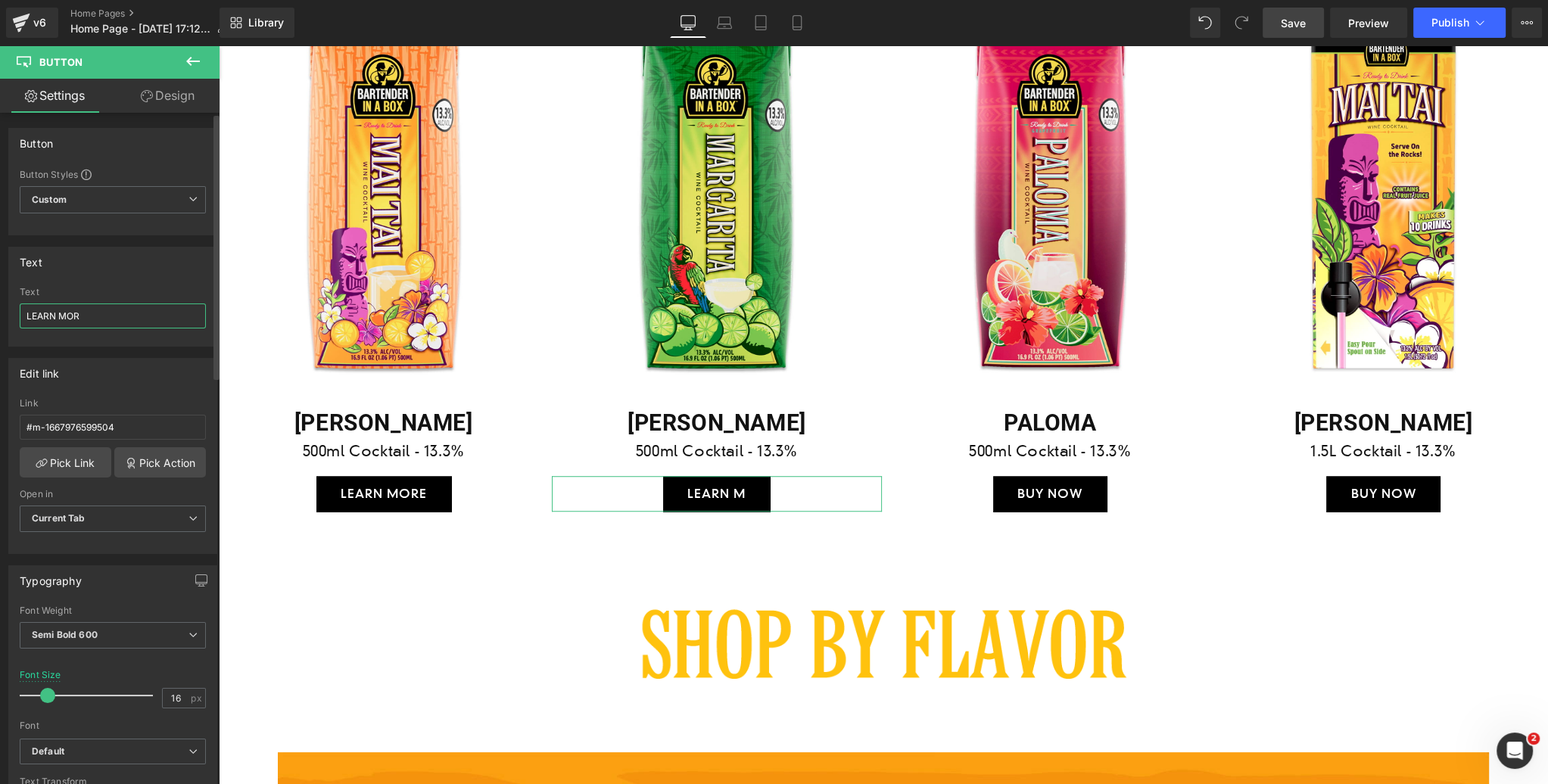
type input "LEARN MORE"
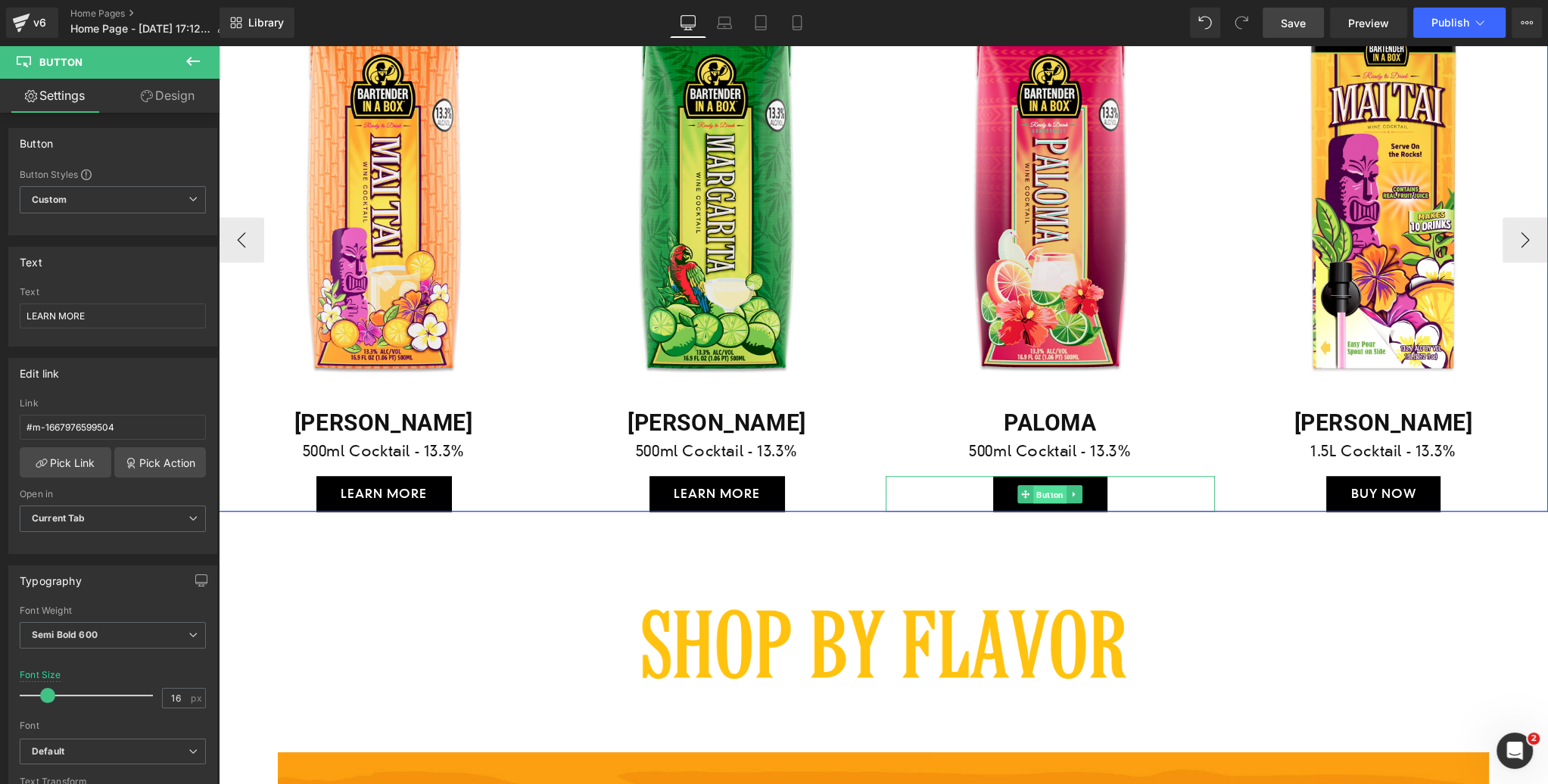
click at [1053, 495] on span "Button" at bounding box center [1049, 494] width 33 height 18
drag, startPoint x: 31, startPoint y: 310, endPoint x: -2, endPoint y: 309, distance: 33.0
click at [0, 309] on html "Button You are previewing how the will restyle your page. You can not edit Elem…" at bounding box center [774, 392] width 1548 height 784
type input "LEARN MORE"
click at [1389, 493] on span "Button" at bounding box center [1383, 494] width 33 height 18
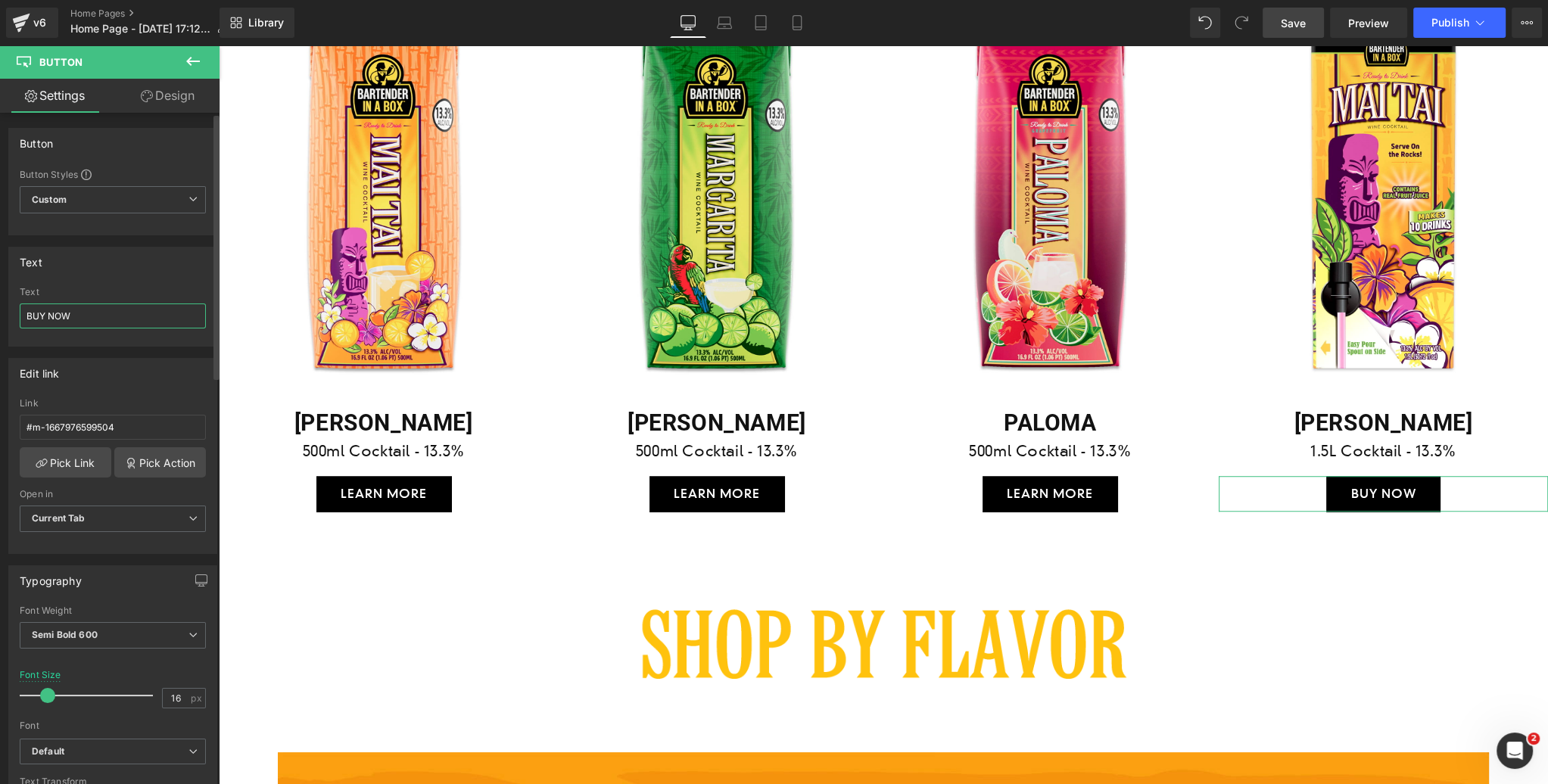
drag, startPoint x: 84, startPoint y: 313, endPoint x: 1, endPoint y: 311, distance: 83.0
click at [1, 311] on div "Text BUY NOW Text BUY NOW" at bounding box center [113, 290] width 226 height 111
type input "LEARN MORE"
click at [1526, 239] on button "›" at bounding box center [1525, 240] width 46 height 46
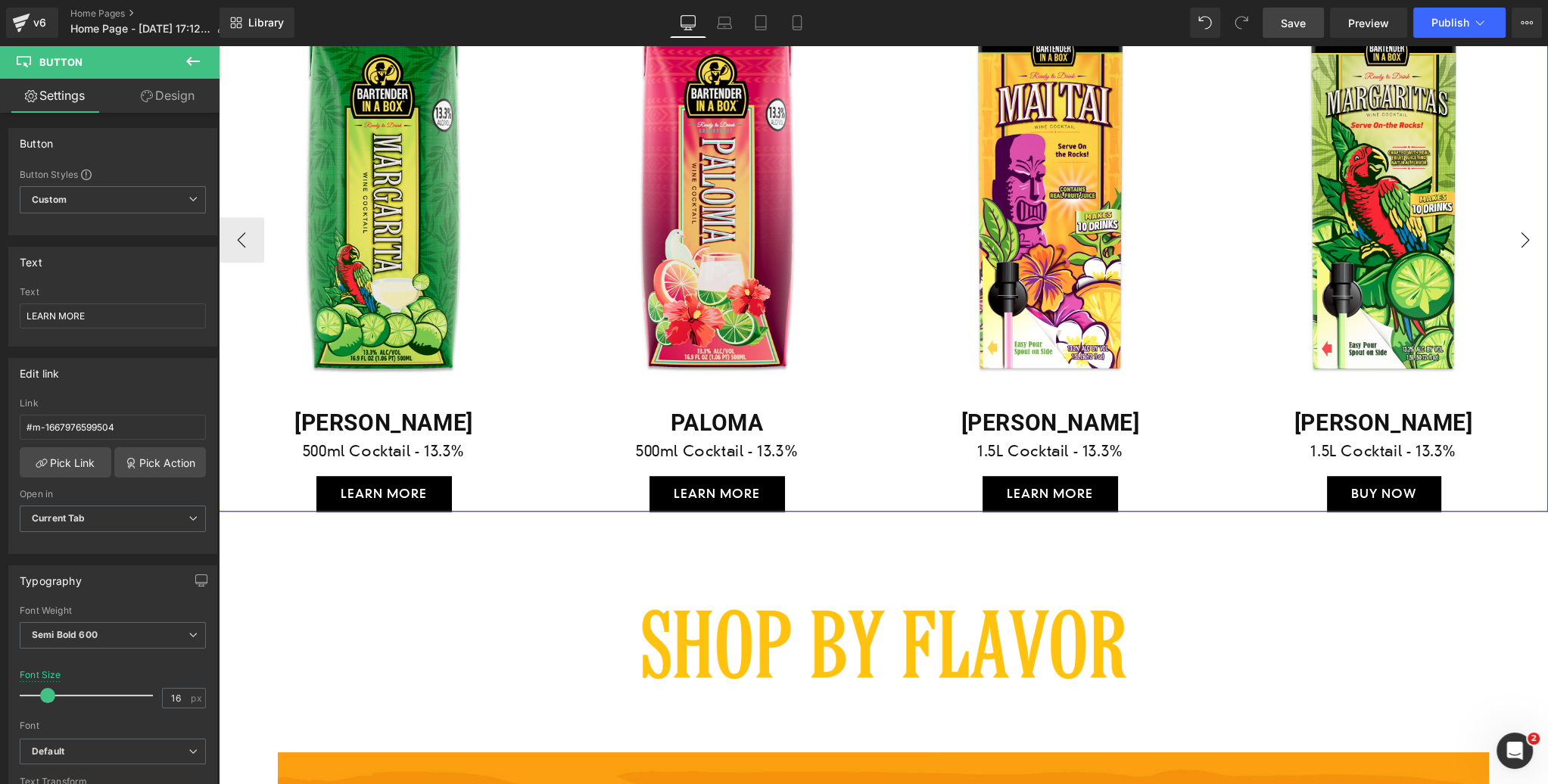
click at [1526, 239] on button "›" at bounding box center [1525, 240] width 46 height 46
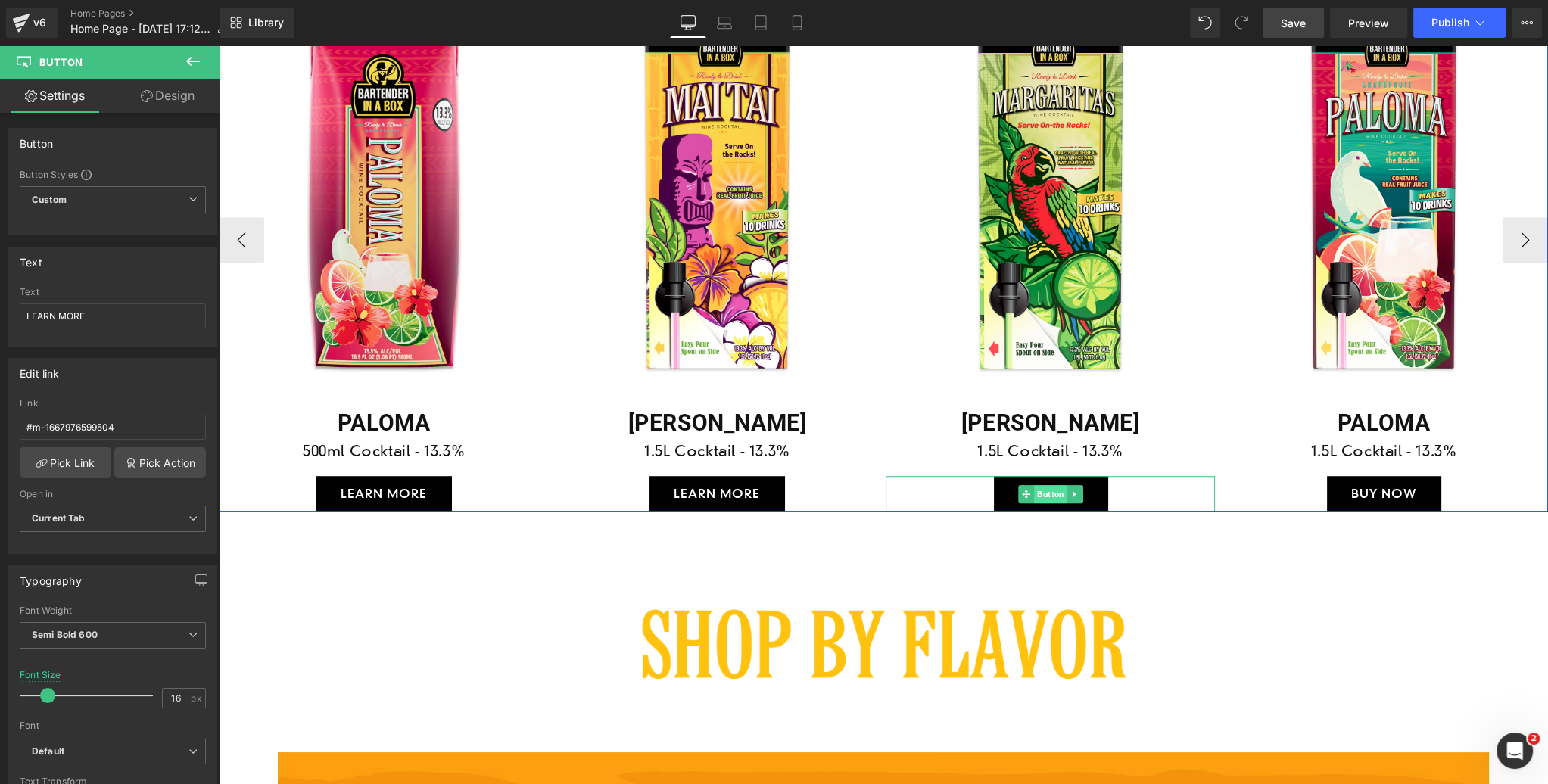
click at [1043, 492] on span "Button" at bounding box center [1050, 494] width 33 height 18
drag, startPoint x: 84, startPoint y: 313, endPoint x: 5, endPoint y: 309, distance: 79.1
click at [5, 309] on div "Text BUY NOW Text BUY NOW" at bounding box center [113, 290] width 226 height 111
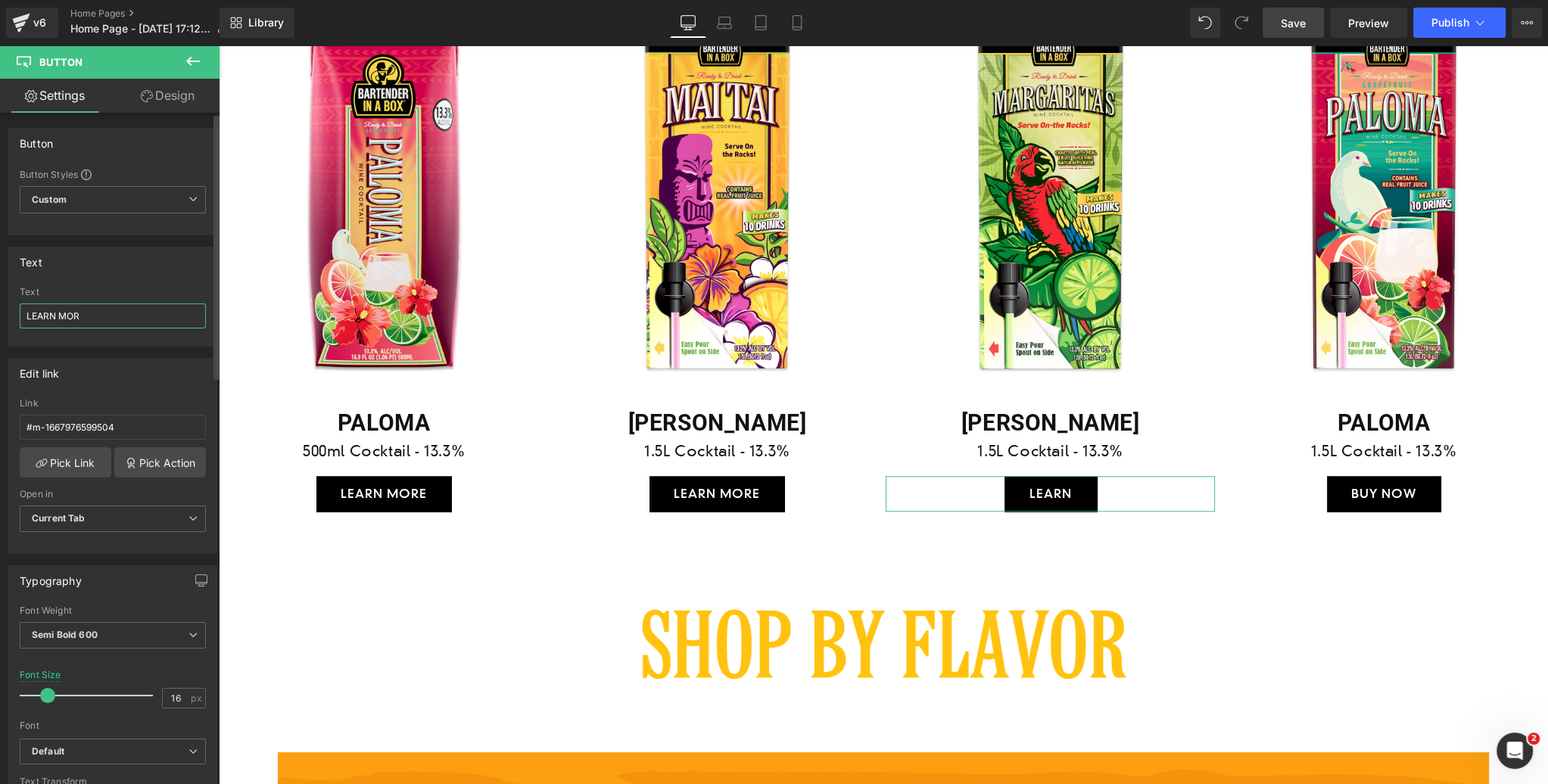
type input "LEARN MORE"
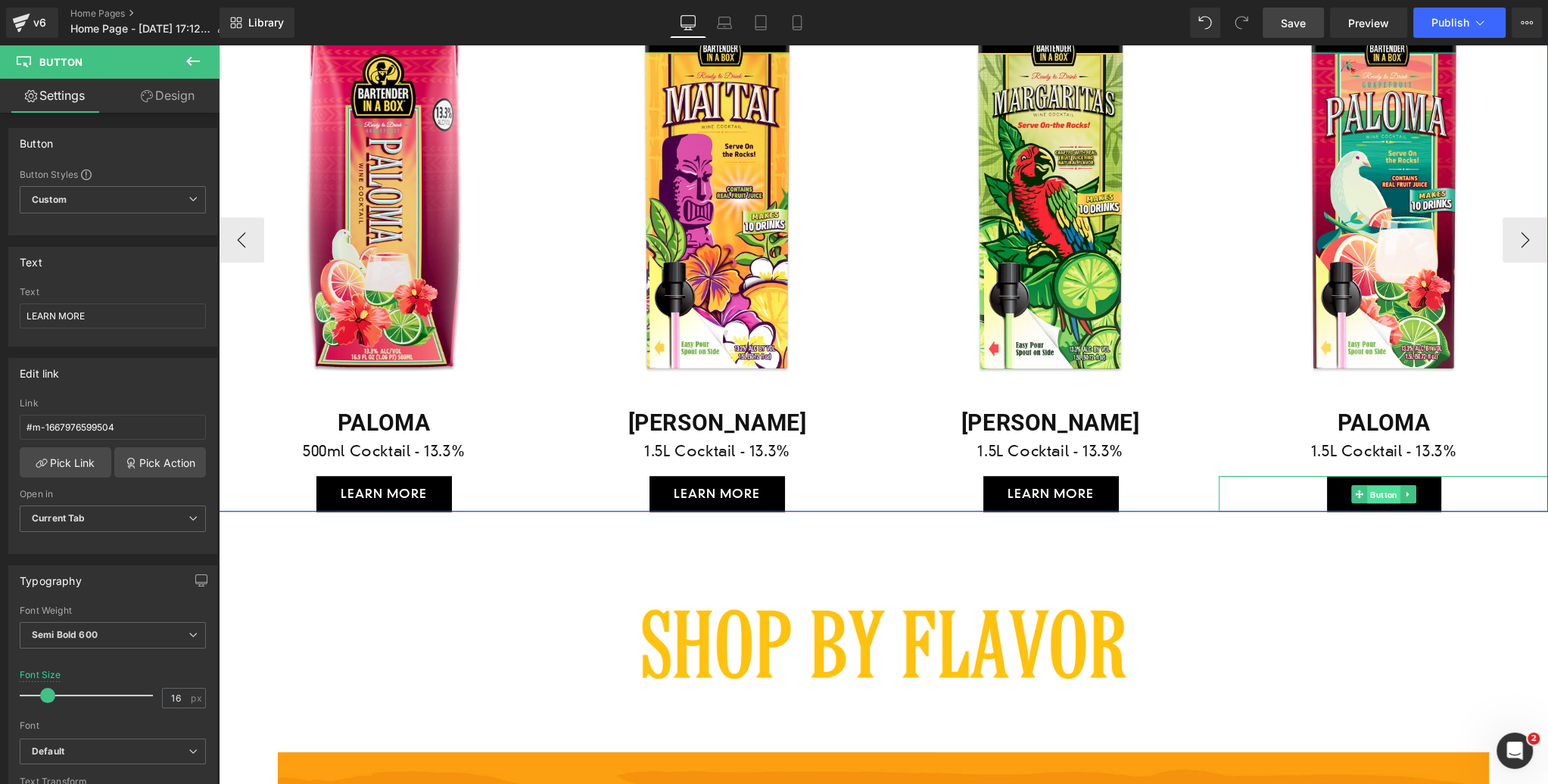
click at [1385, 493] on span "Button" at bounding box center [1384, 494] width 33 height 18
drag, startPoint x: 87, startPoint y: 310, endPoint x: -2, endPoint y: 311, distance: 89.0
click at [0, 311] on html "Button You are previewing how the will restyle your page. You can not edit Elem…" at bounding box center [774, 392] width 1548 height 784
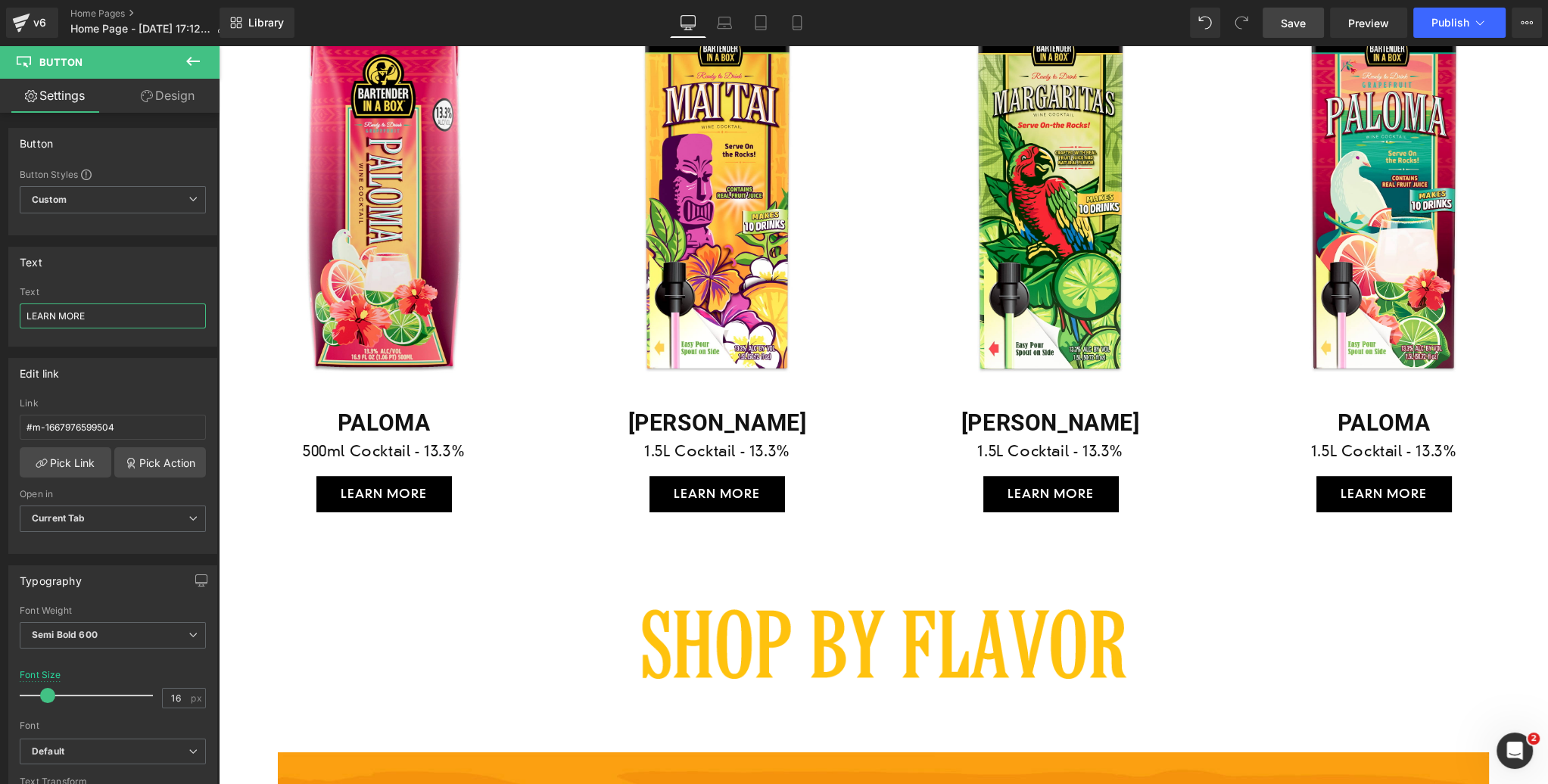
type input "LEARN MORE"
click at [1295, 21] on span "Save" at bounding box center [1293, 23] width 25 height 16
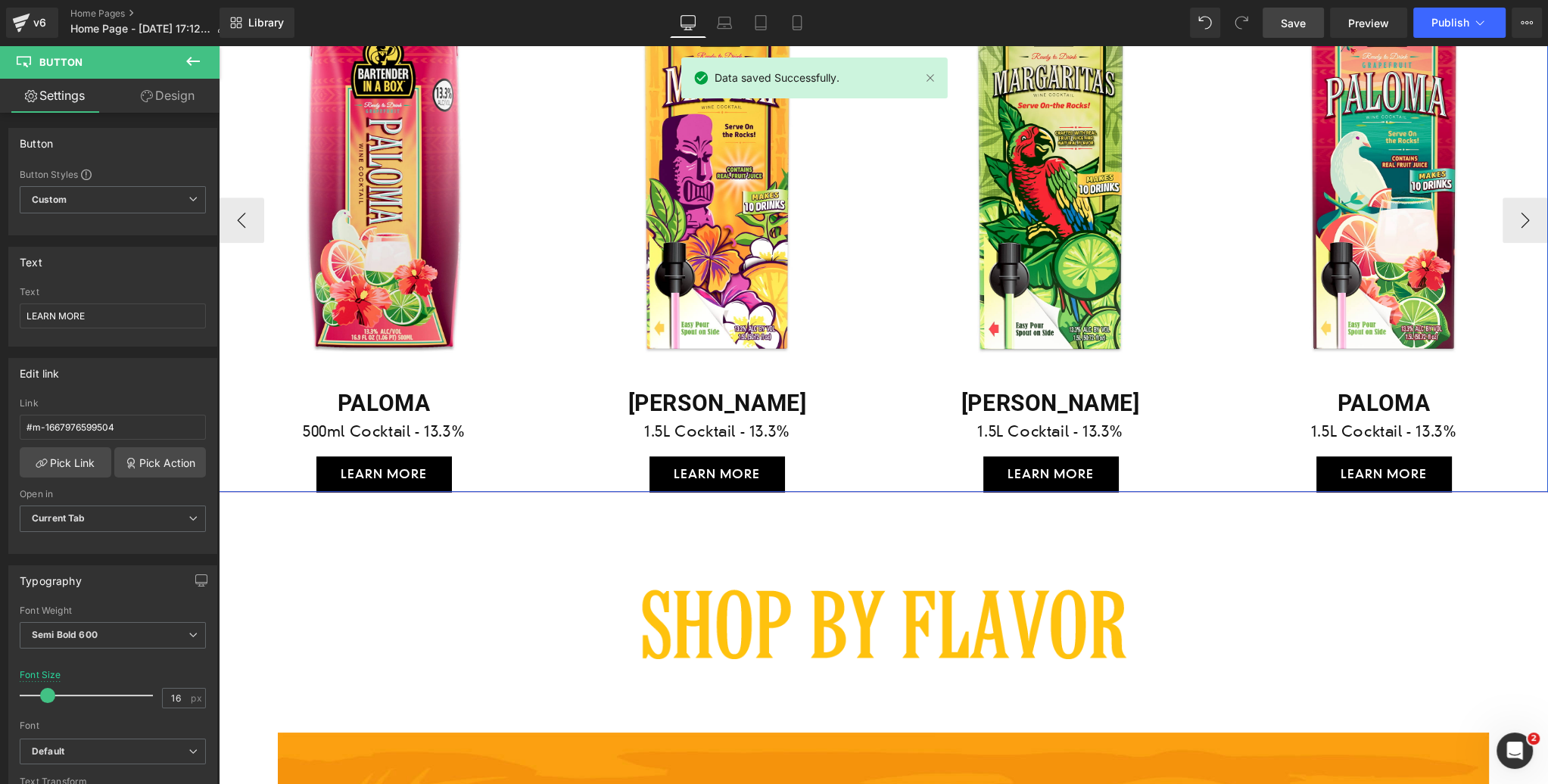
scroll to position [1293, 0]
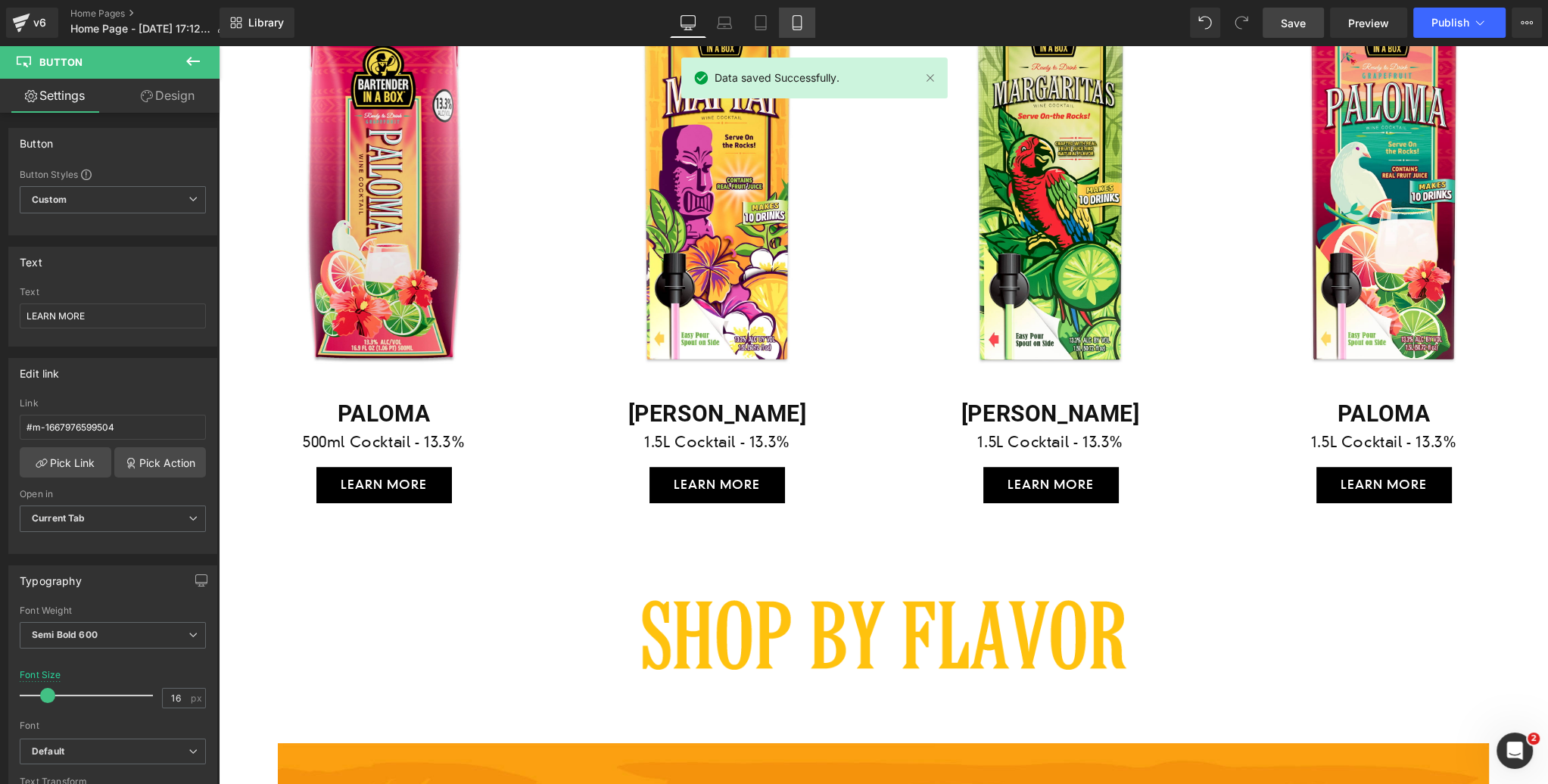
click at [793, 25] on icon at bounding box center [797, 23] width 15 height 15
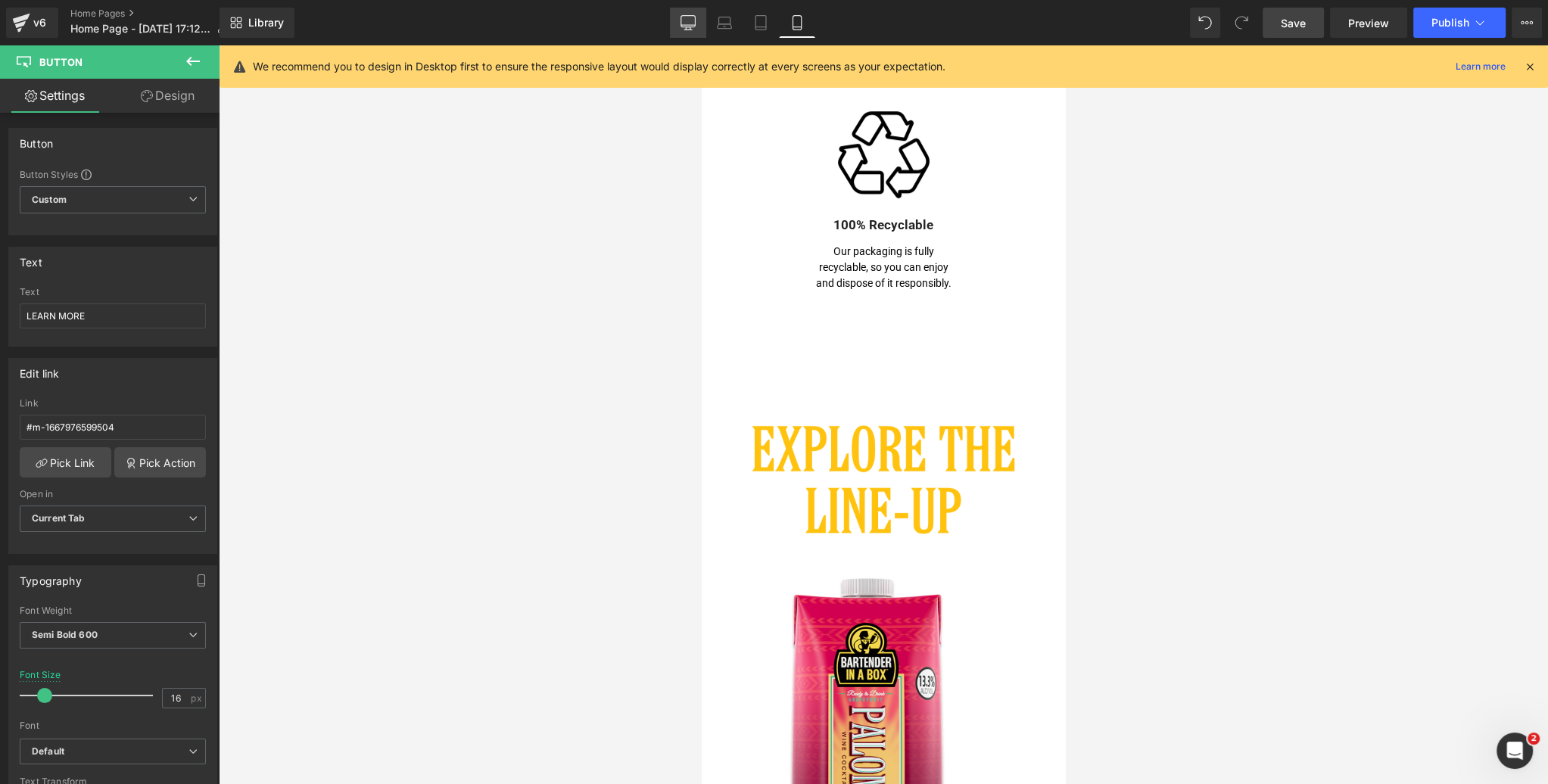
scroll to position [2059, 0]
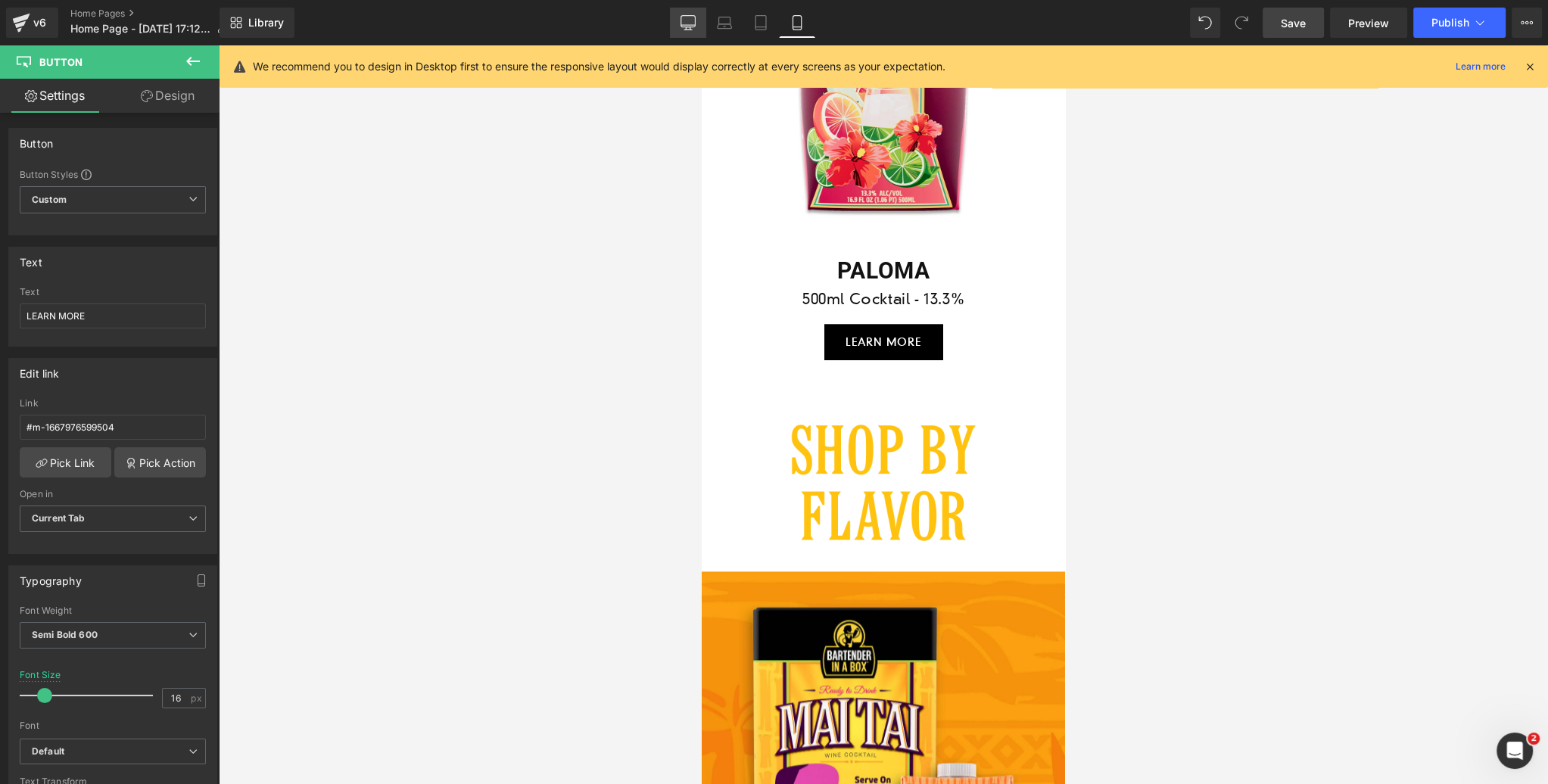
click at [689, 22] on icon at bounding box center [689, 23] width 15 height 15
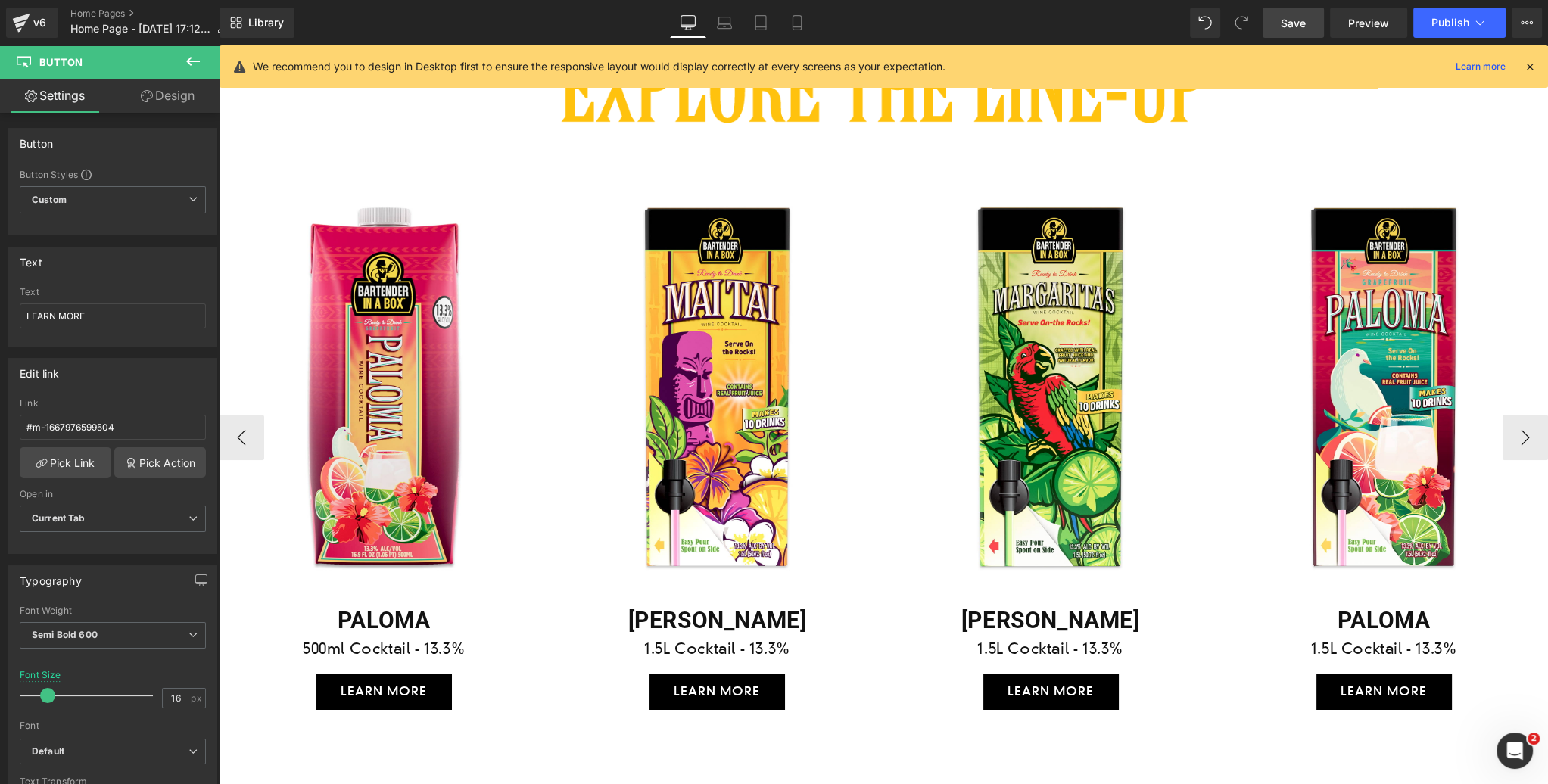
scroll to position [1087, 0]
click at [1528, 67] on icon at bounding box center [1530, 66] width 13 height 13
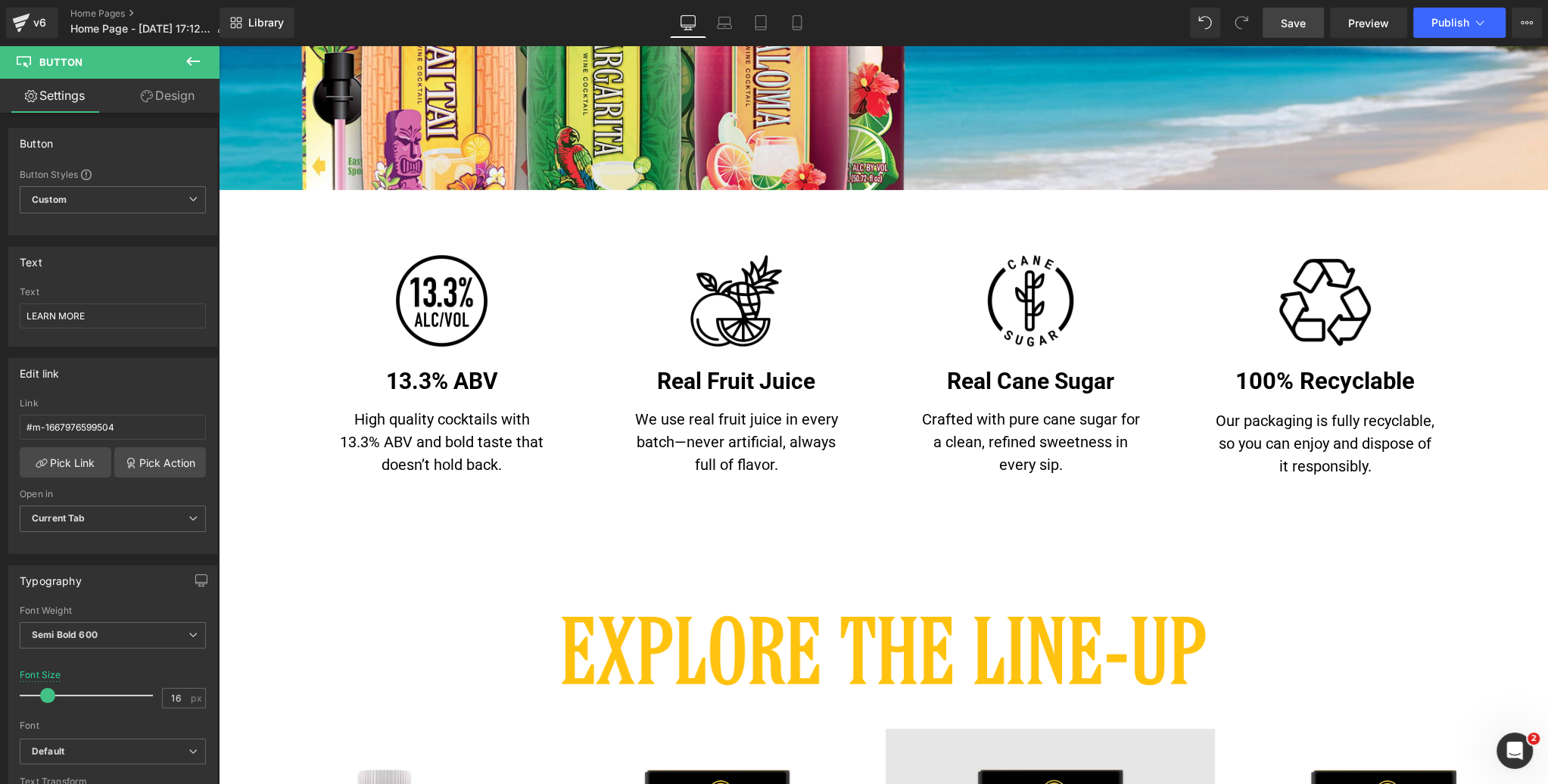
scroll to position [524, 0]
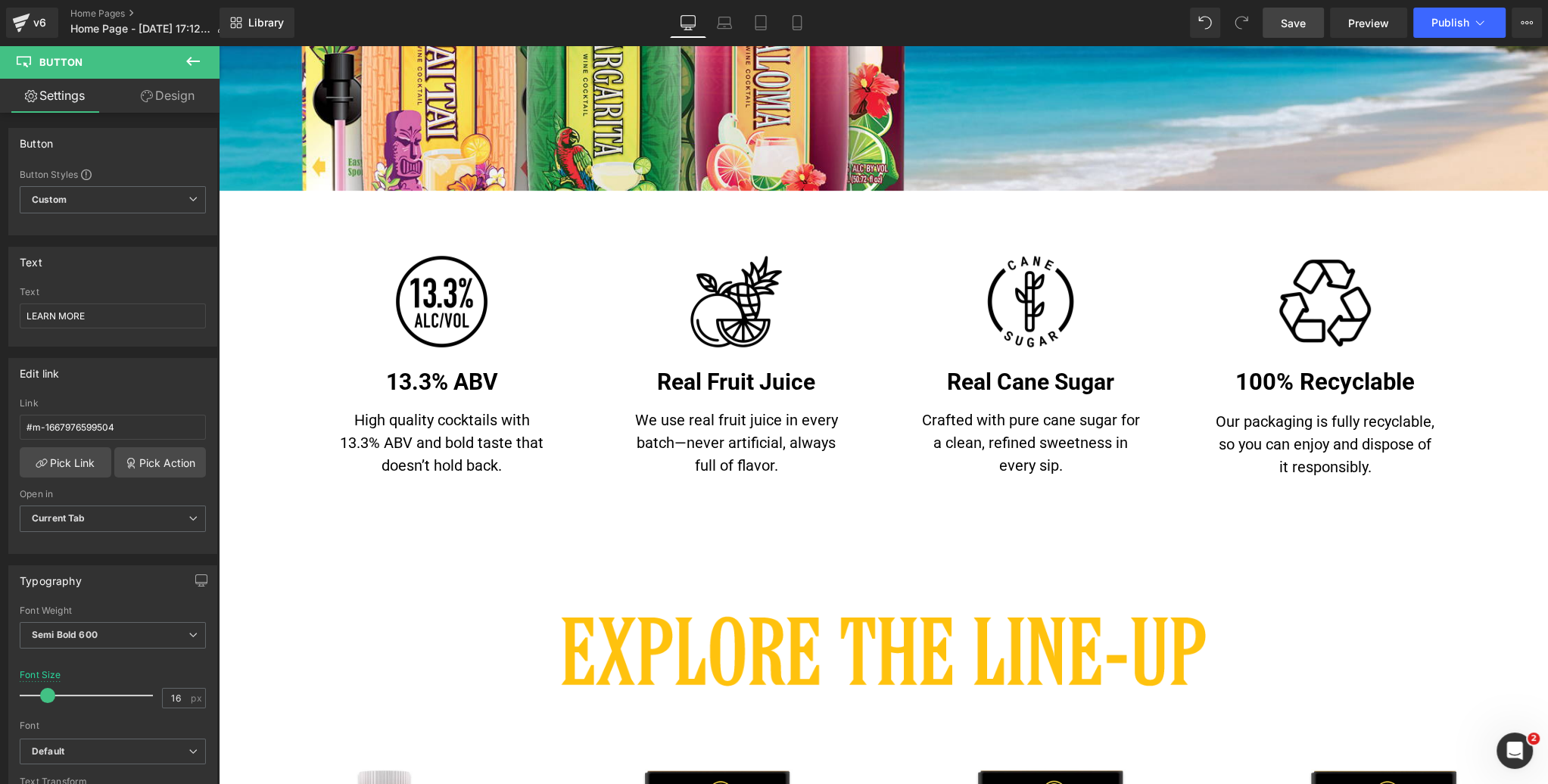
click at [209, 65] on button at bounding box center [193, 62] width 53 height 33
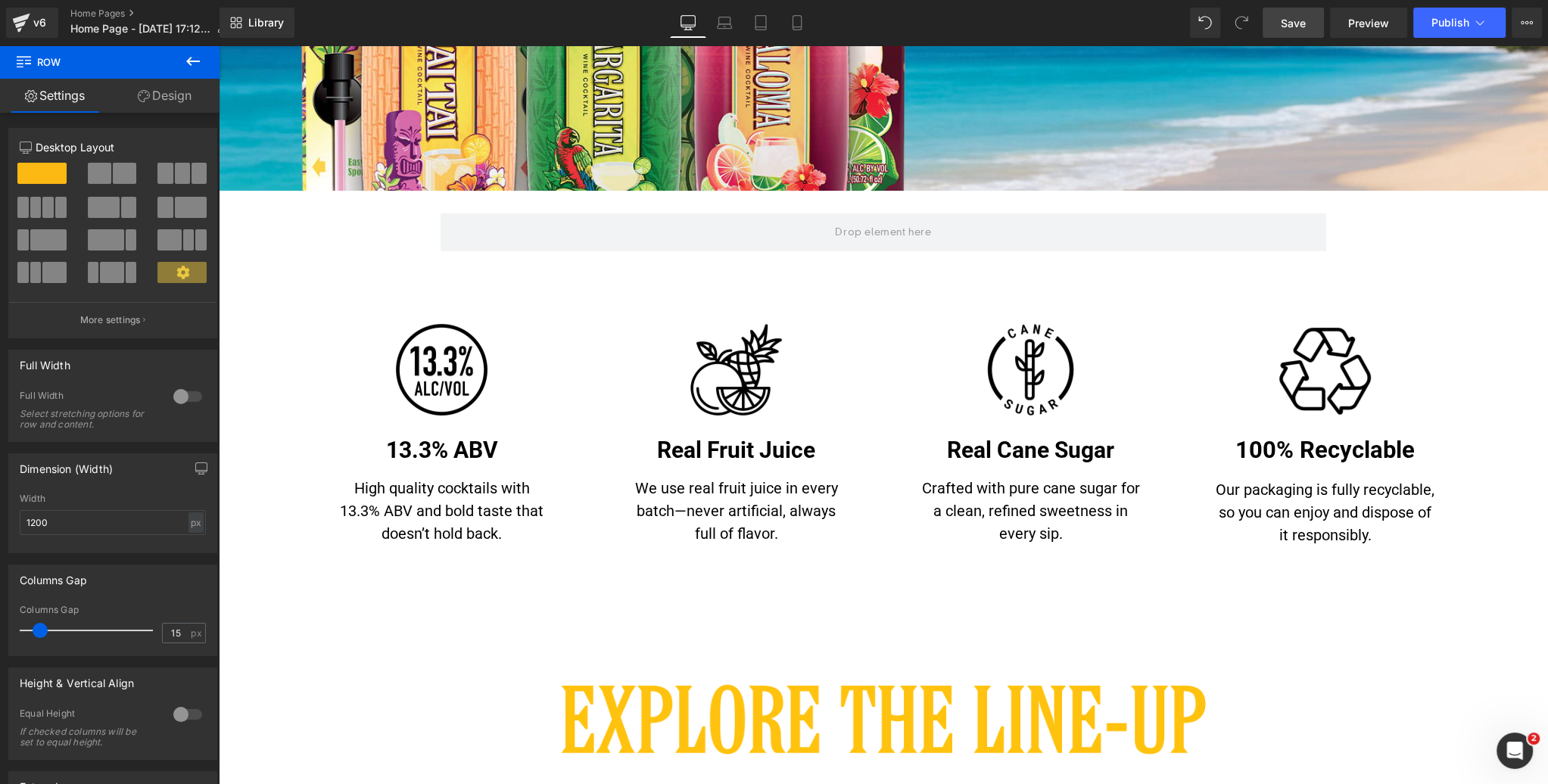
click at [1294, 18] on span "Save" at bounding box center [1293, 23] width 25 height 16
